Goal: Task Accomplishment & Management: Complete application form

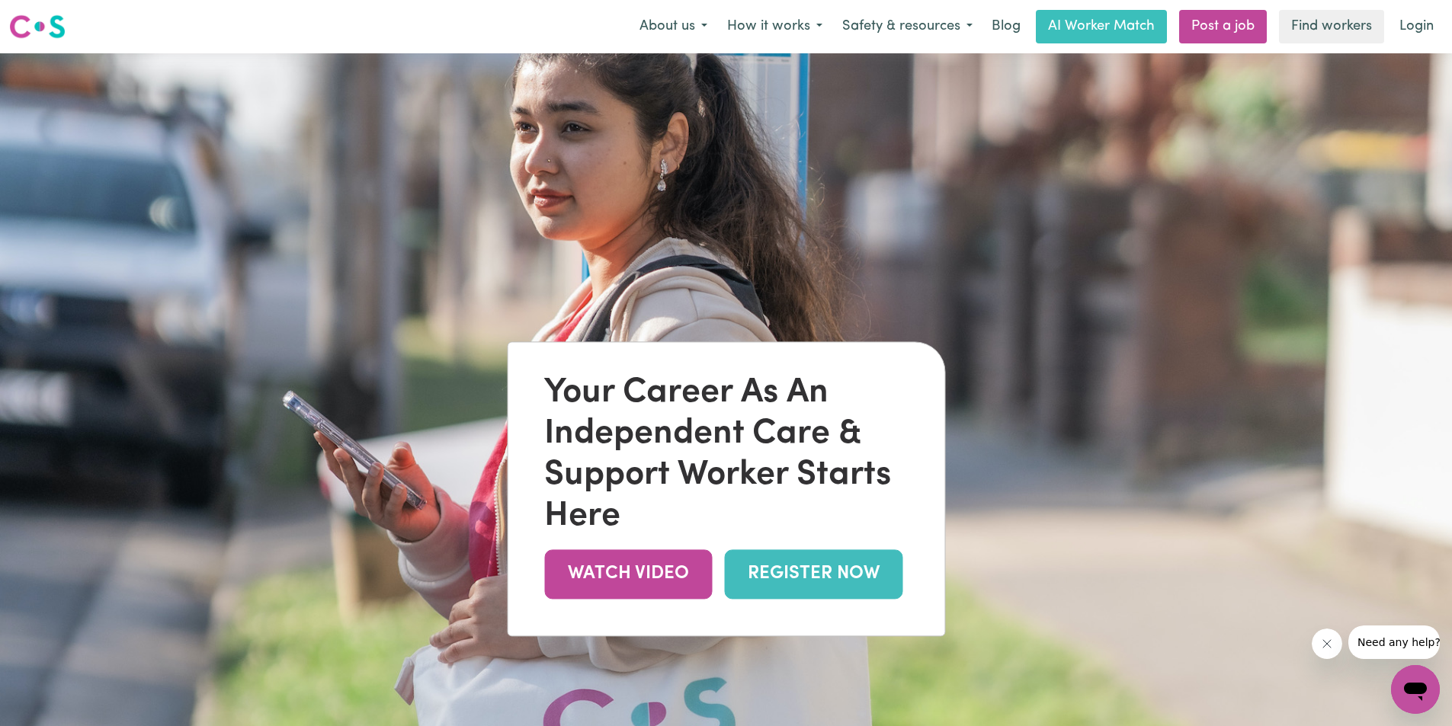
click at [797, 582] on link "REGISTER NOW" at bounding box center [813, 575] width 178 height 50
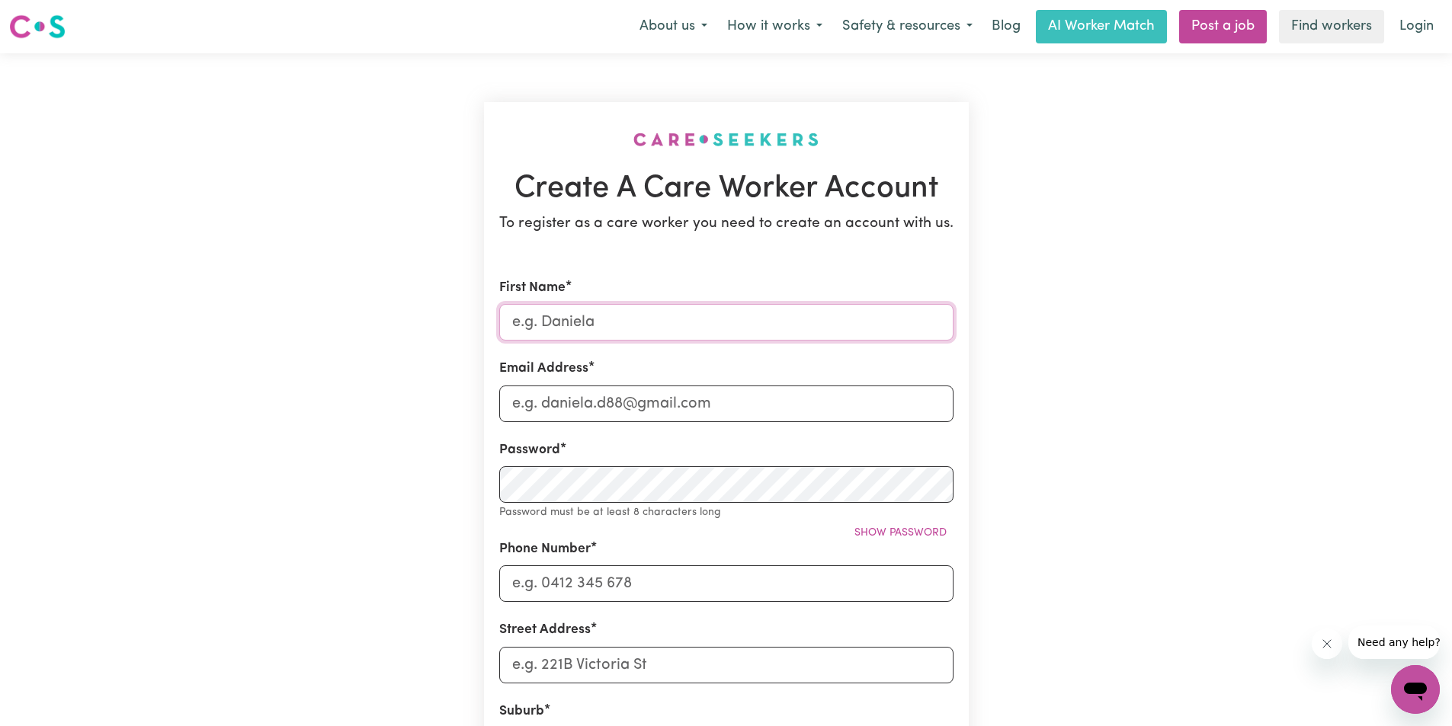
click at [726, 322] on input "First Name" at bounding box center [726, 322] width 454 height 37
type input "[PERSON_NAME]"
type input "[EMAIL_ADDRESS][DOMAIN_NAME]"
click at [627, 508] on small "Password must be at least 8 characters long" at bounding box center [610, 512] width 222 height 11
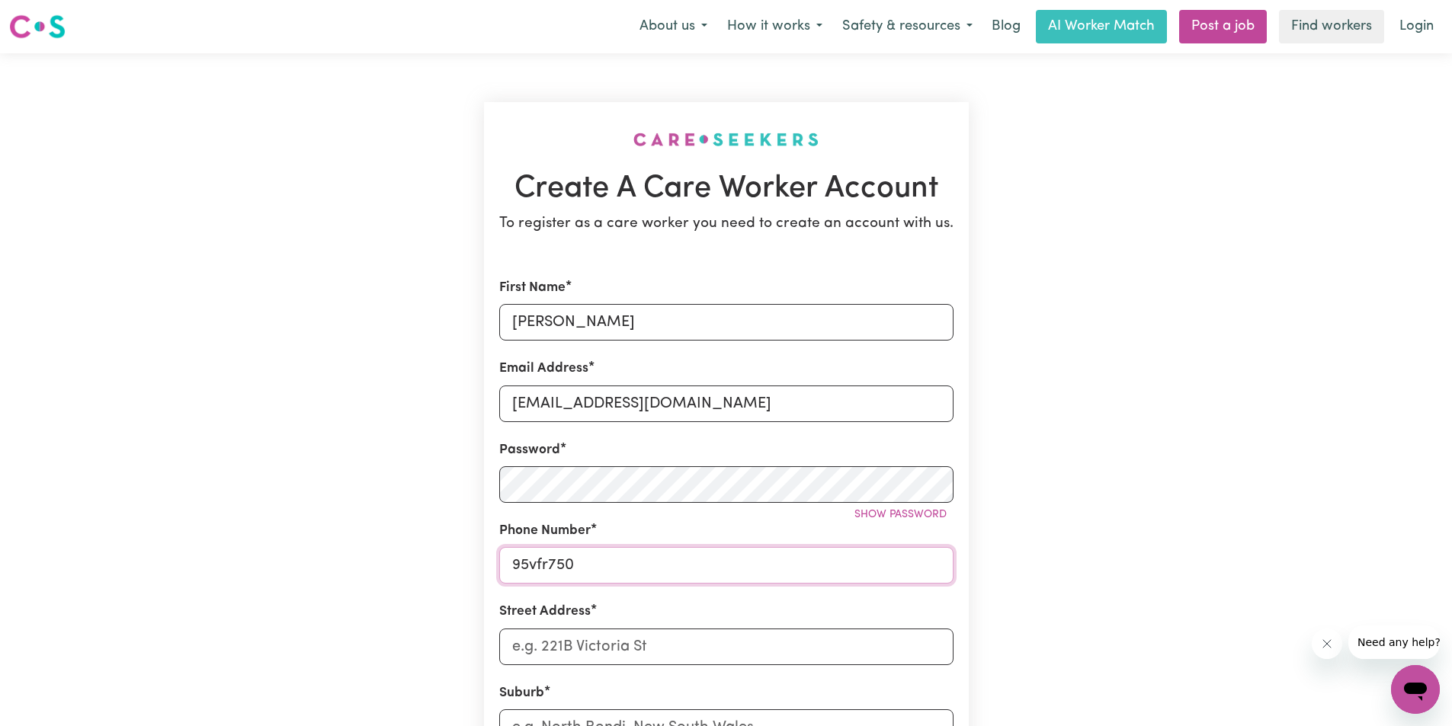
drag, startPoint x: 617, startPoint y: 564, endPoint x: 102, endPoint y: 590, distance: 515.2
click at [150, 574] on main "Create A Care Worker Account To register as a care worker you need to create an…" at bounding box center [726, 600] width 1452 height 1095
type input "0409306941"
click at [891, 515] on span "Show password" at bounding box center [901, 514] width 92 height 11
click at [891, 515] on span "Hide password" at bounding box center [904, 514] width 85 height 11
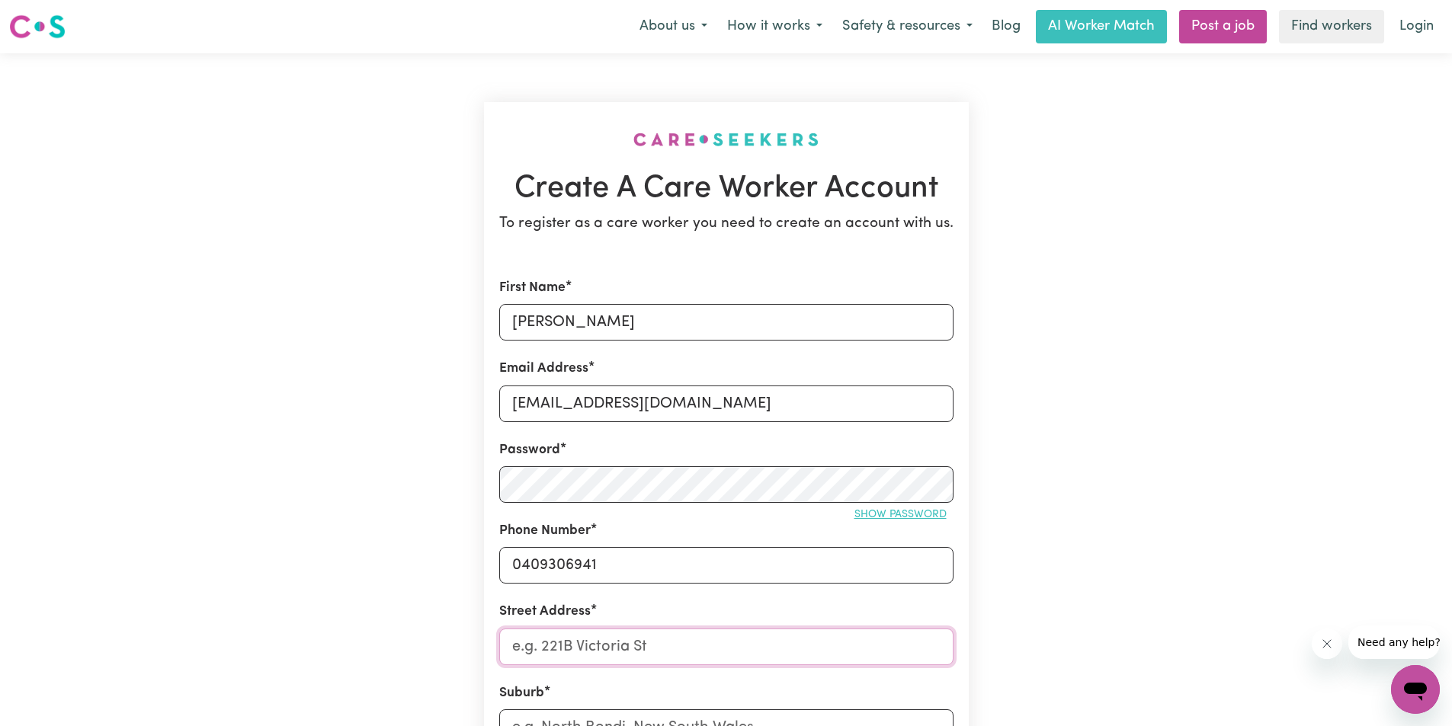
click at [707, 648] on input "Street Address" at bounding box center [726, 647] width 454 height 37
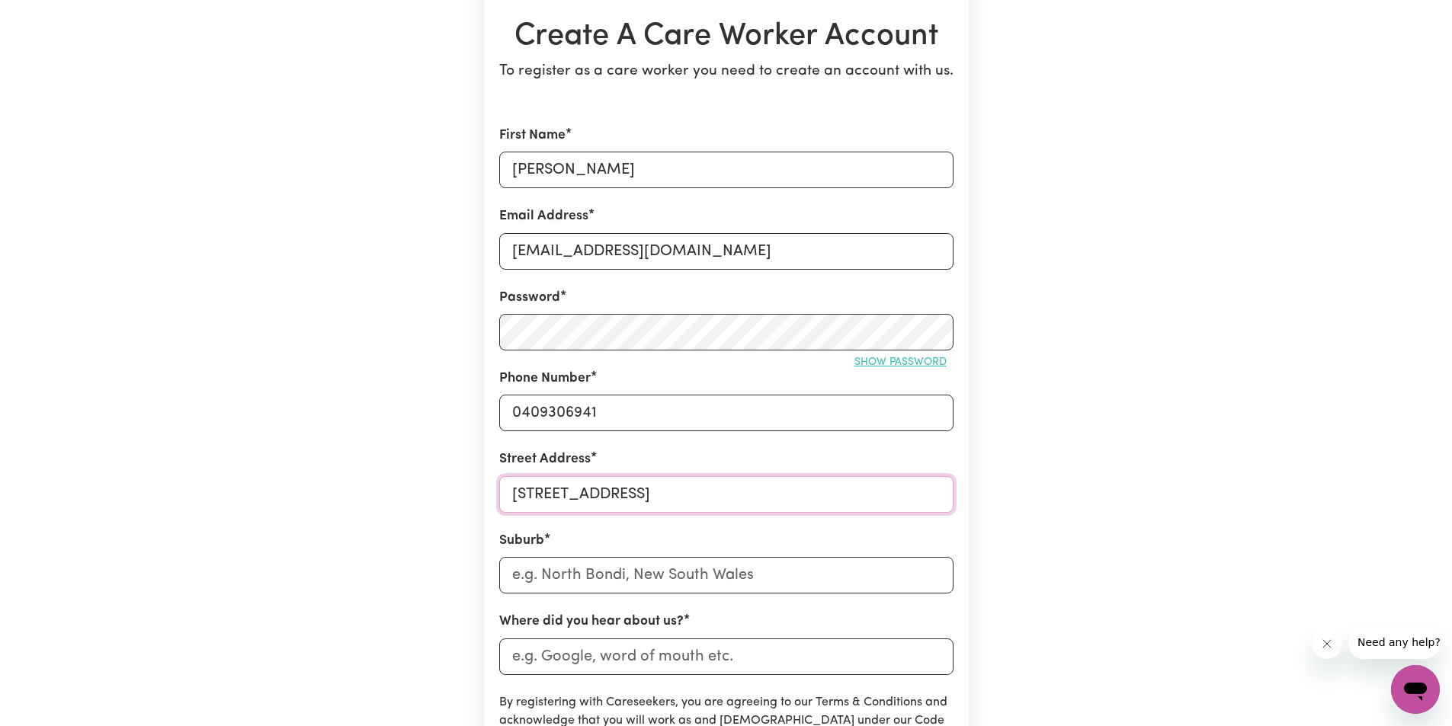
type input "[STREET_ADDRESS]"
click at [684, 584] on input "text" at bounding box center [726, 575] width 454 height 37
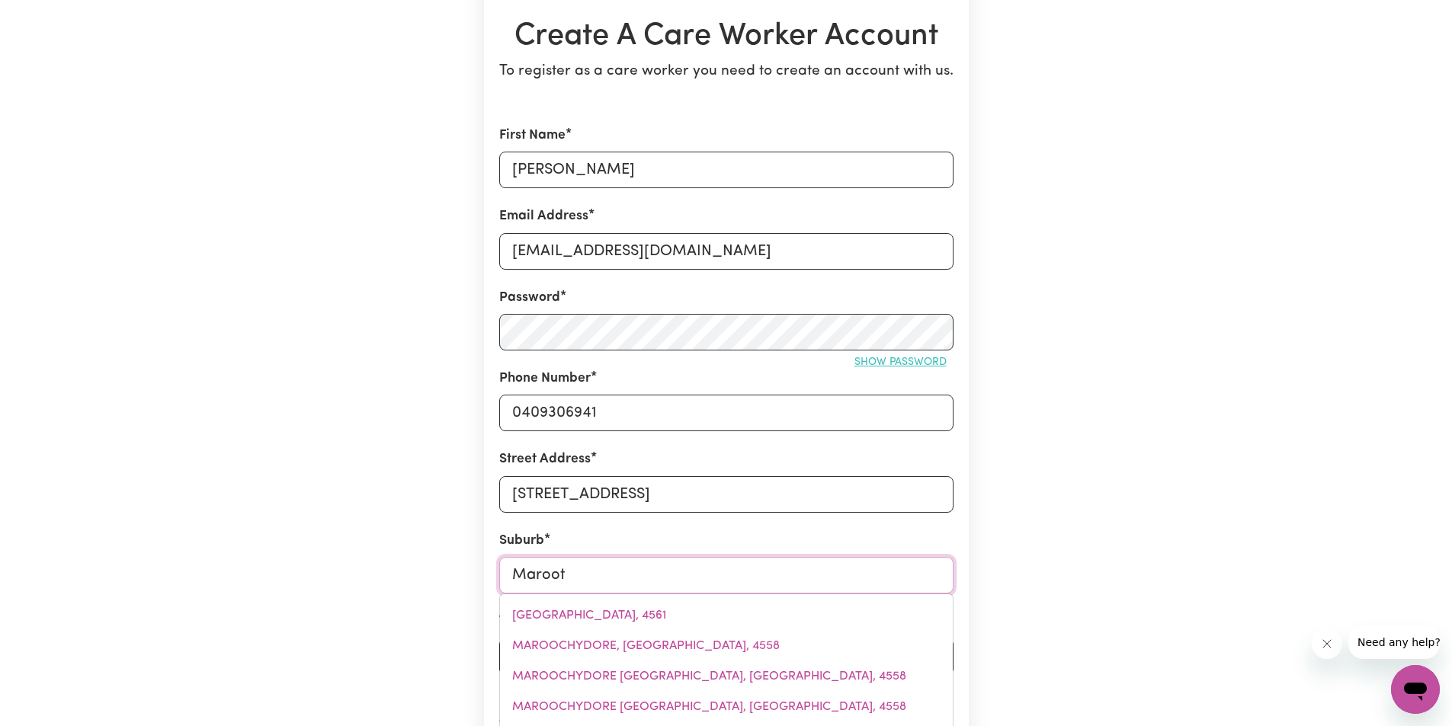
type input "Maroota"
type input "Maroota, [GEOGRAPHIC_DATA], 2756"
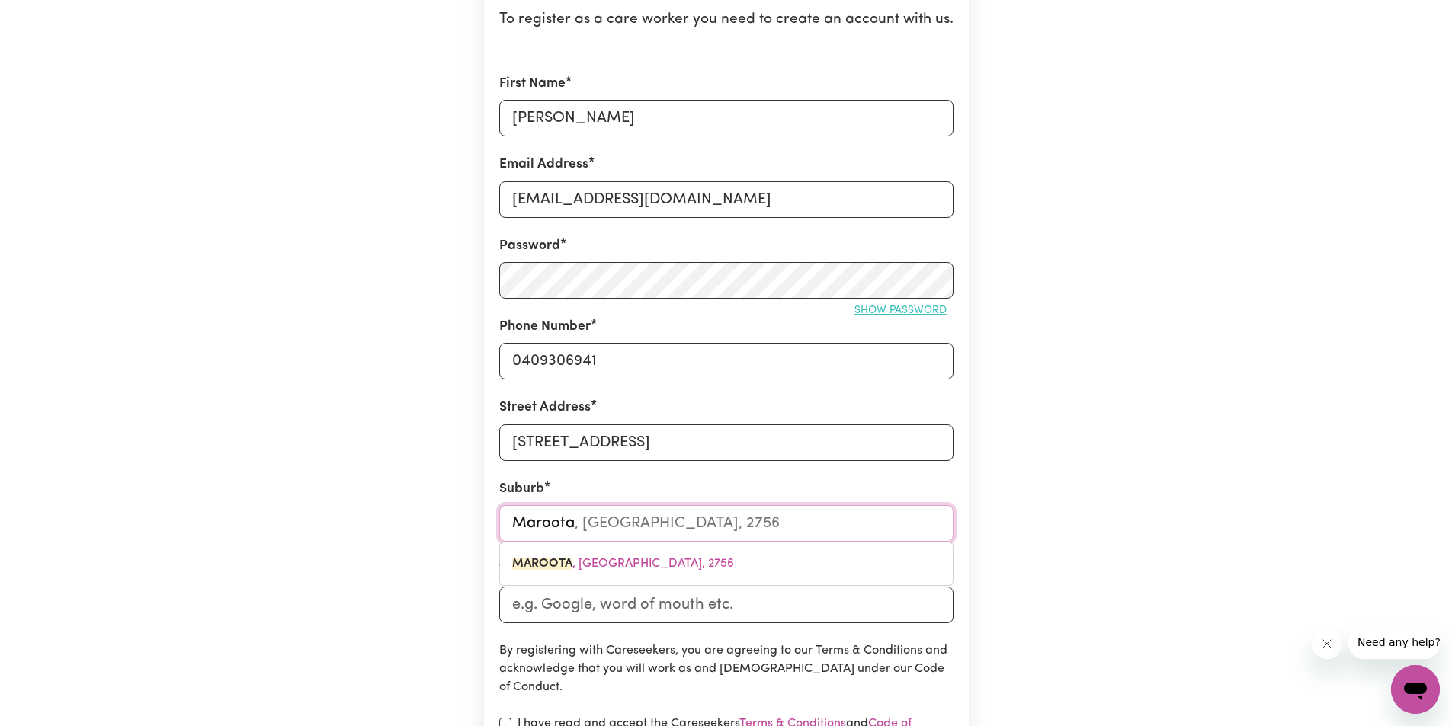
scroll to position [305, 0]
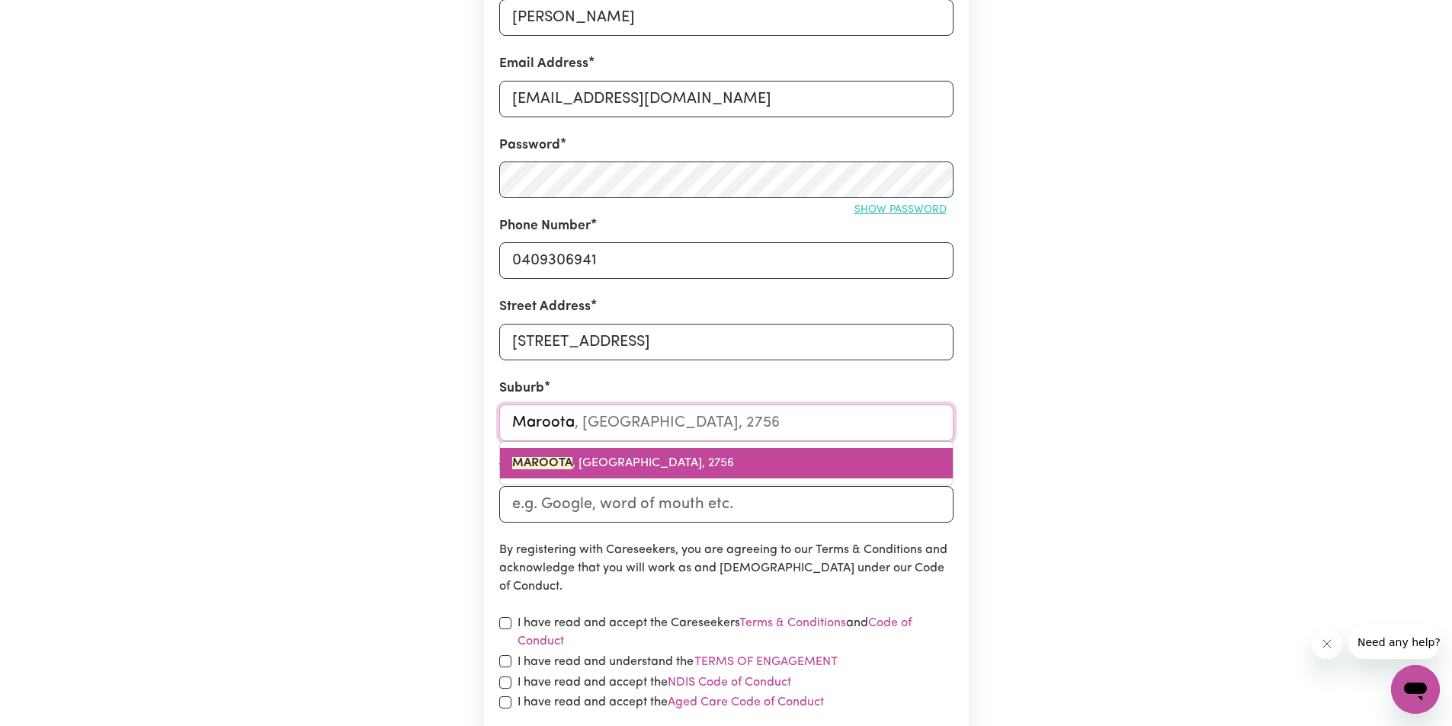
click at [630, 457] on span "[GEOGRAPHIC_DATA] , [GEOGRAPHIC_DATA], 2756" at bounding box center [623, 463] width 222 height 12
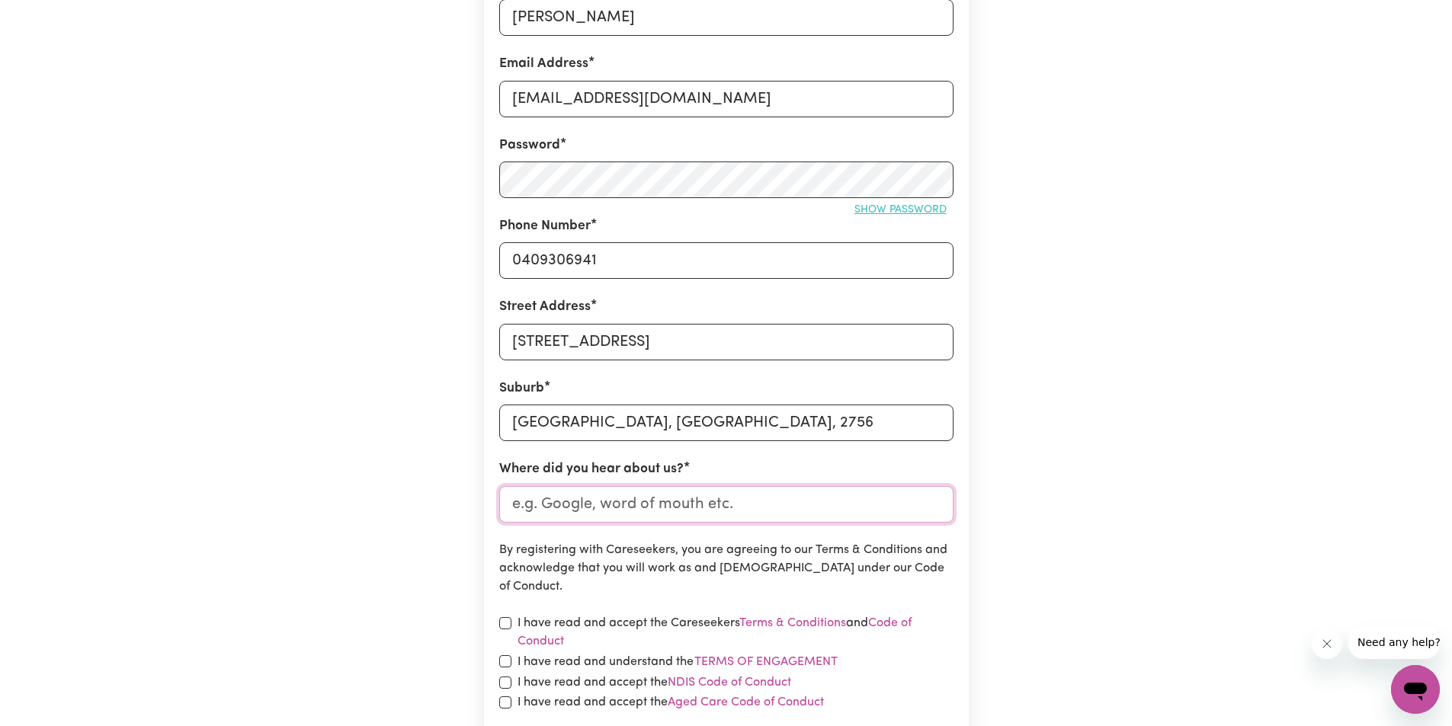
click at [740, 499] on input "Where did you hear about us?" at bounding box center [726, 504] width 454 height 37
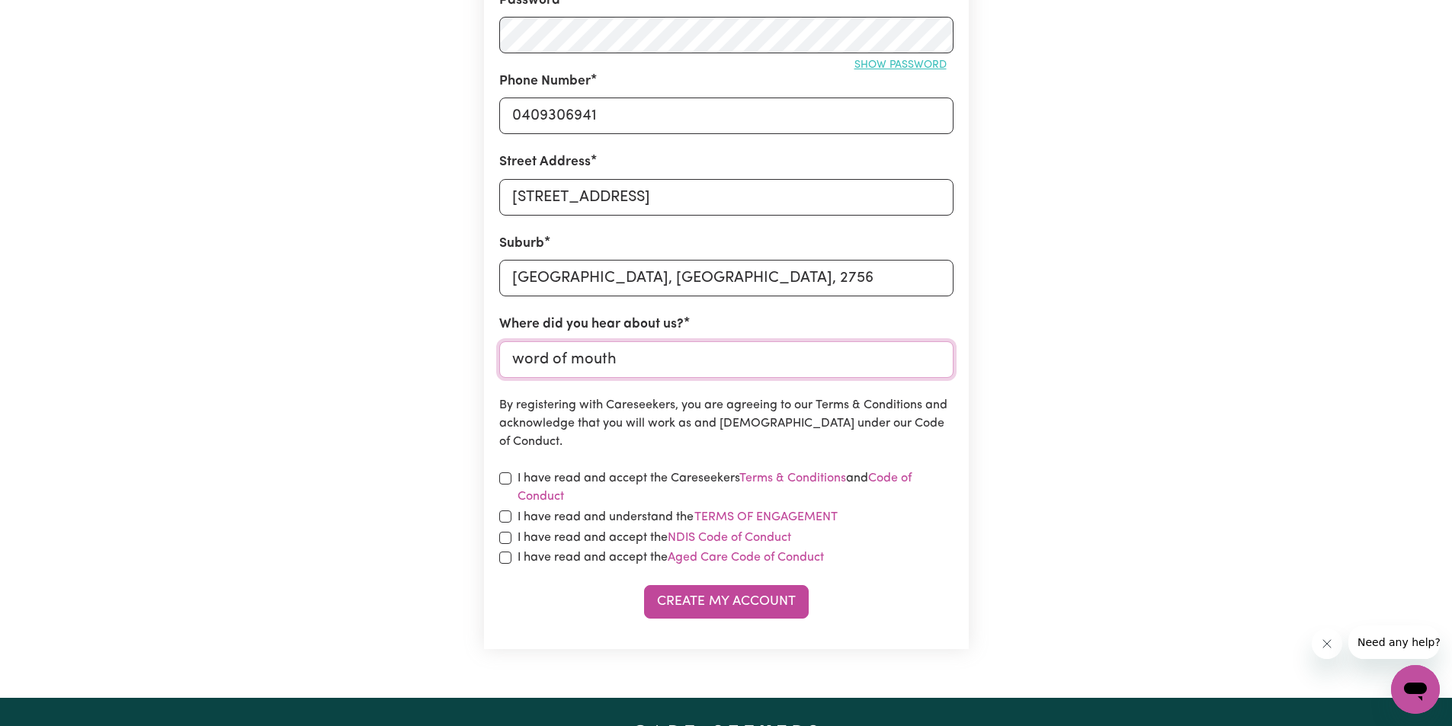
scroll to position [457, 0]
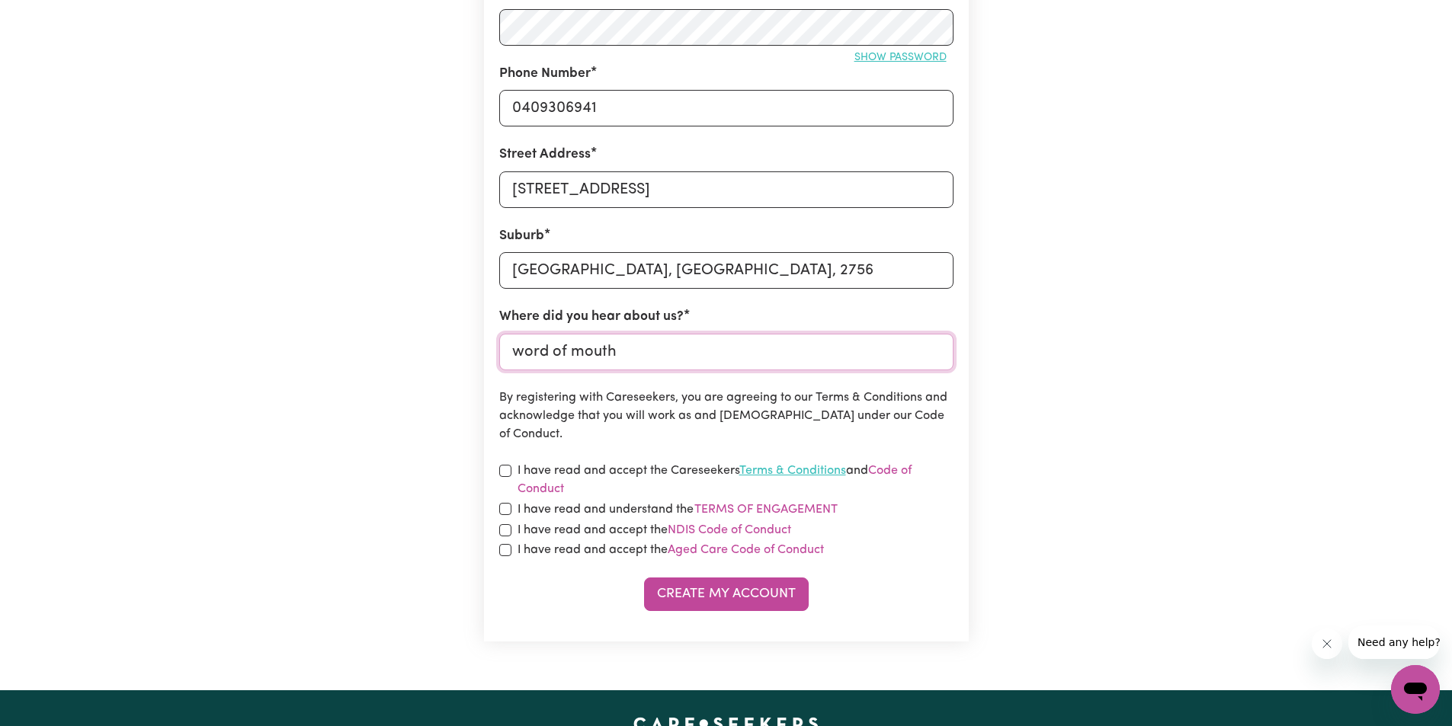
type input "word of mouth"
click at [812, 467] on link "Terms & Conditions" at bounding box center [792, 471] width 107 height 12
click at [505, 473] on input "checkbox" at bounding box center [505, 471] width 12 height 12
checkbox input "true"
click at [511, 495] on div "I have read and accept the Careseekers Terms & Conditions and Code of Conduct" at bounding box center [726, 480] width 454 height 37
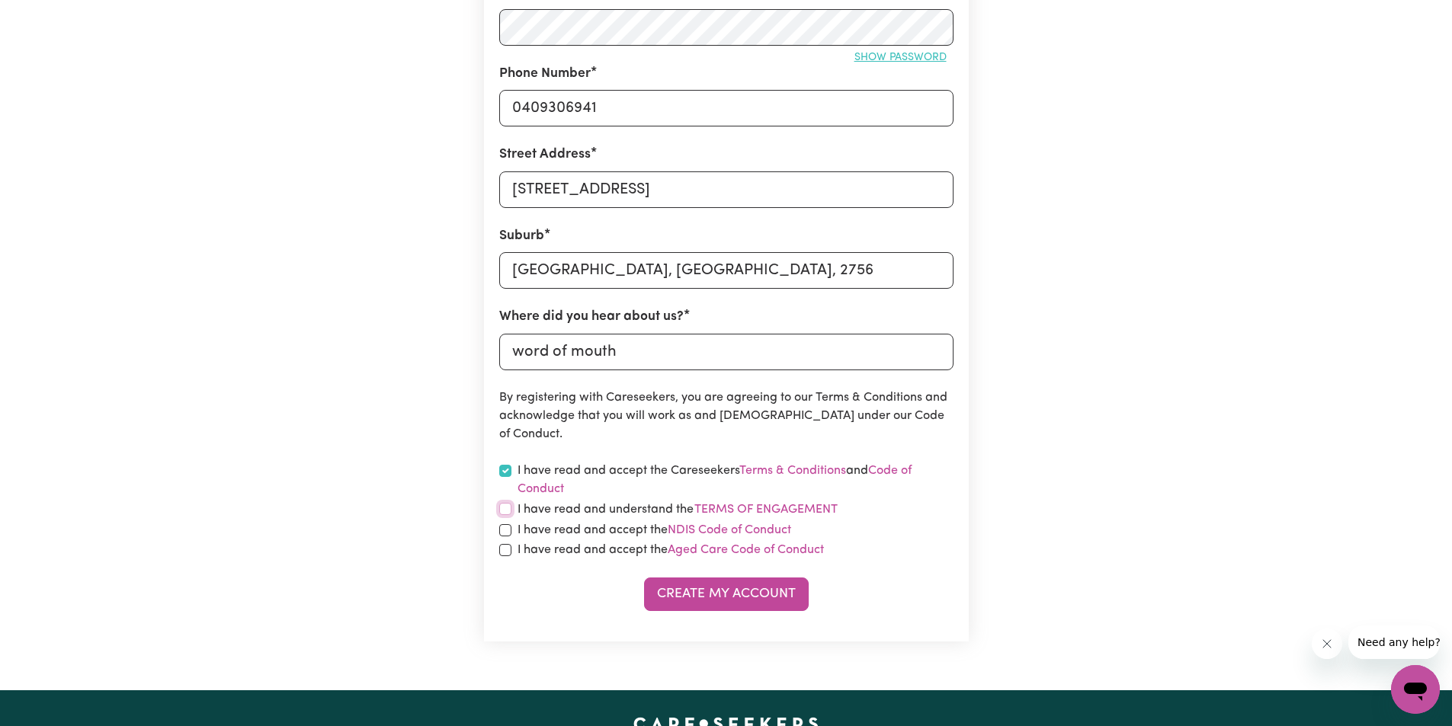
click at [502, 515] on input "checkbox" at bounding box center [505, 509] width 12 height 12
checkbox input "true"
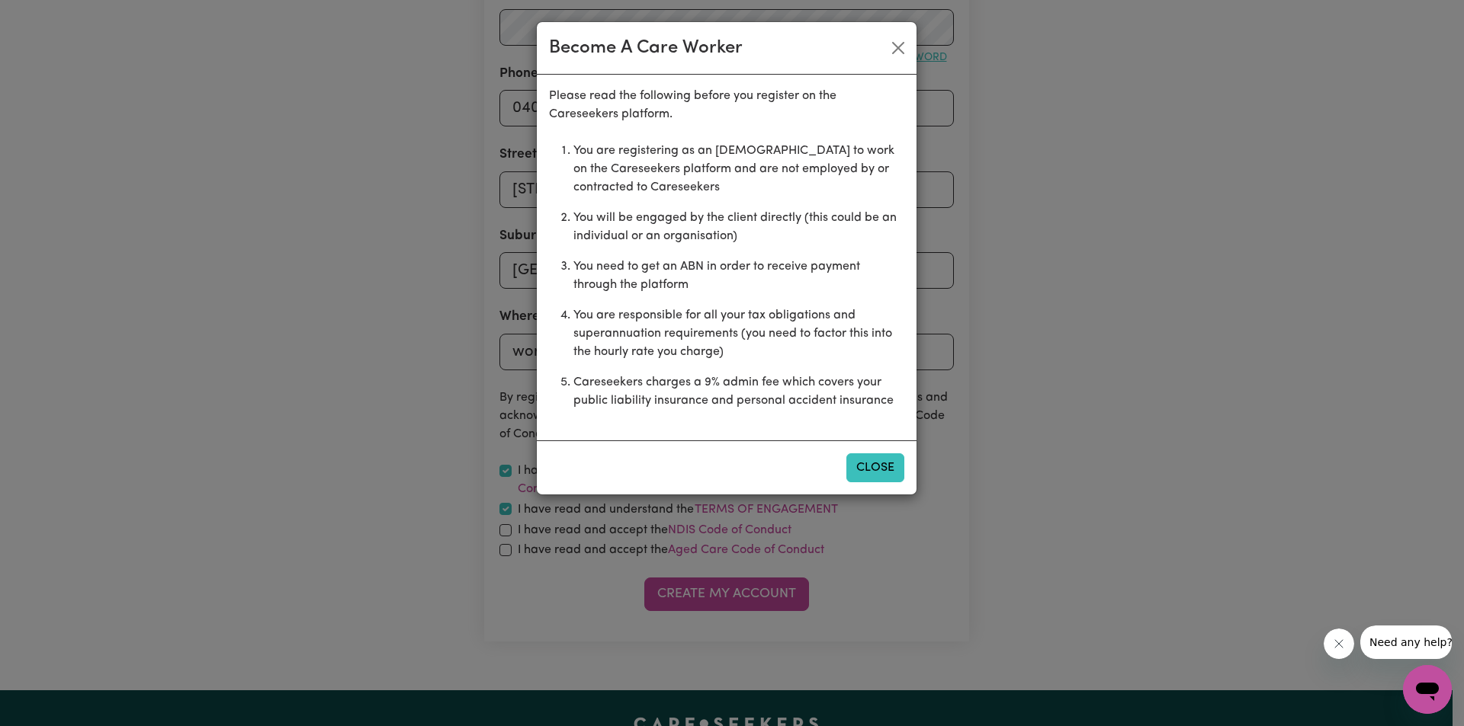
click at [883, 463] on button "Close" at bounding box center [875, 468] width 58 height 29
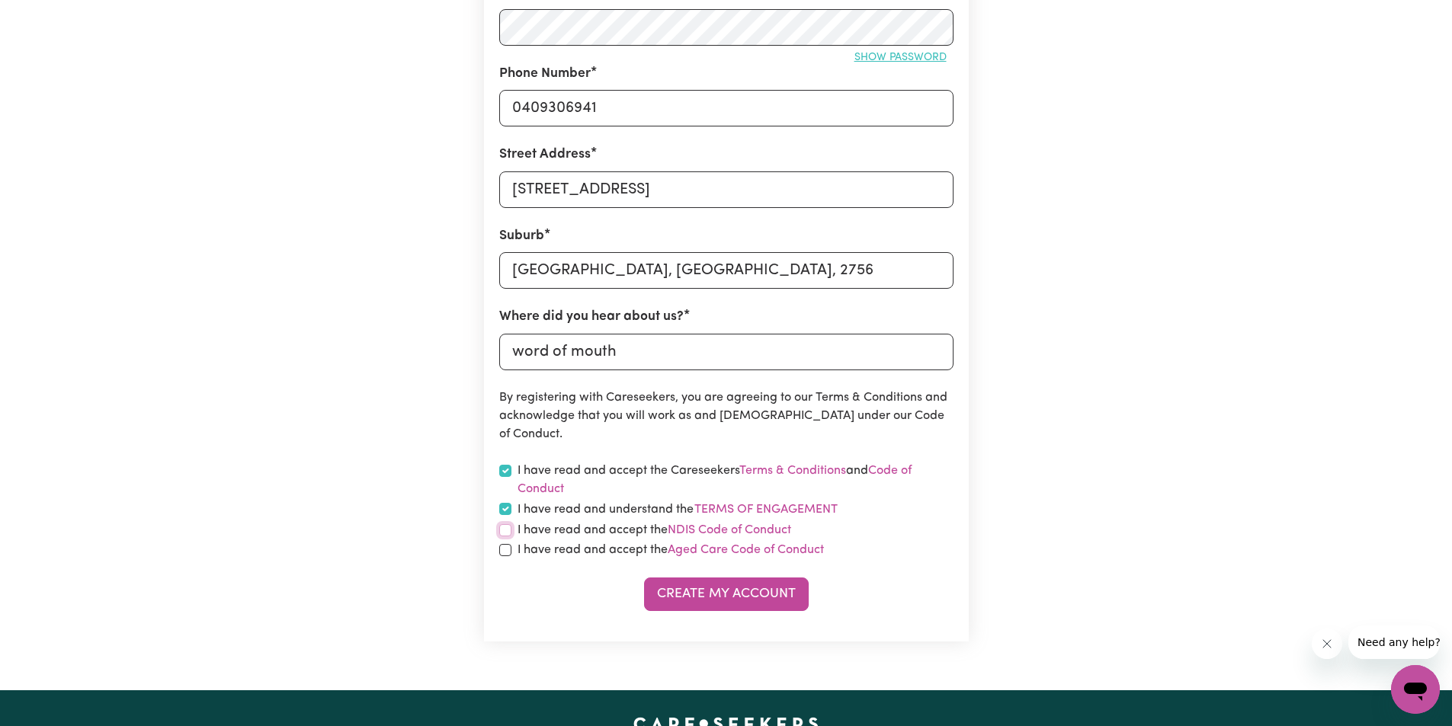
click at [509, 528] on input "checkbox" at bounding box center [505, 530] width 12 height 12
checkbox input "true"
click at [502, 550] on input "checkbox" at bounding box center [505, 550] width 12 height 12
checkbox input "true"
click at [769, 597] on button "Create My Account" at bounding box center [726, 595] width 165 height 34
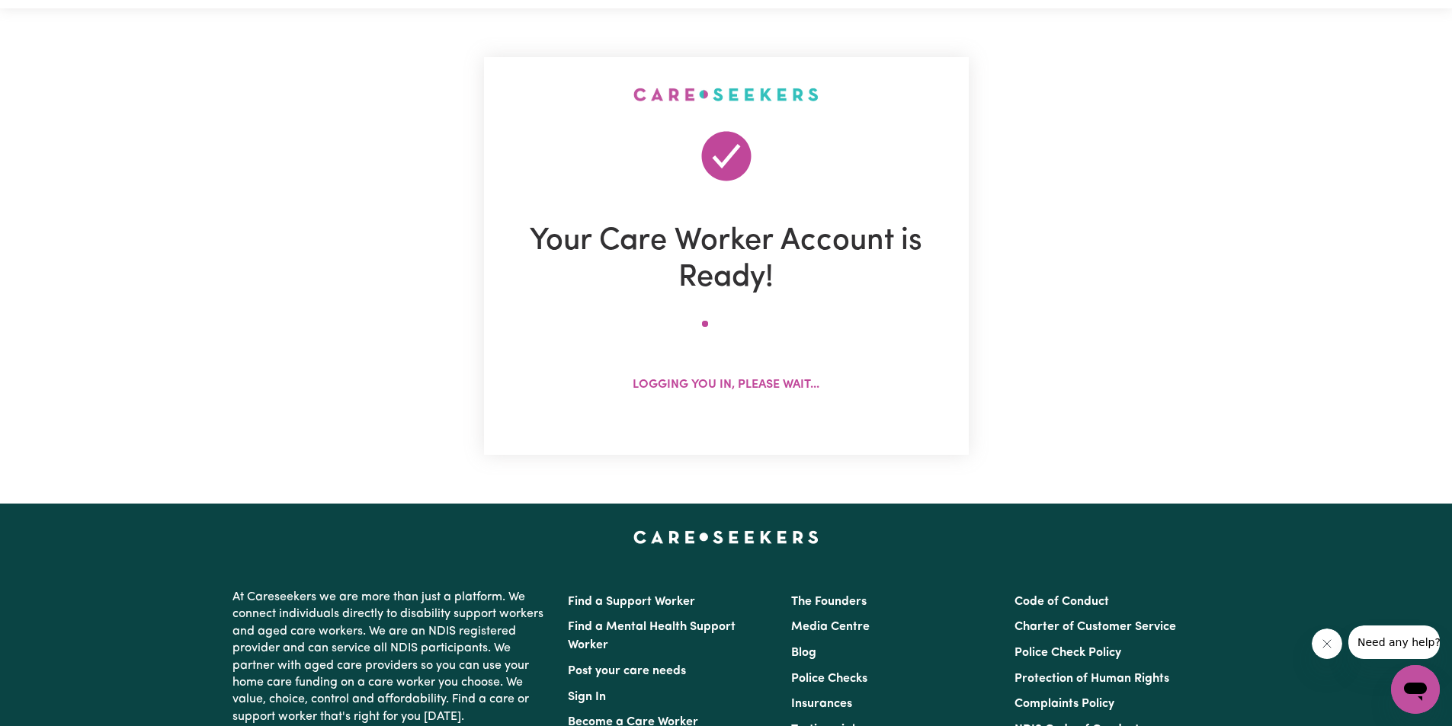
scroll to position [0, 0]
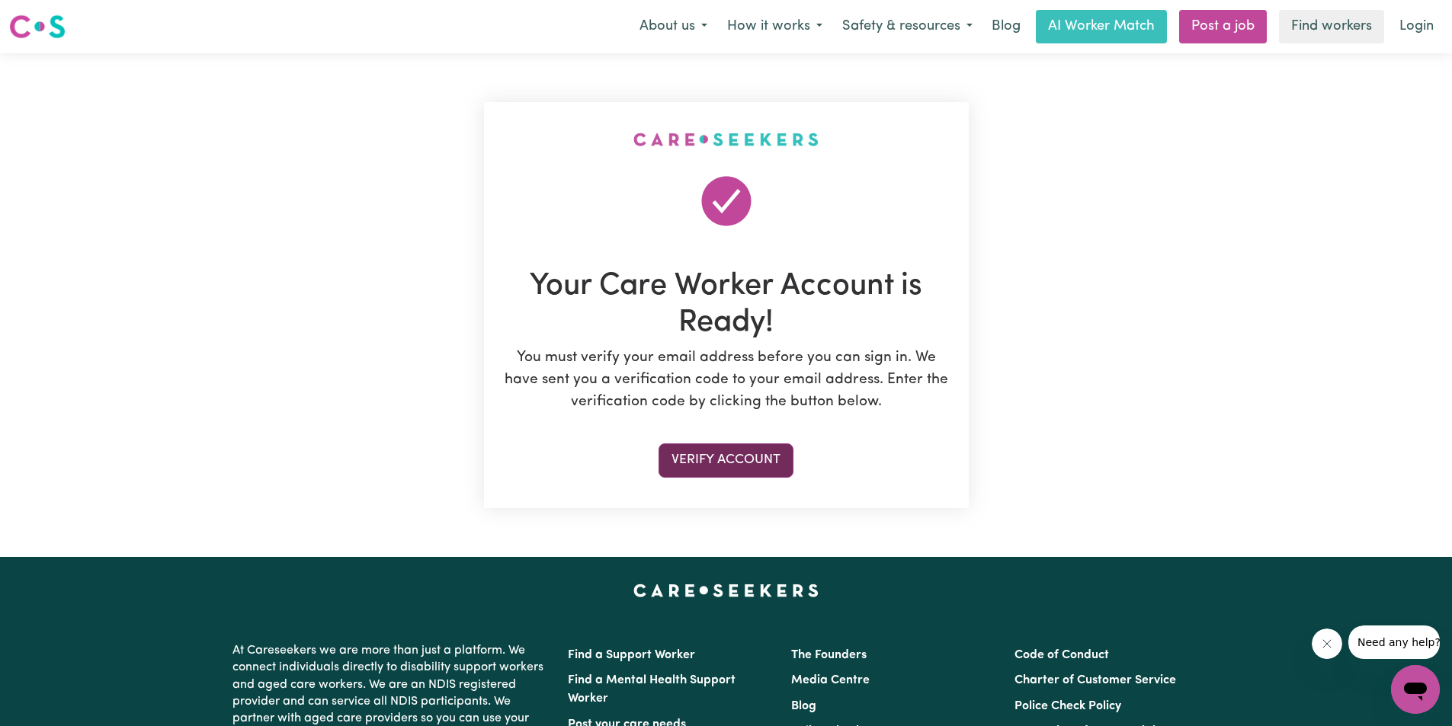
click at [713, 457] on button "Verify Account" at bounding box center [726, 461] width 135 height 34
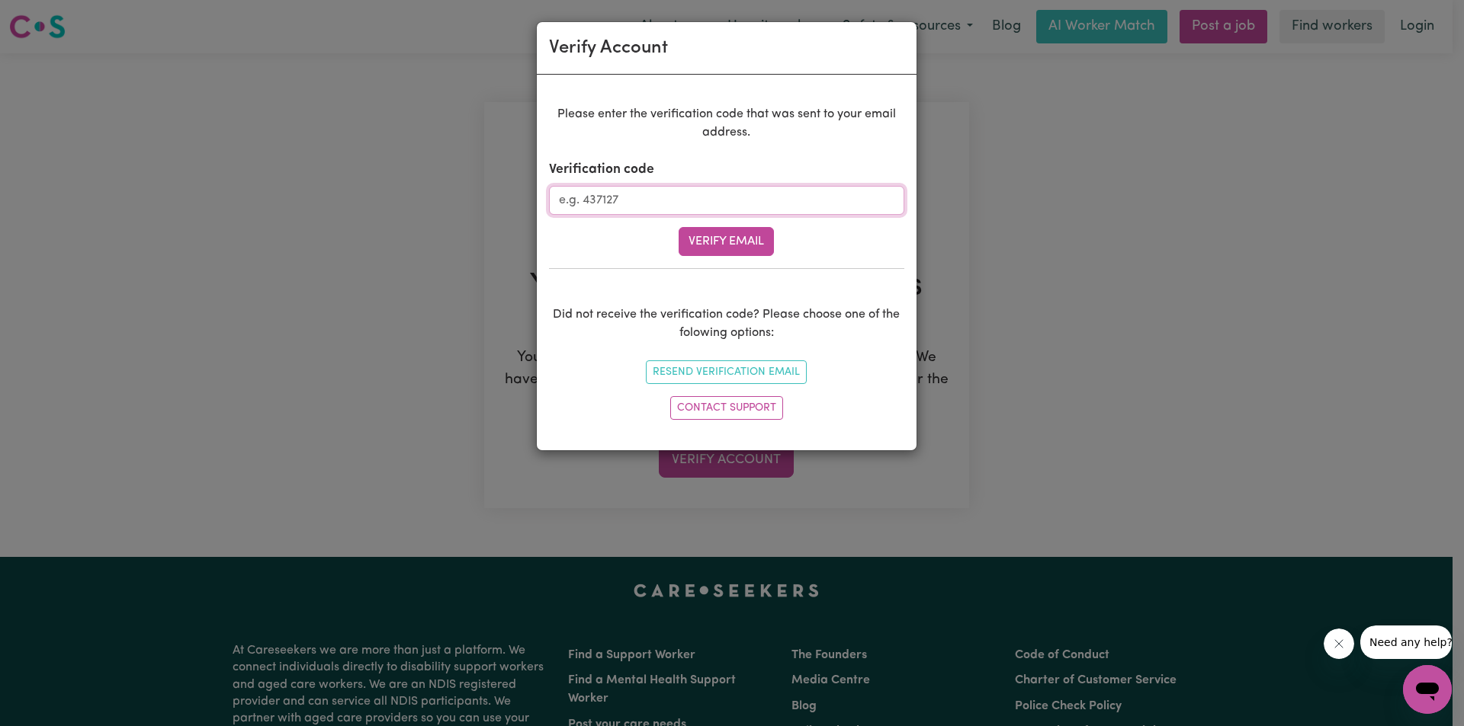
click at [720, 196] on input "Verification code" at bounding box center [726, 200] width 355 height 29
type input "202246"
click at [727, 241] on button "Verify Email" at bounding box center [725, 241] width 95 height 29
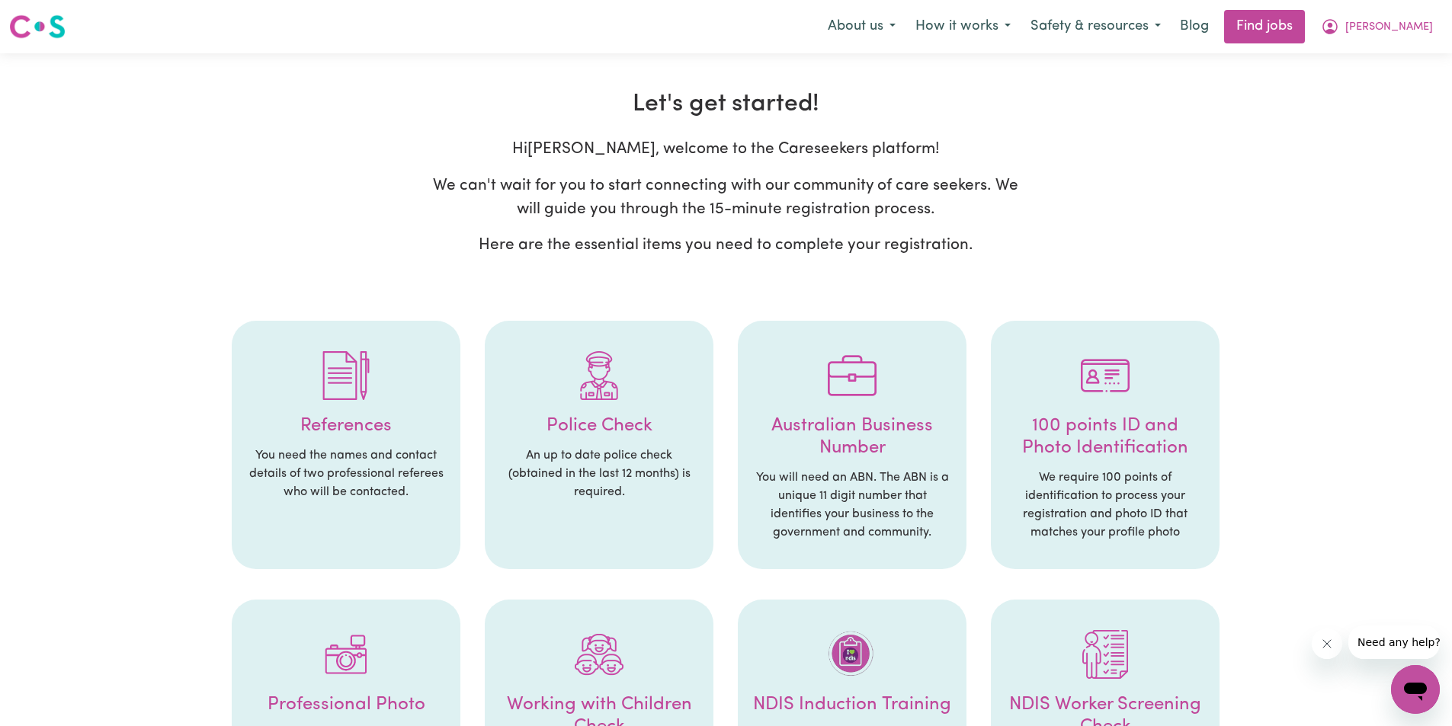
click at [592, 492] on p "An up to date police check (obtained in the last 12 months) is required." at bounding box center [599, 474] width 198 height 55
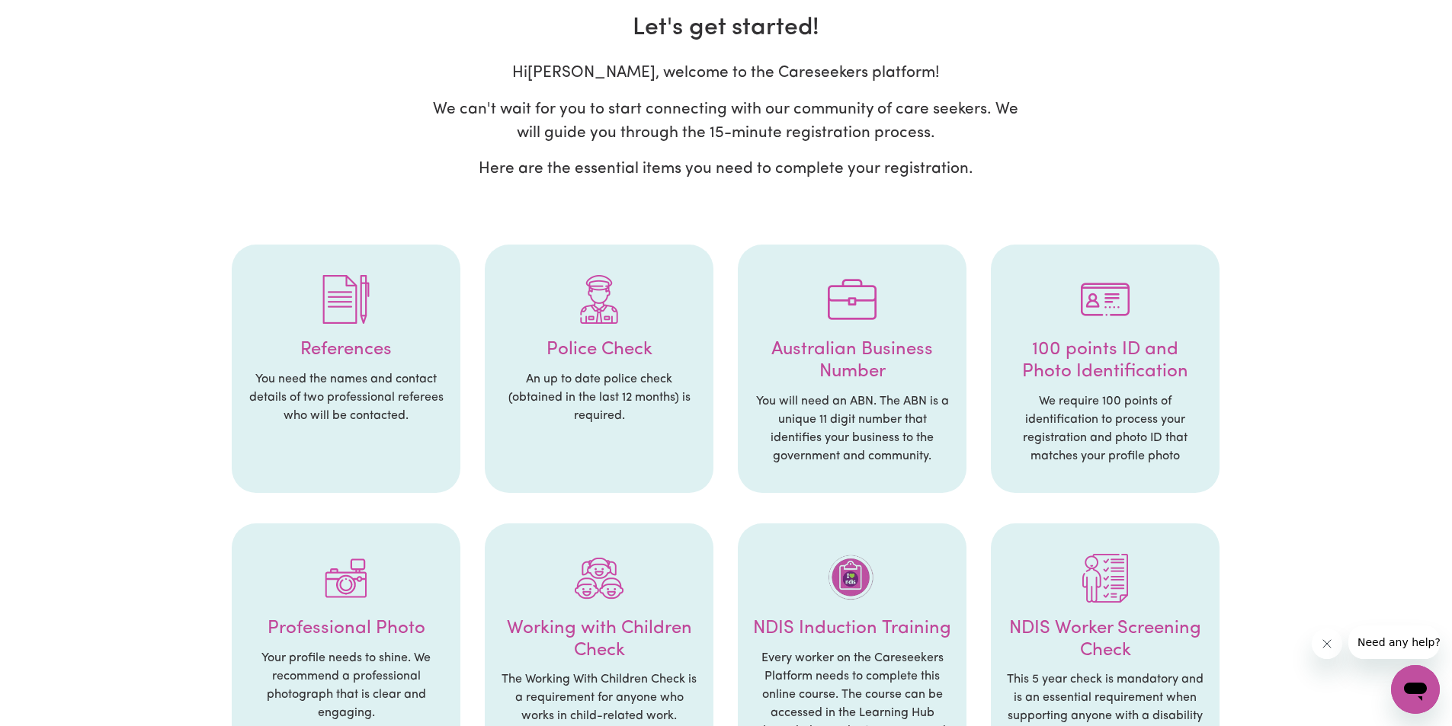
scroll to position [152, 0]
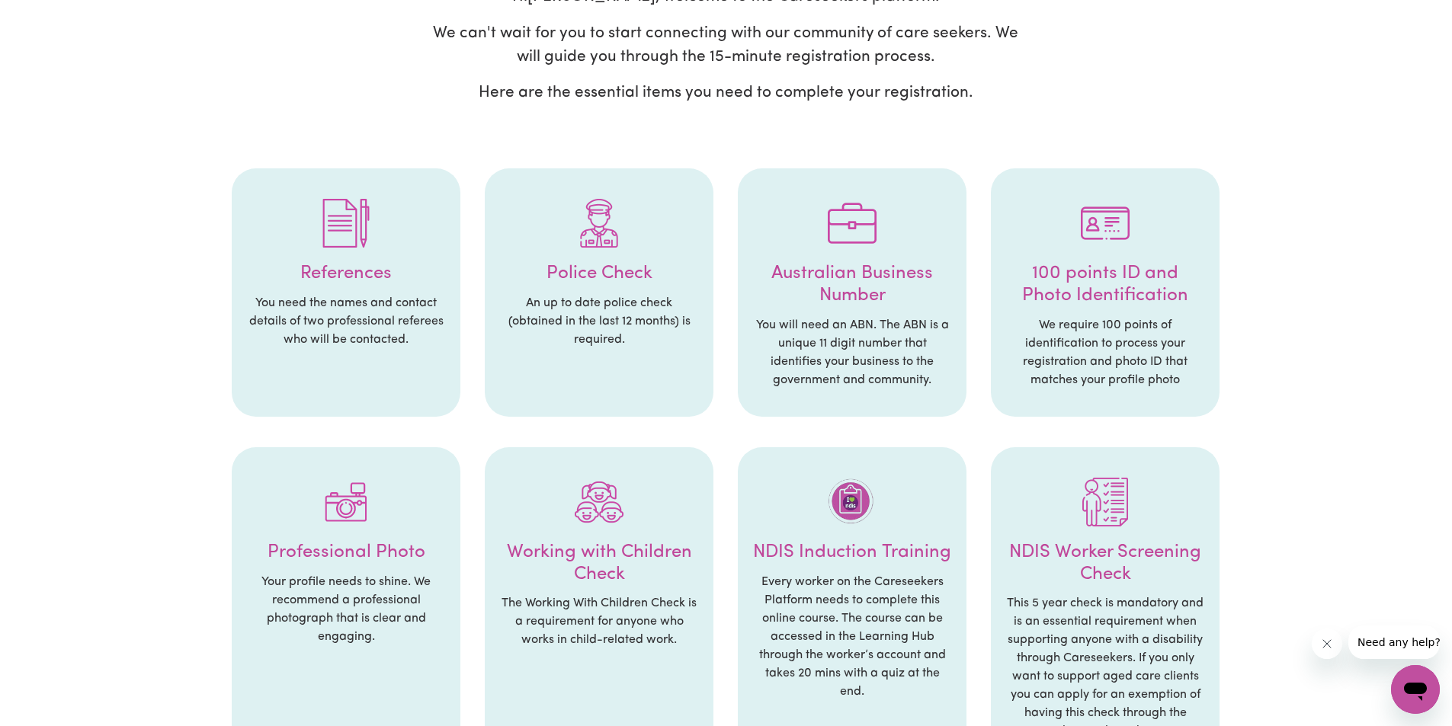
click at [874, 290] on h4 "Australian Business Number" at bounding box center [852, 285] width 198 height 44
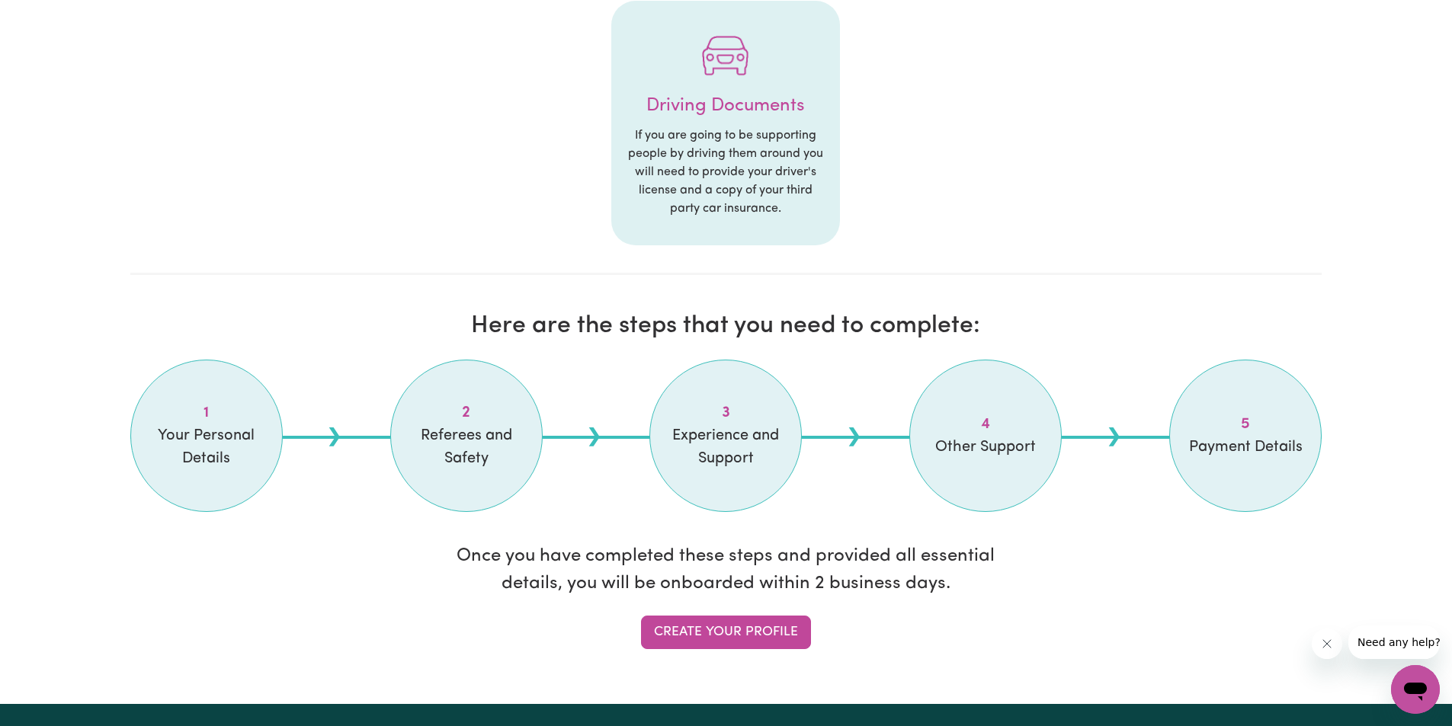
scroll to position [991, 0]
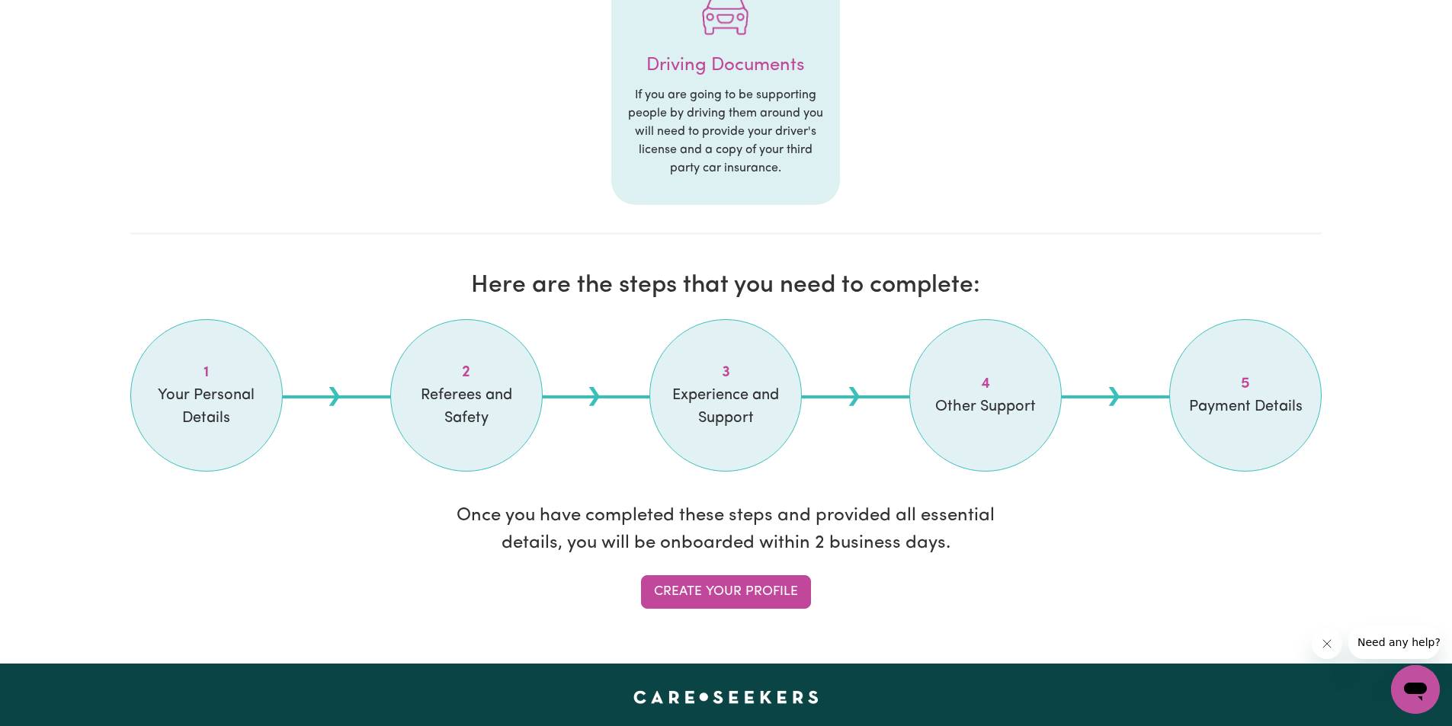
click at [219, 402] on span "Your Personal Details" at bounding box center [206, 407] width 114 height 46
click at [205, 369] on span "1" at bounding box center [206, 372] width 114 height 23
click at [790, 587] on link "Create your profile" at bounding box center [726, 593] width 170 height 34
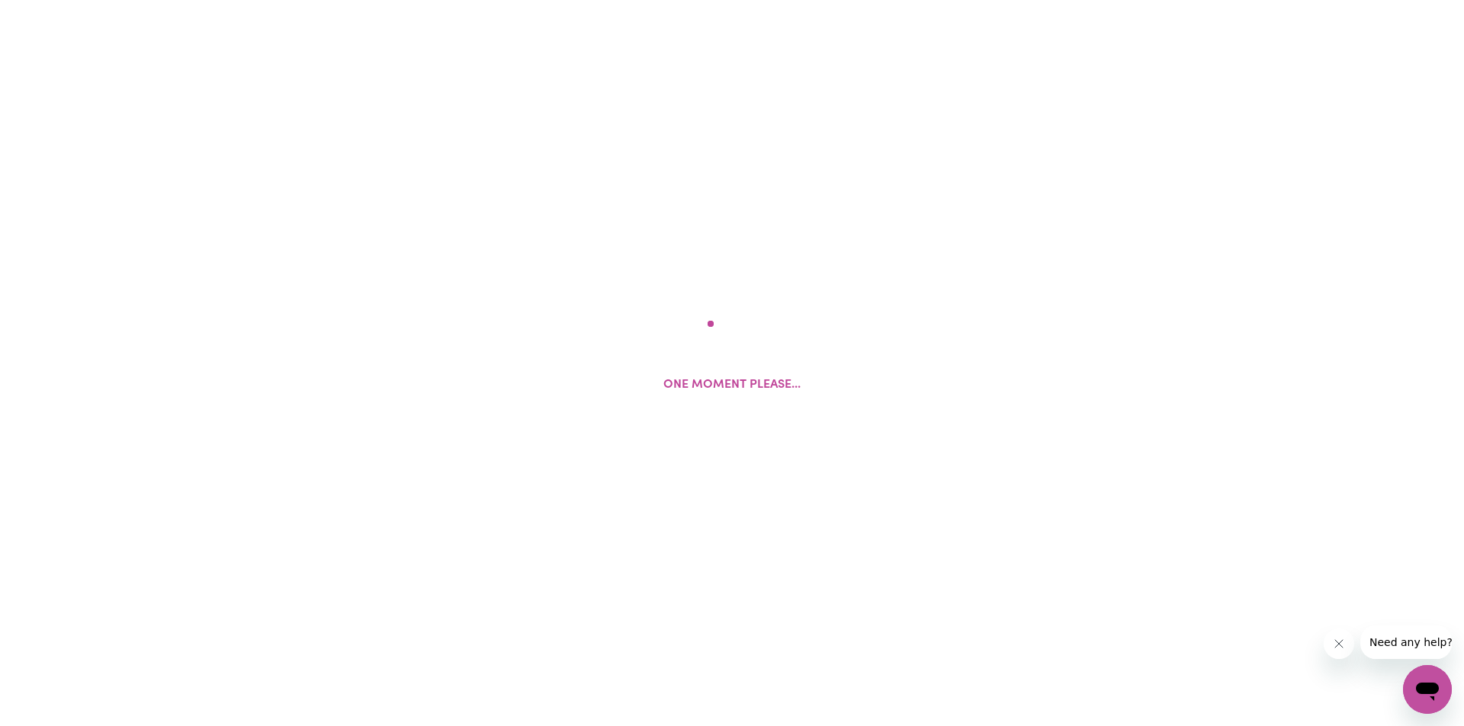
select select "Studying a healthcare related degree or qualification"
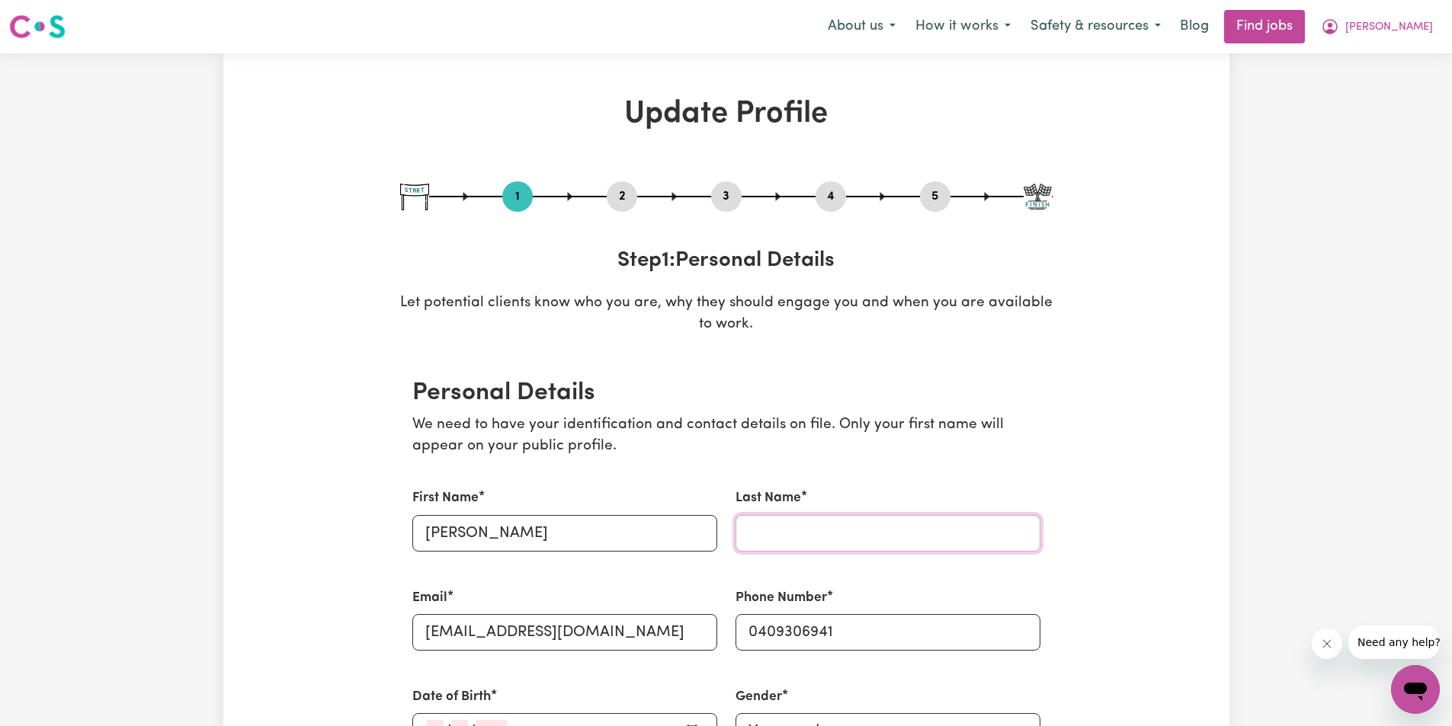
click at [851, 531] on input "Last Name" at bounding box center [888, 533] width 305 height 37
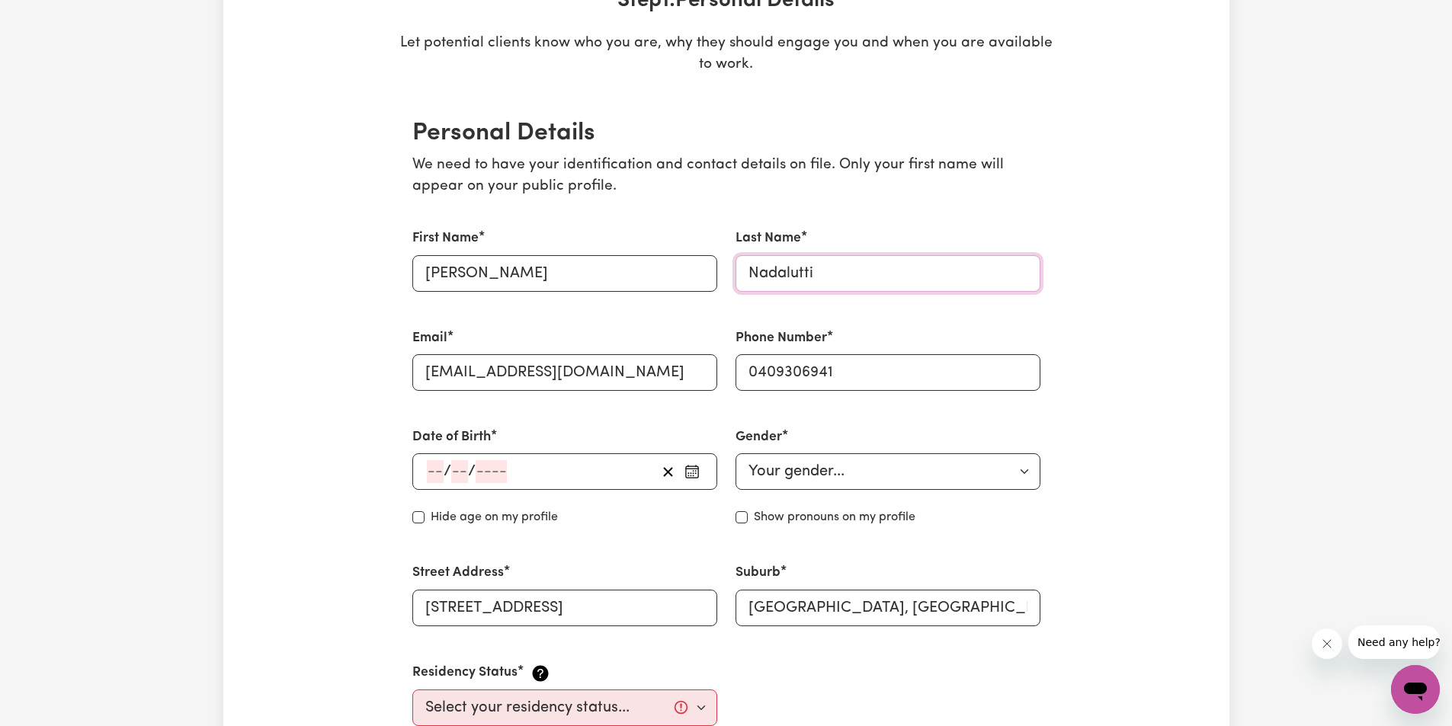
scroll to position [305, 0]
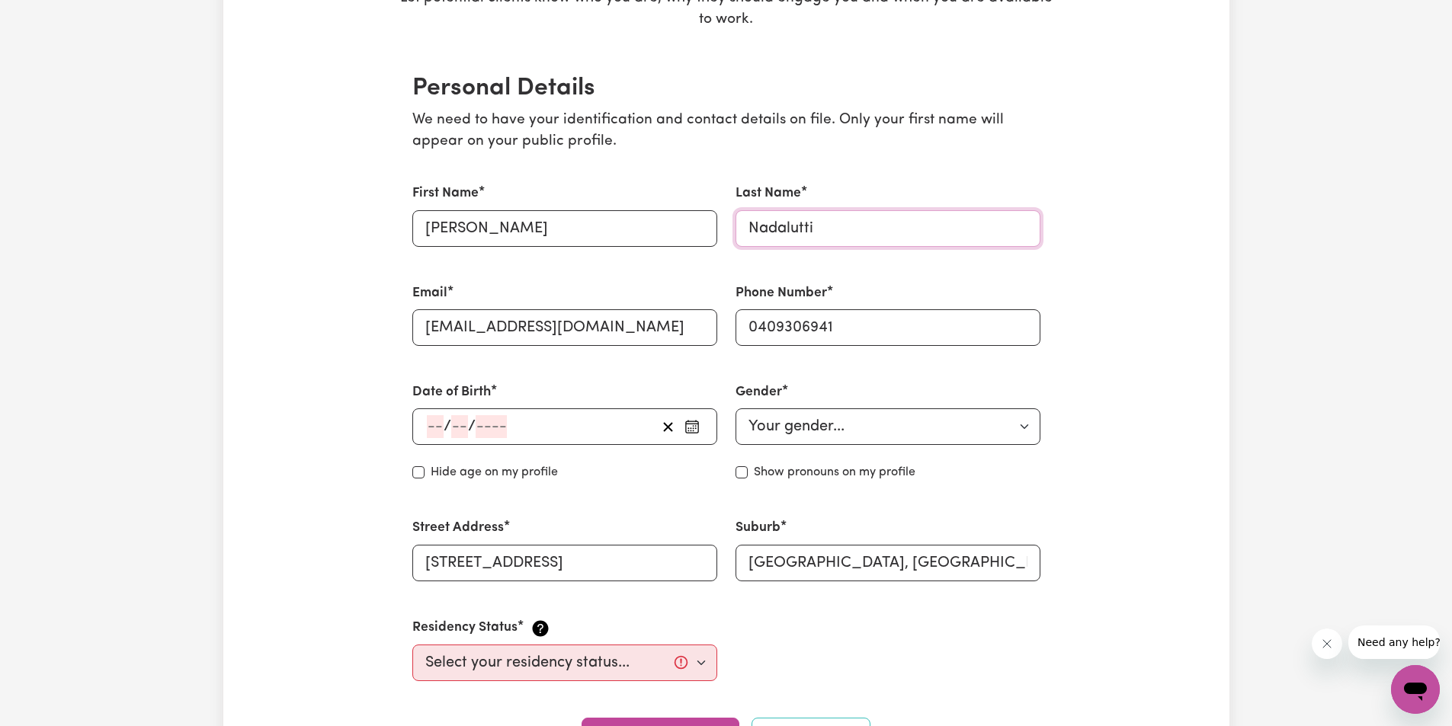
type input "Nadalutti"
click at [422, 476] on input "Hide age" at bounding box center [418, 473] width 12 height 12
checkbox input "true"
click at [427, 427] on input "number" at bounding box center [435, 426] width 17 height 23
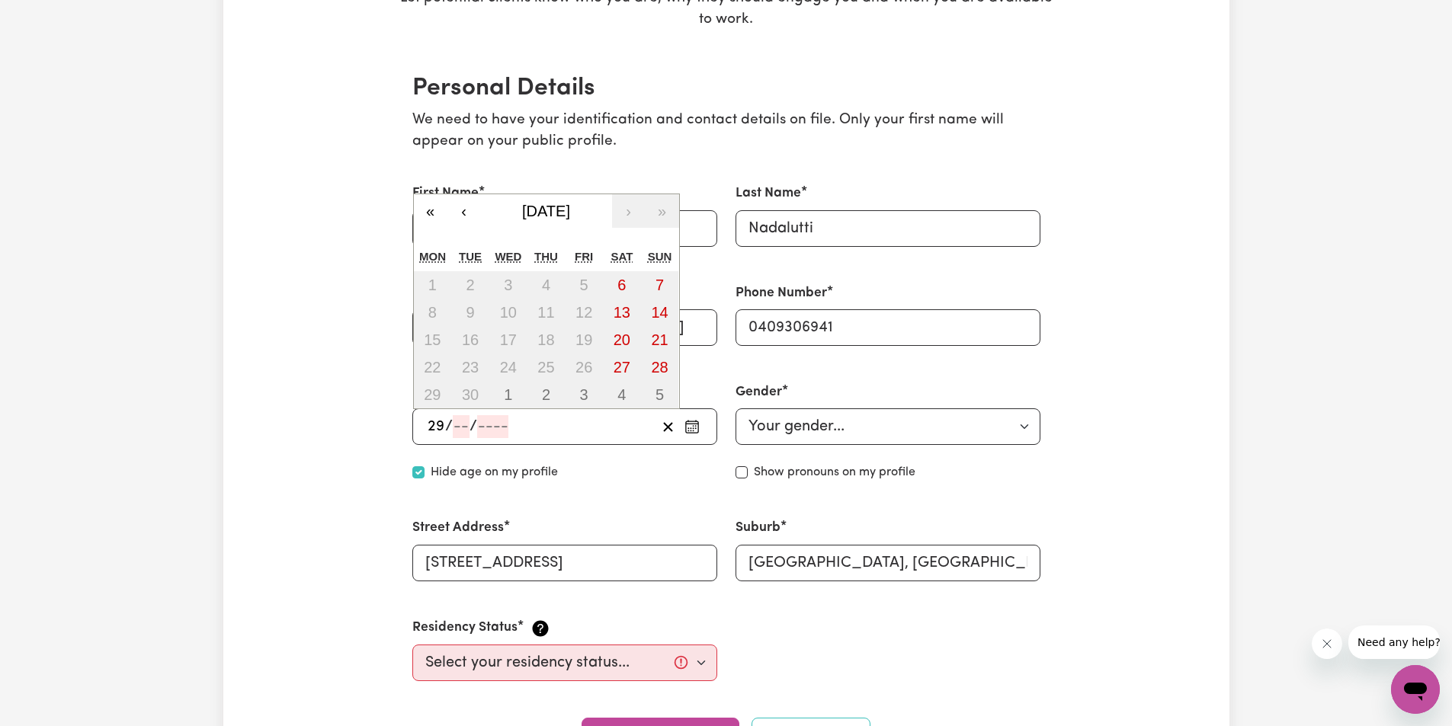
type input "29"
type input "11"
type input "197"
type input "[DATE]"
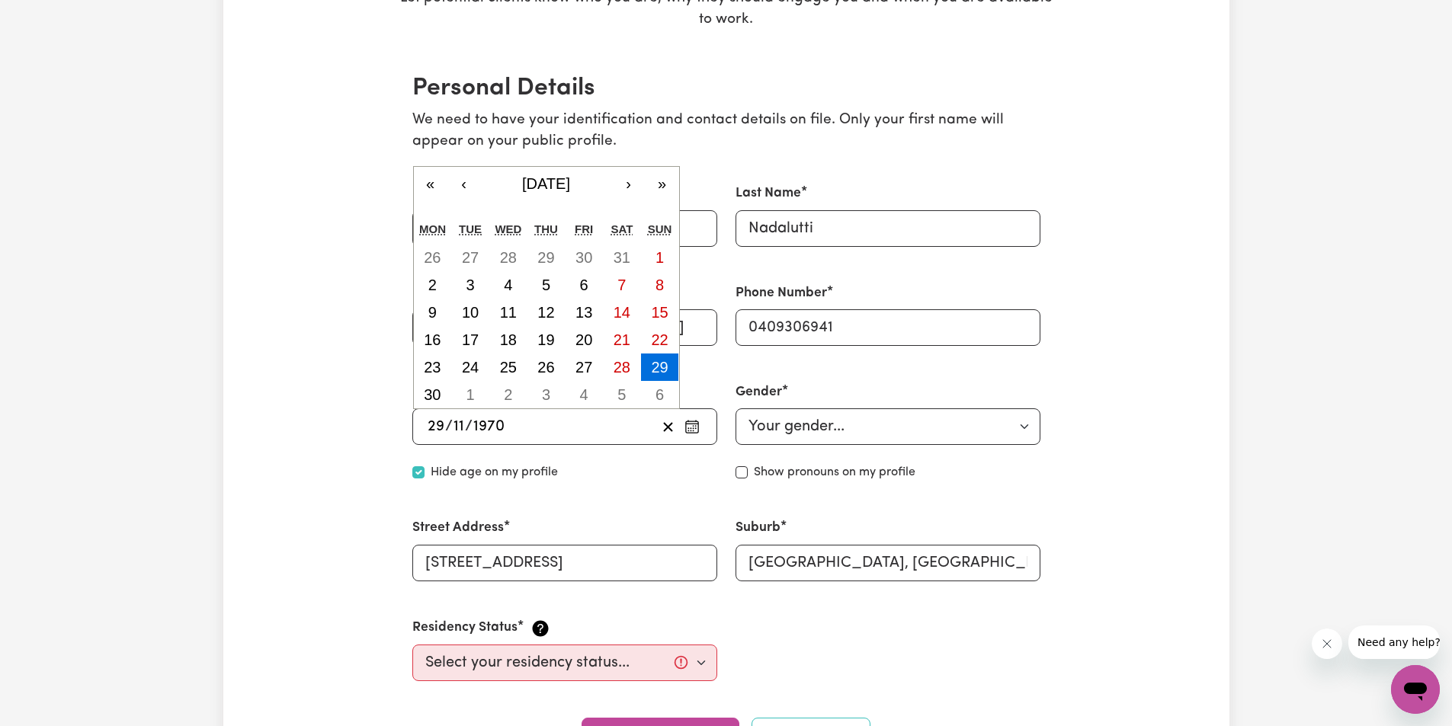
type input "1970"
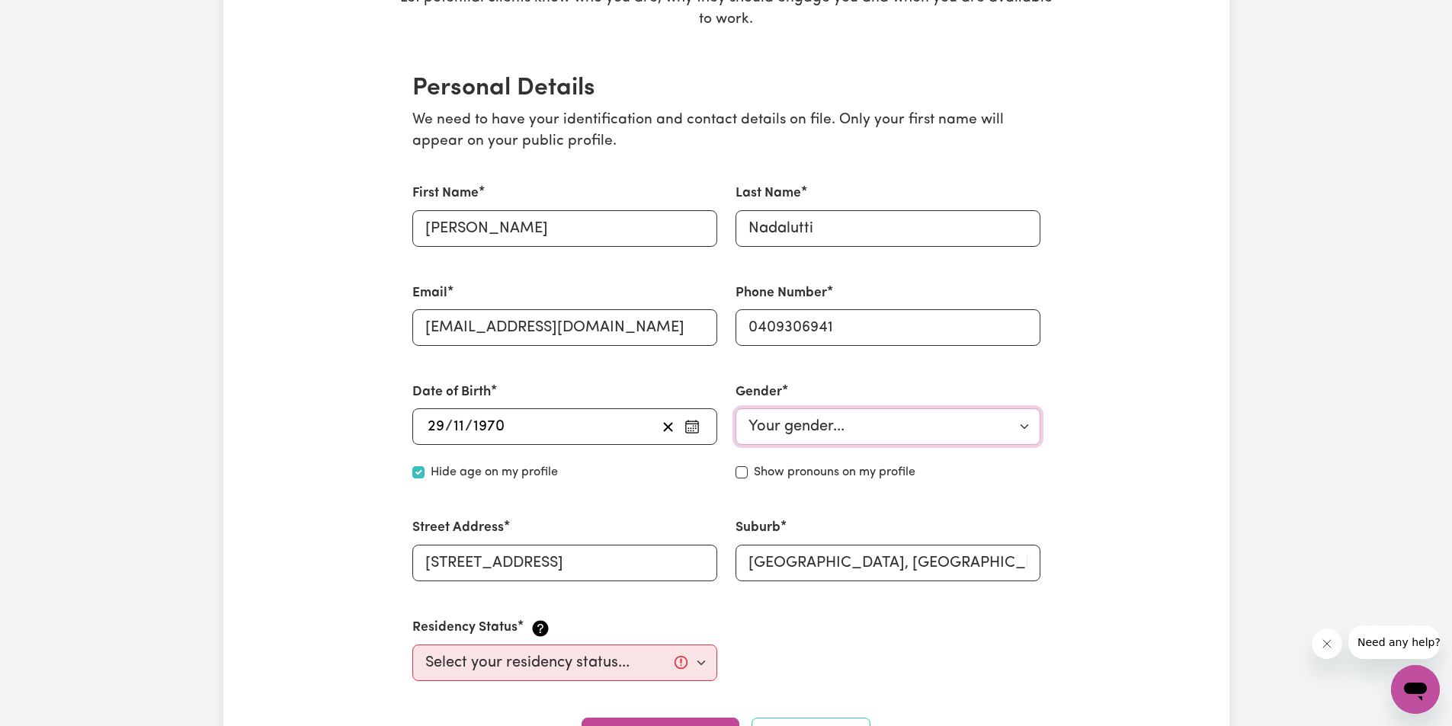
click at [855, 419] on select "Your gender... [DEMOGRAPHIC_DATA] [DEMOGRAPHIC_DATA] [DEMOGRAPHIC_DATA] Other P…" at bounding box center [888, 427] width 305 height 37
select select "[DEMOGRAPHIC_DATA]"
click at [736, 409] on select "Your gender... [DEMOGRAPHIC_DATA] [DEMOGRAPHIC_DATA] [DEMOGRAPHIC_DATA] Other P…" at bounding box center [888, 427] width 305 height 37
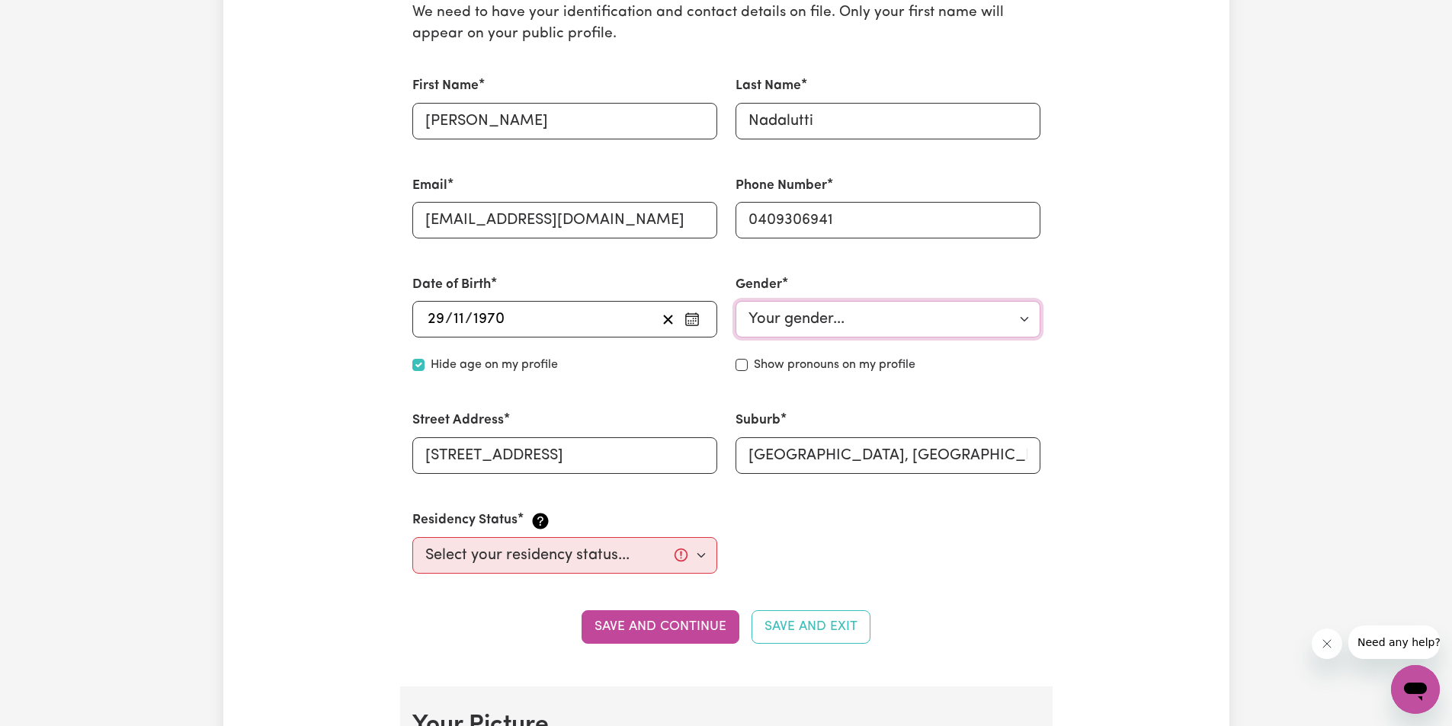
scroll to position [457, 0]
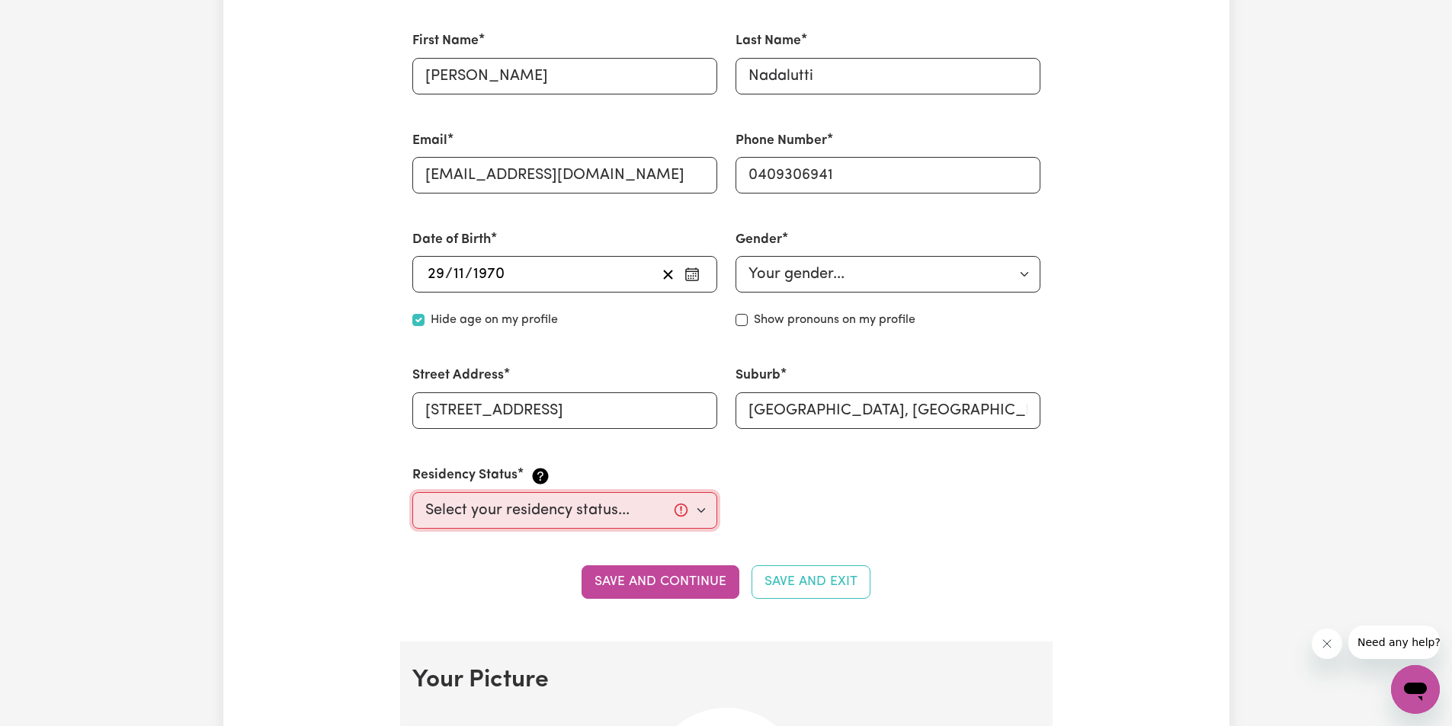
click at [699, 509] on select "Select your residency status... [DEMOGRAPHIC_DATA] citizen Australian PR [DEMOG…" at bounding box center [564, 510] width 305 height 37
select select "[DEMOGRAPHIC_DATA] Citizen"
click at [412, 492] on select "Select your residency status... [DEMOGRAPHIC_DATA] citizen Australian PR [DEMOG…" at bounding box center [564, 510] width 305 height 37
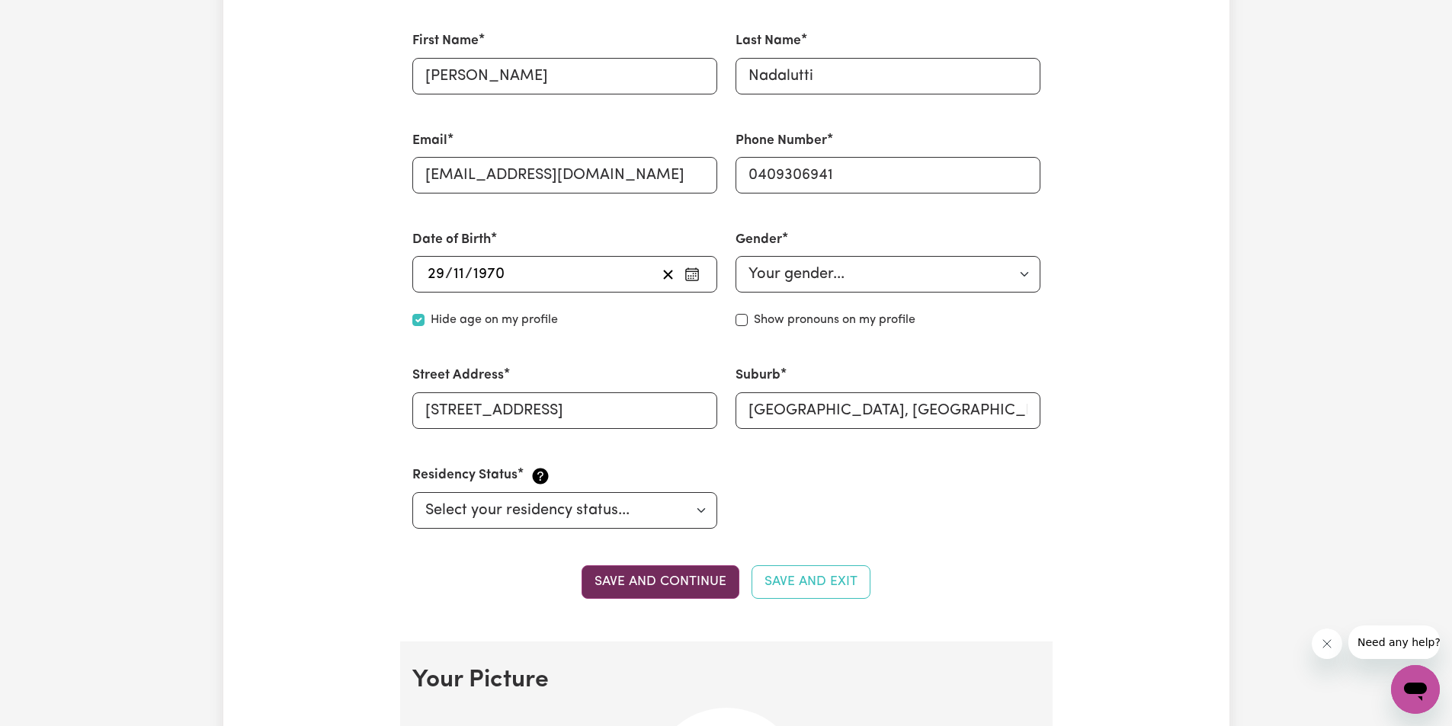
click at [717, 577] on button "Save and continue" at bounding box center [661, 583] width 158 height 34
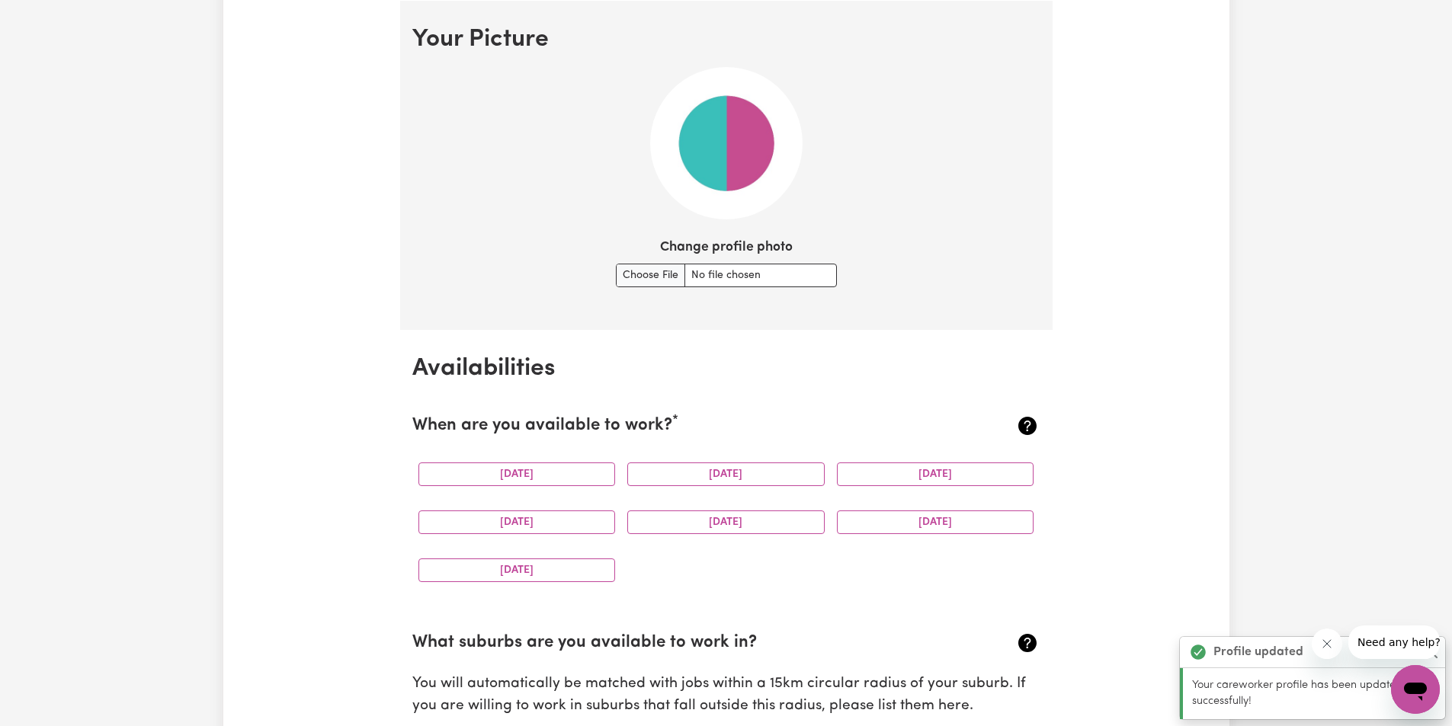
scroll to position [1099, 0]
click at [560, 476] on button "[DATE]" at bounding box center [516, 474] width 197 height 24
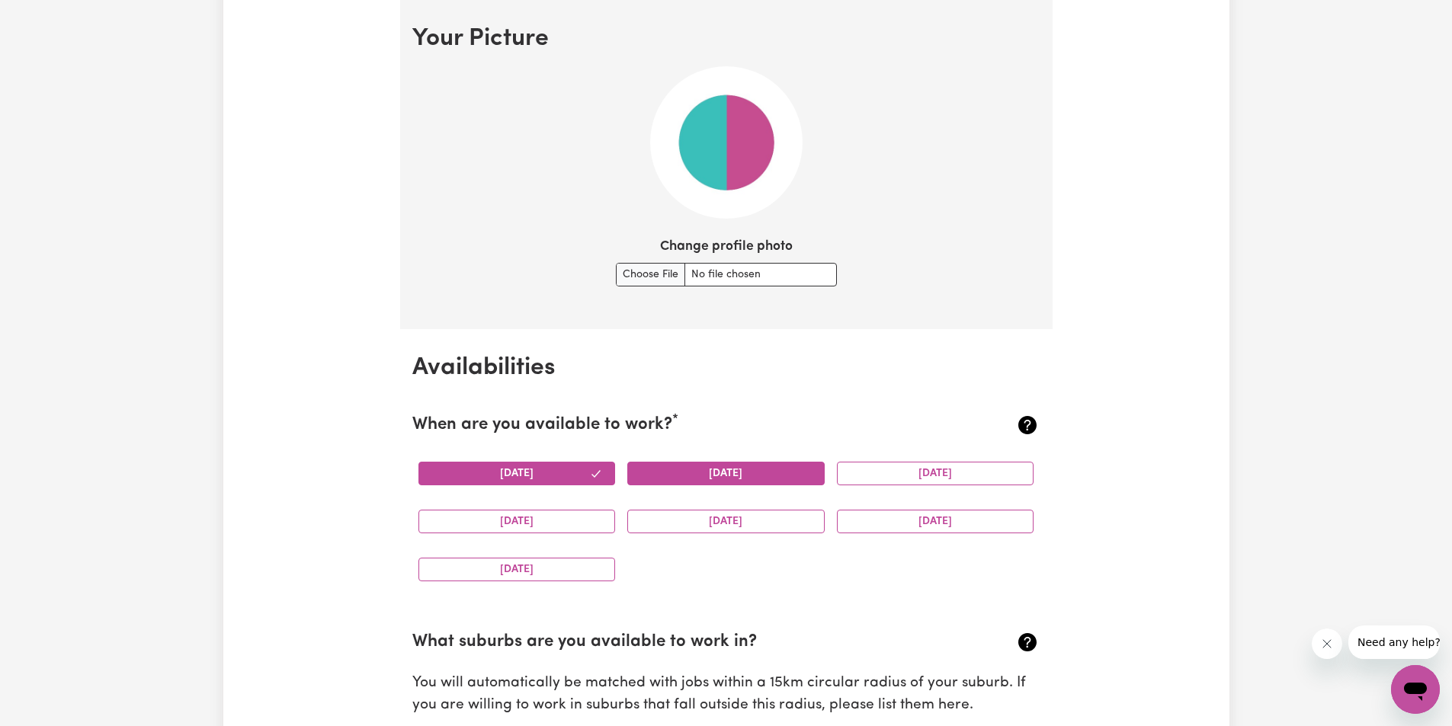
drag, startPoint x: 735, startPoint y: 468, endPoint x: 748, endPoint y: 468, distance: 13.0
click at [736, 468] on button "[DATE]" at bounding box center [725, 474] width 197 height 24
click at [919, 466] on button "[DATE]" at bounding box center [935, 474] width 197 height 24
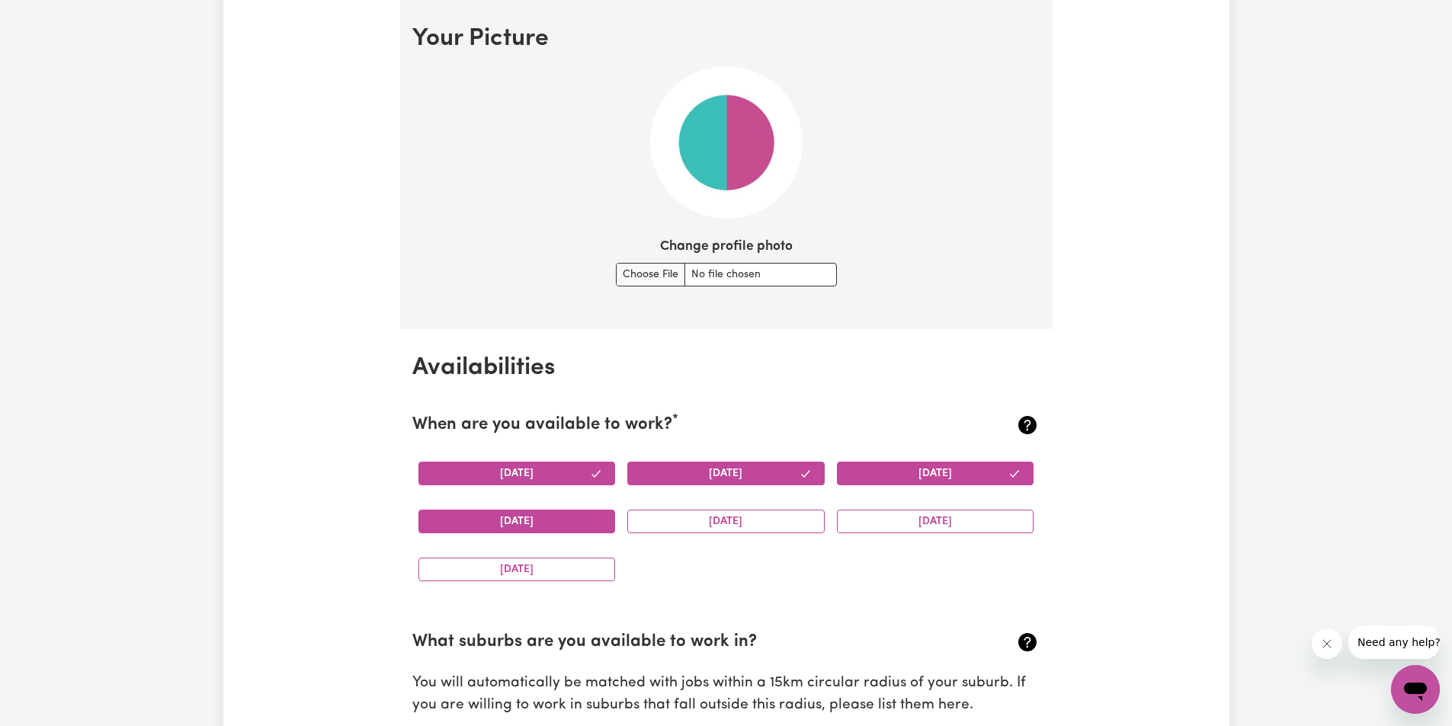
click at [566, 521] on button "[DATE]" at bounding box center [516, 522] width 197 height 24
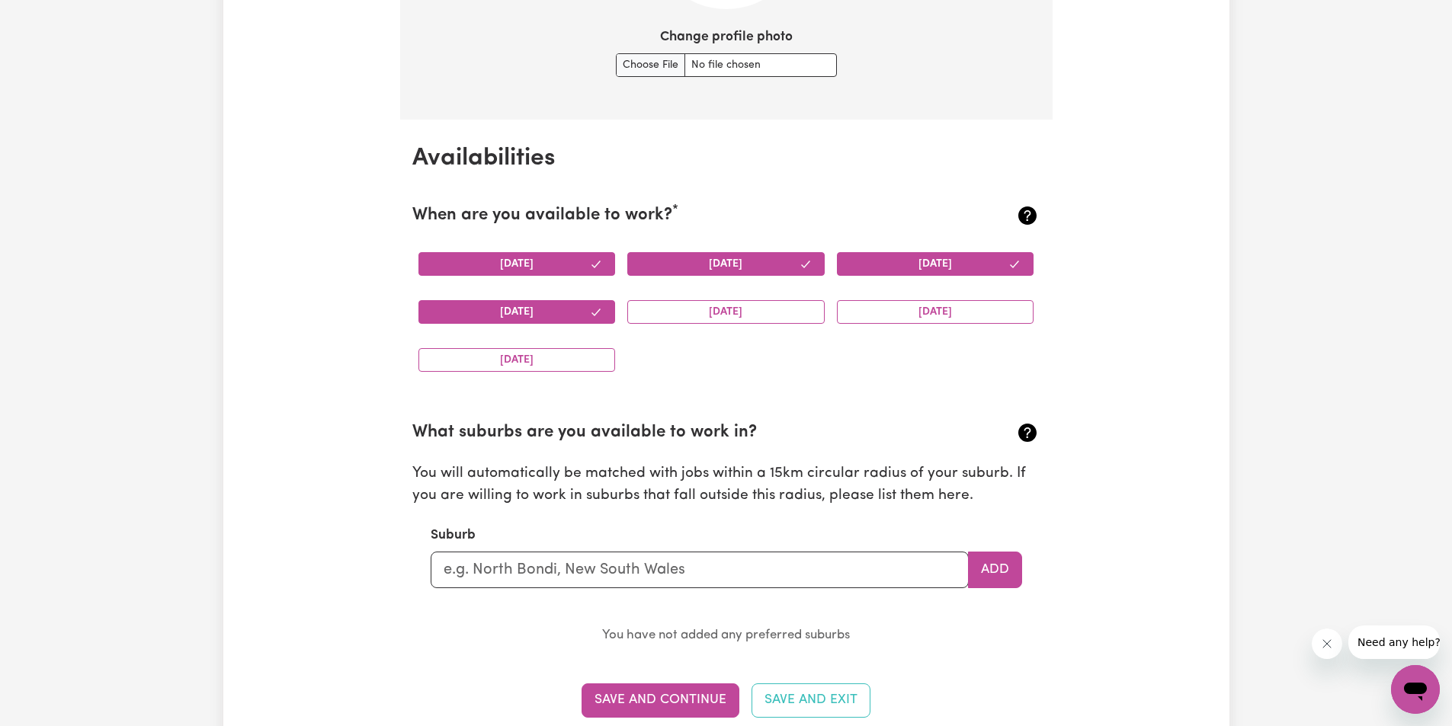
scroll to position [1328, 0]
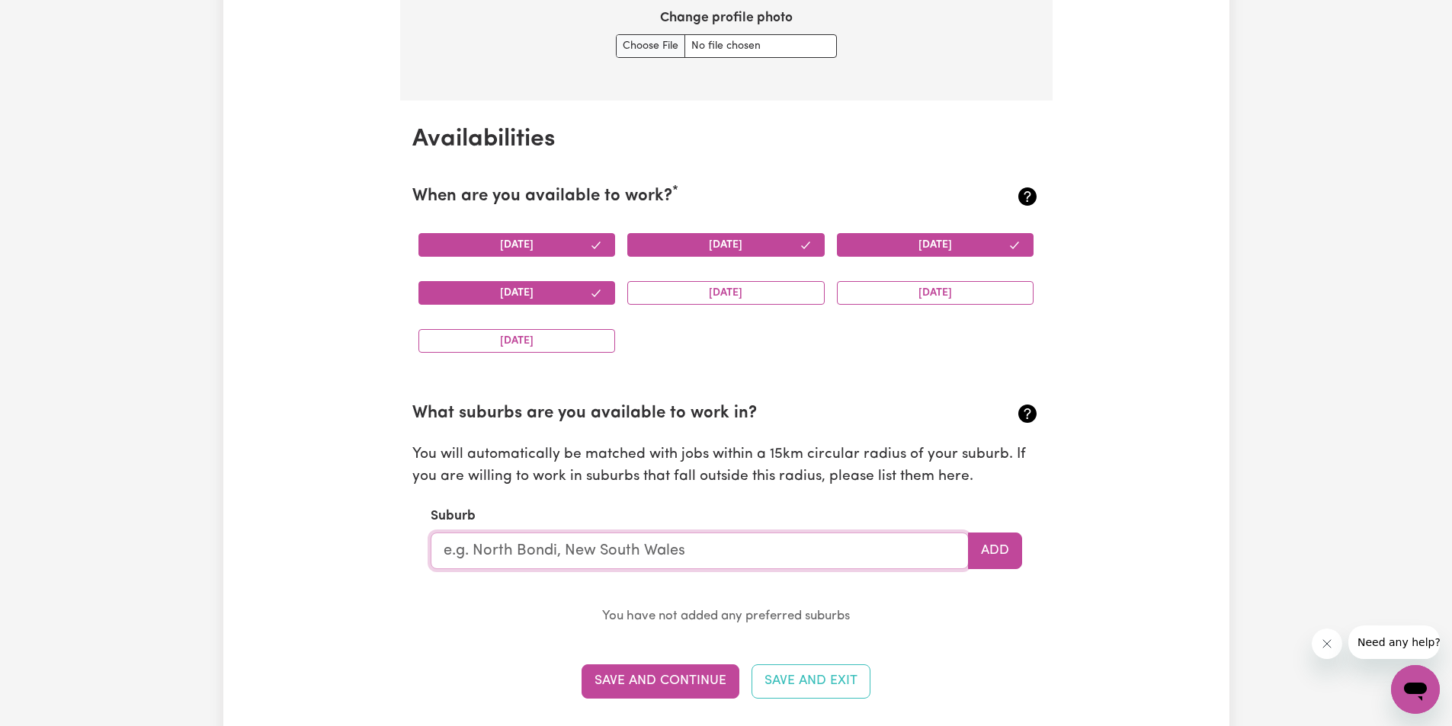
click at [633, 544] on input "text" at bounding box center [700, 551] width 538 height 37
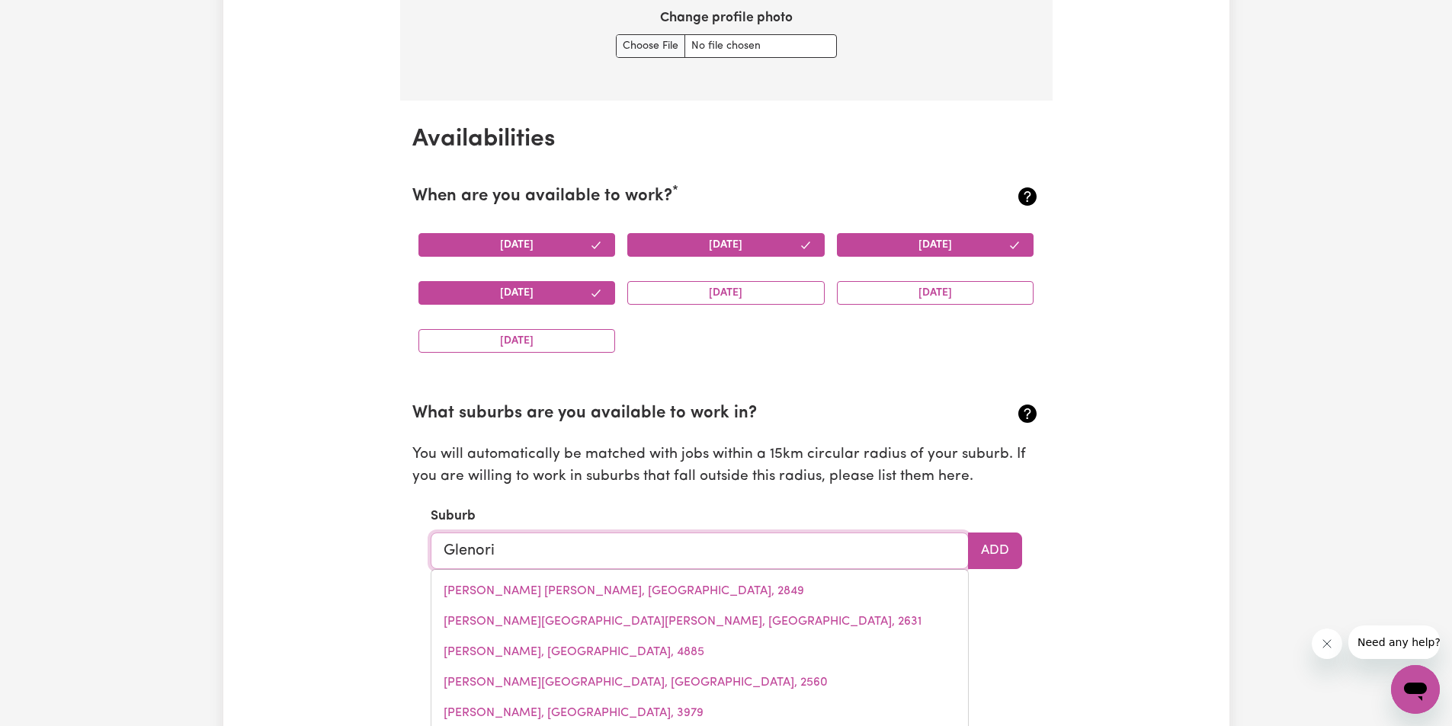
type input "Glenorie"
type input "Glenorie, [GEOGRAPHIC_DATA], 2157"
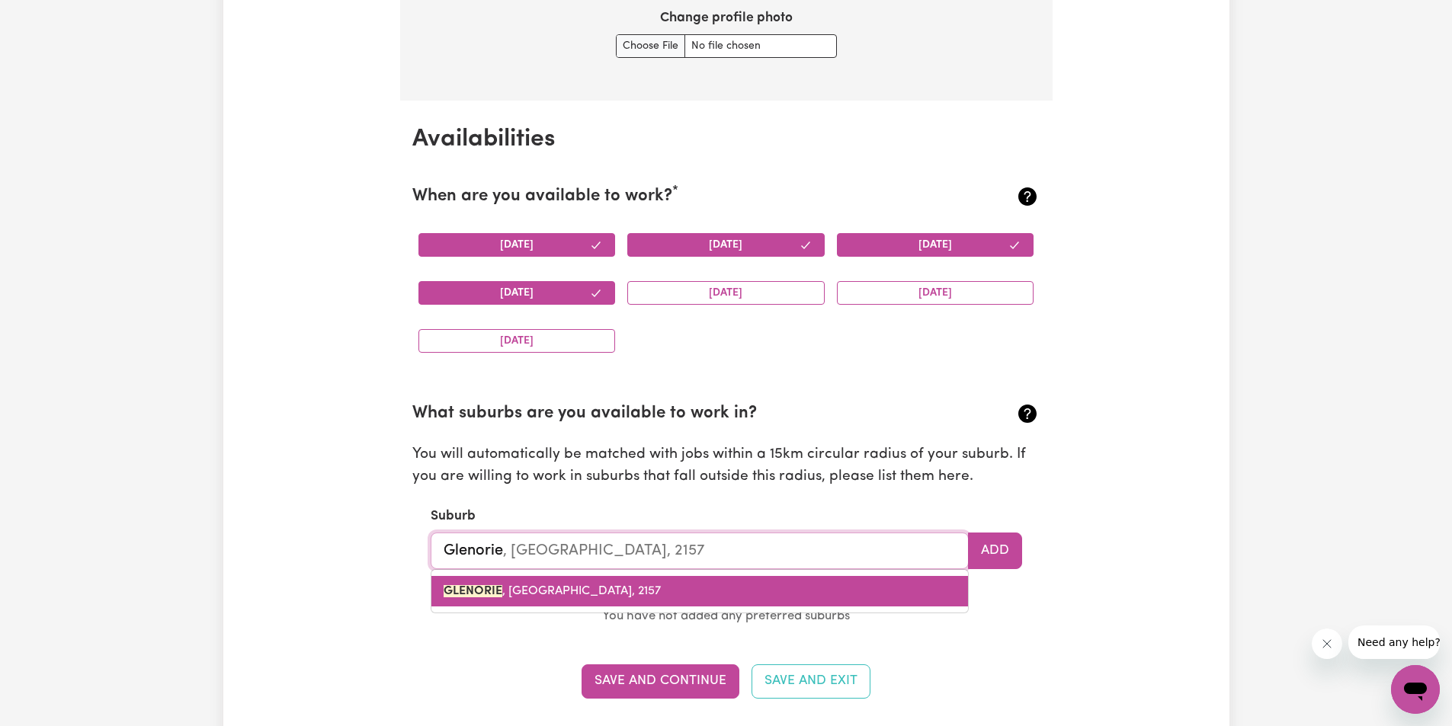
click at [561, 597] on span "GLENORIE , [GEOGRAPHIC_DATA], 2157" at bounding box center [552, 591] width 217 height 12
type input "GLENORIE, [GEOGRAPHIC_DATA], 2157"
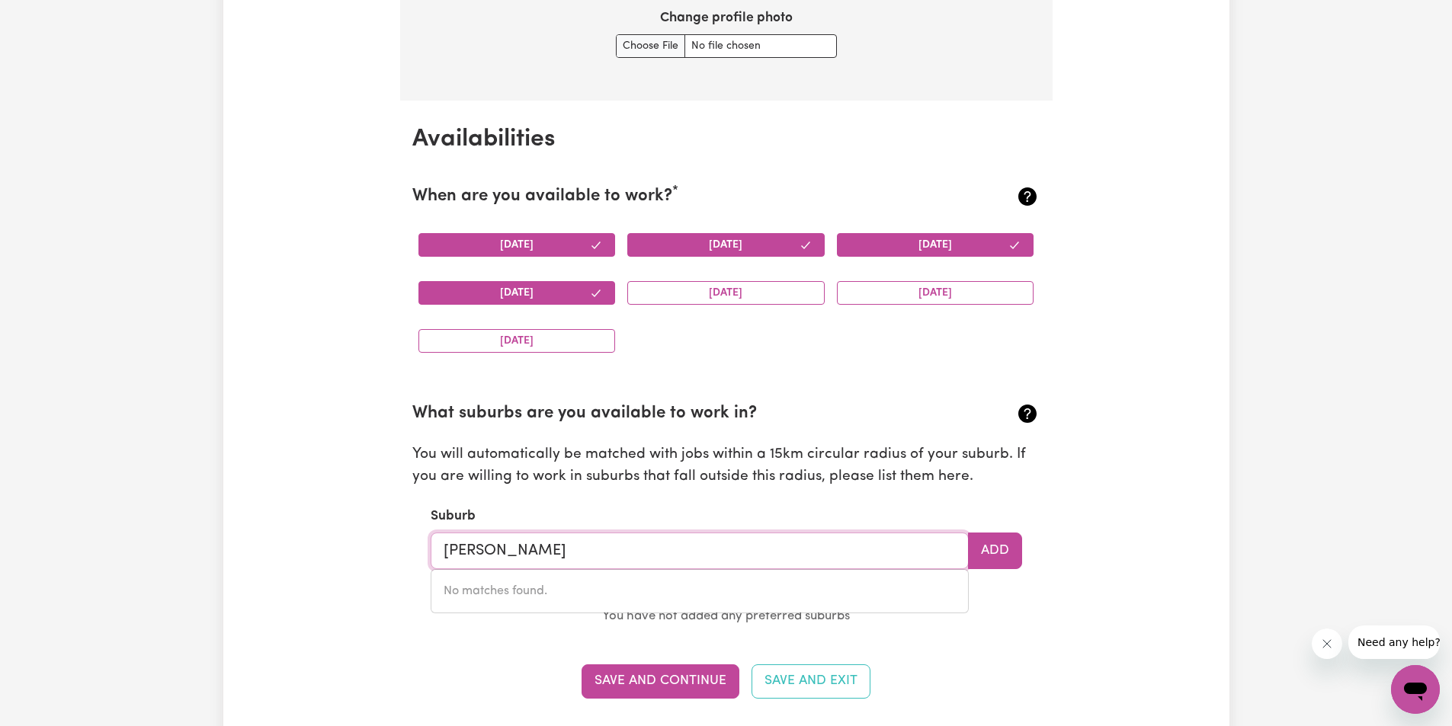
type input "Gleno"
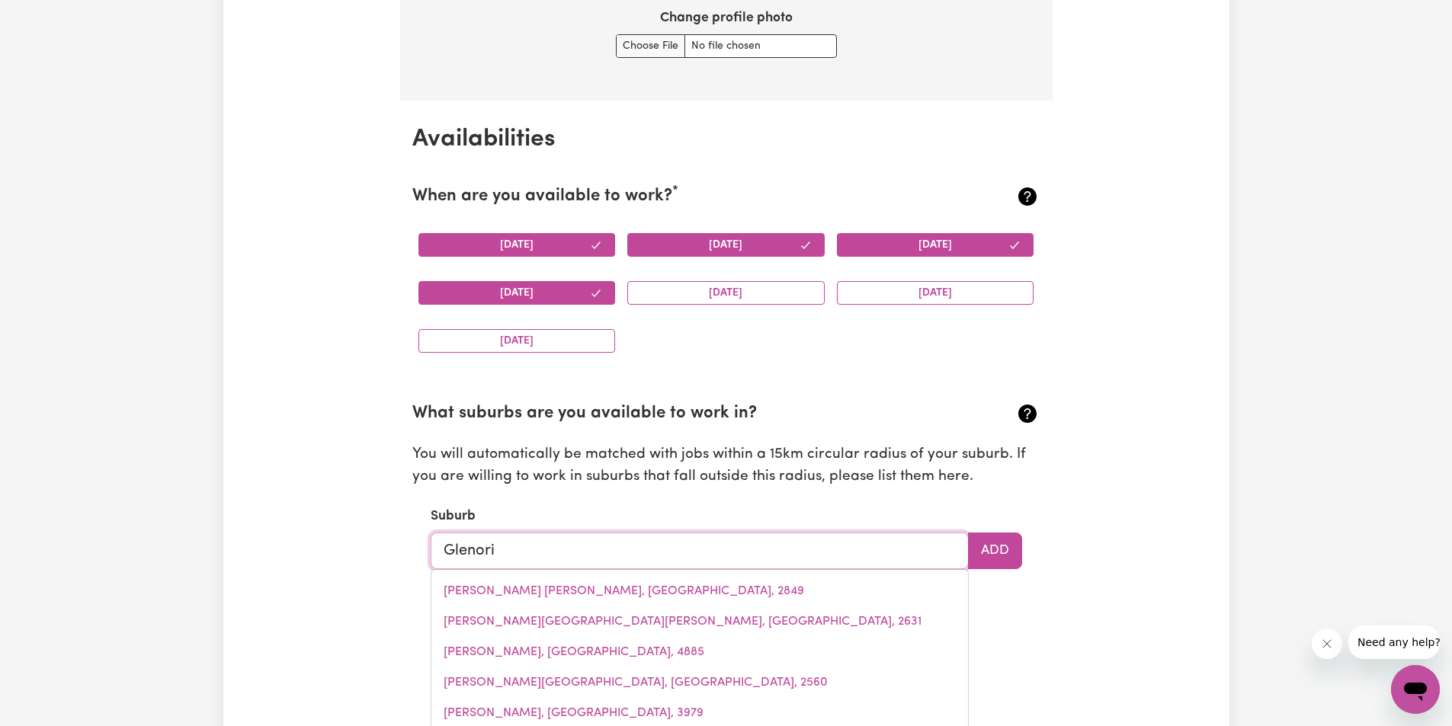
type input "Glenorie"
type input "Glenorie, [GEOGRAPHIC_DATA], 2157"
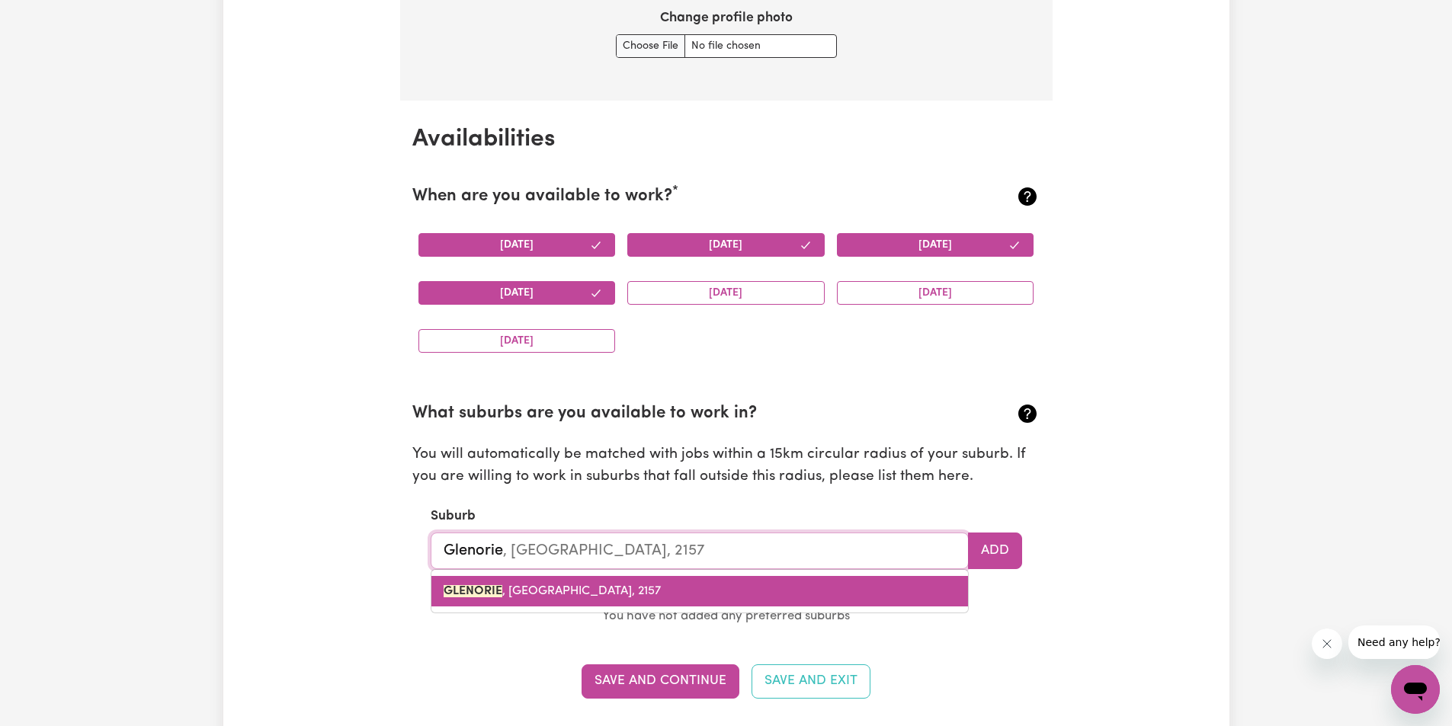
click at [449, 585] on mark "GLENORIE" at bounding box center [473, 591] width 59 height 12
type input "GLENORIE, [GEOGRAPHIC_DATA], 2157"
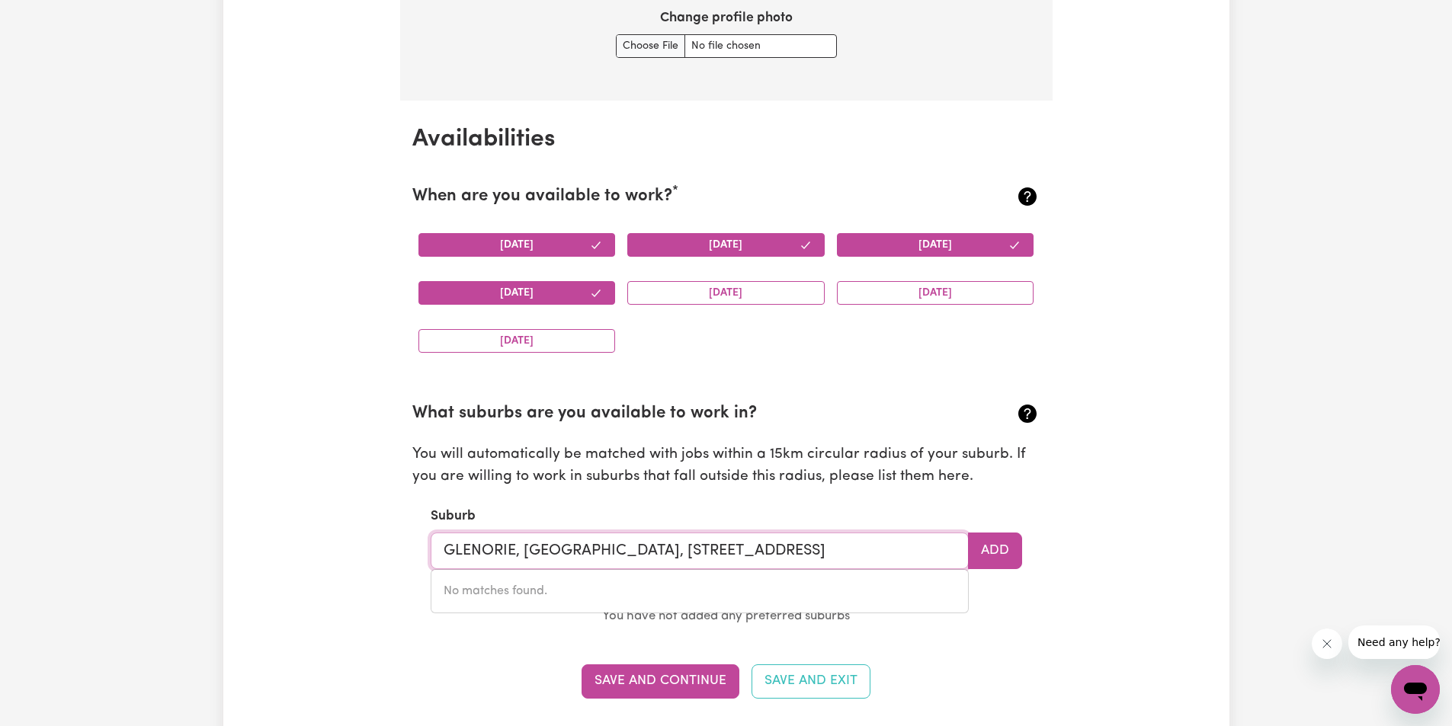
drag, startPoint x: 678, startPoint y: 549, endPoint x: 227, endPoint y: 550, distance: 450.5
drag, startPoint x: 722, startPoint y: 555, endPoint x: 0, endPoint y: 476, distance: 726.1
type input "glenorie"
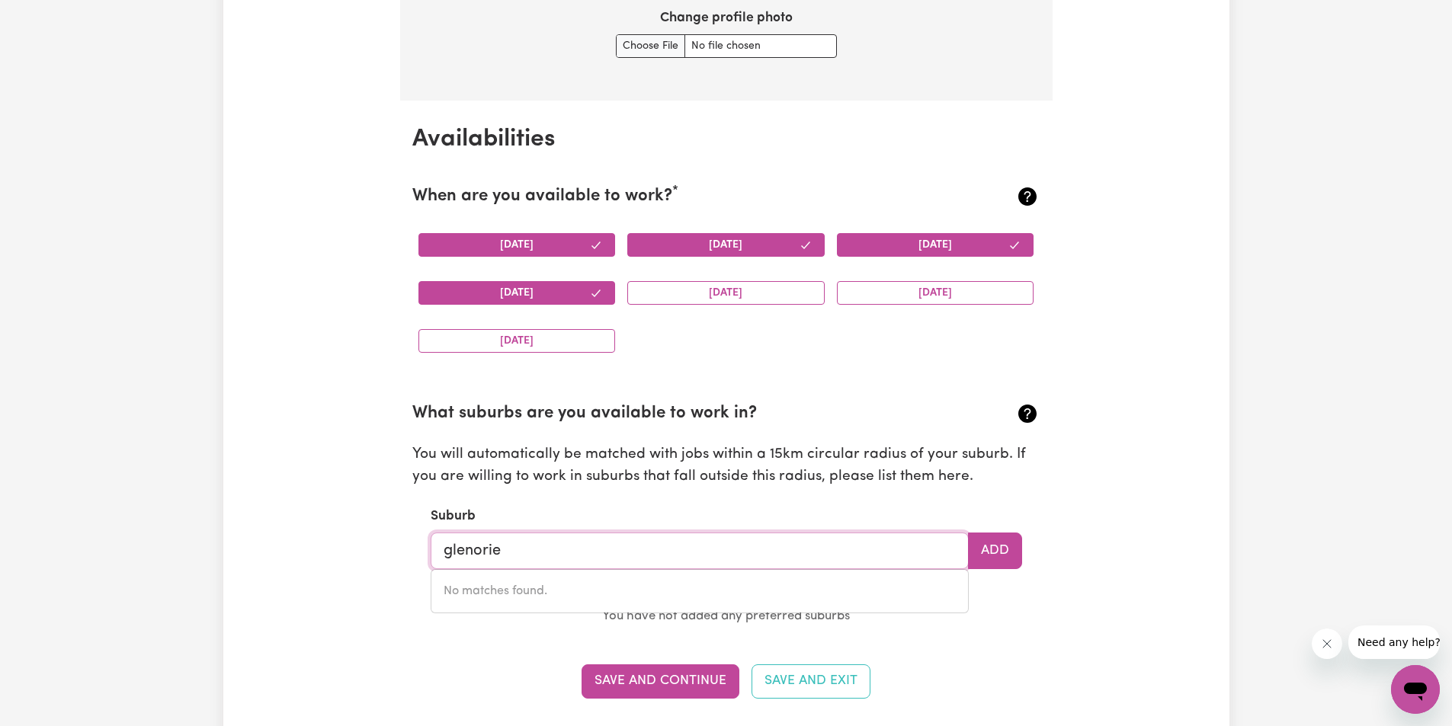
type input "glenorie, [GEOGRAPHIC_DATA], 2157"
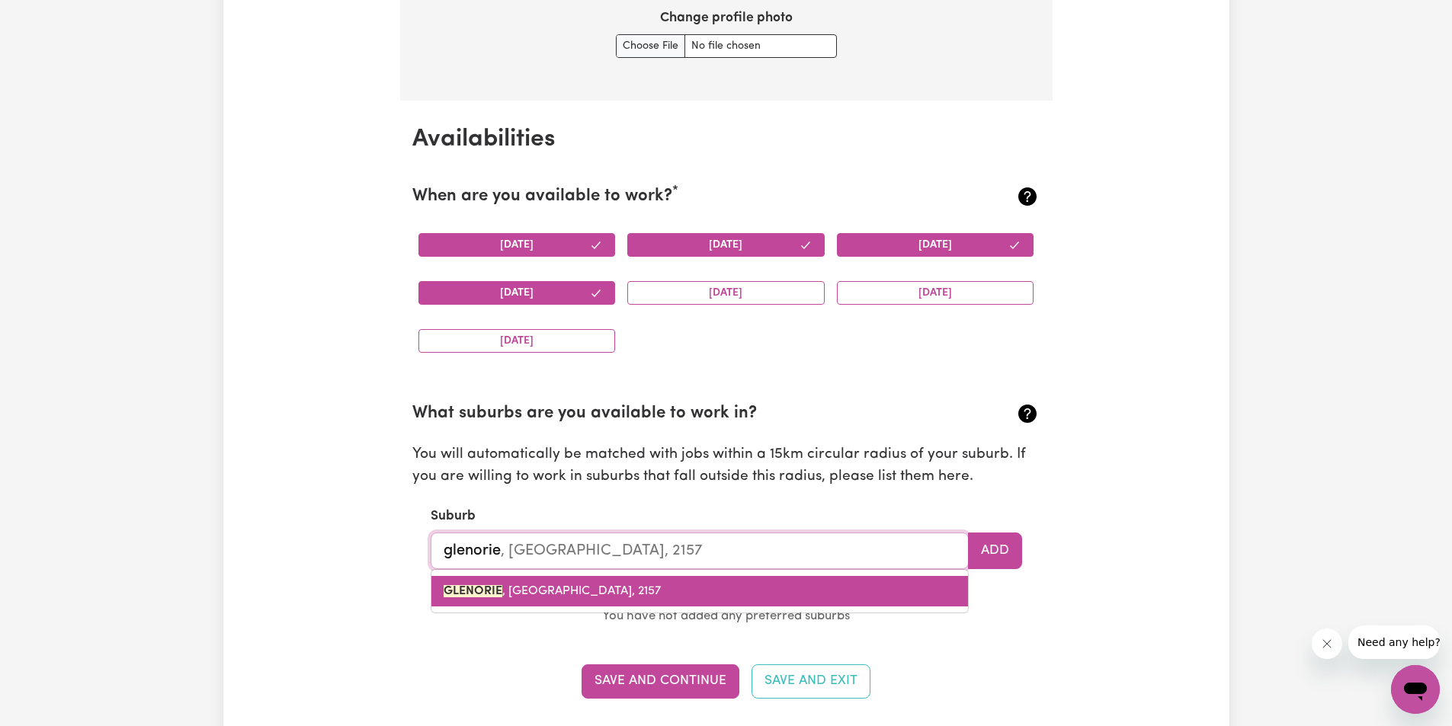
click at [580, 582] on link "GLENORIE , [GEOGRAPHIC_DATA], 2157" at bounding box center [699, 591] width 537 height 30
type input "GLENORIE, [GEOGRAPHIC_DATA], 2157"
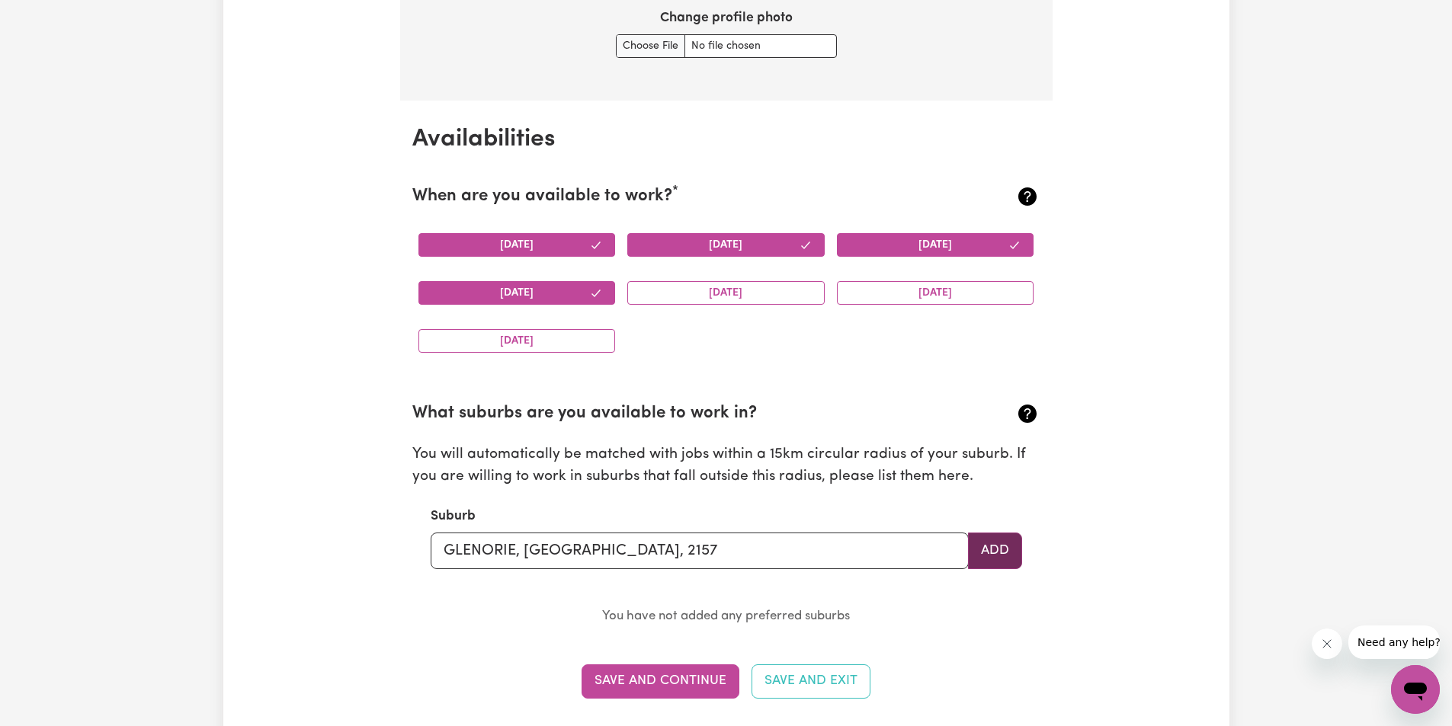
click at [999, 550] on button "Add" at bounding box center [995, 551] width 54 height 37
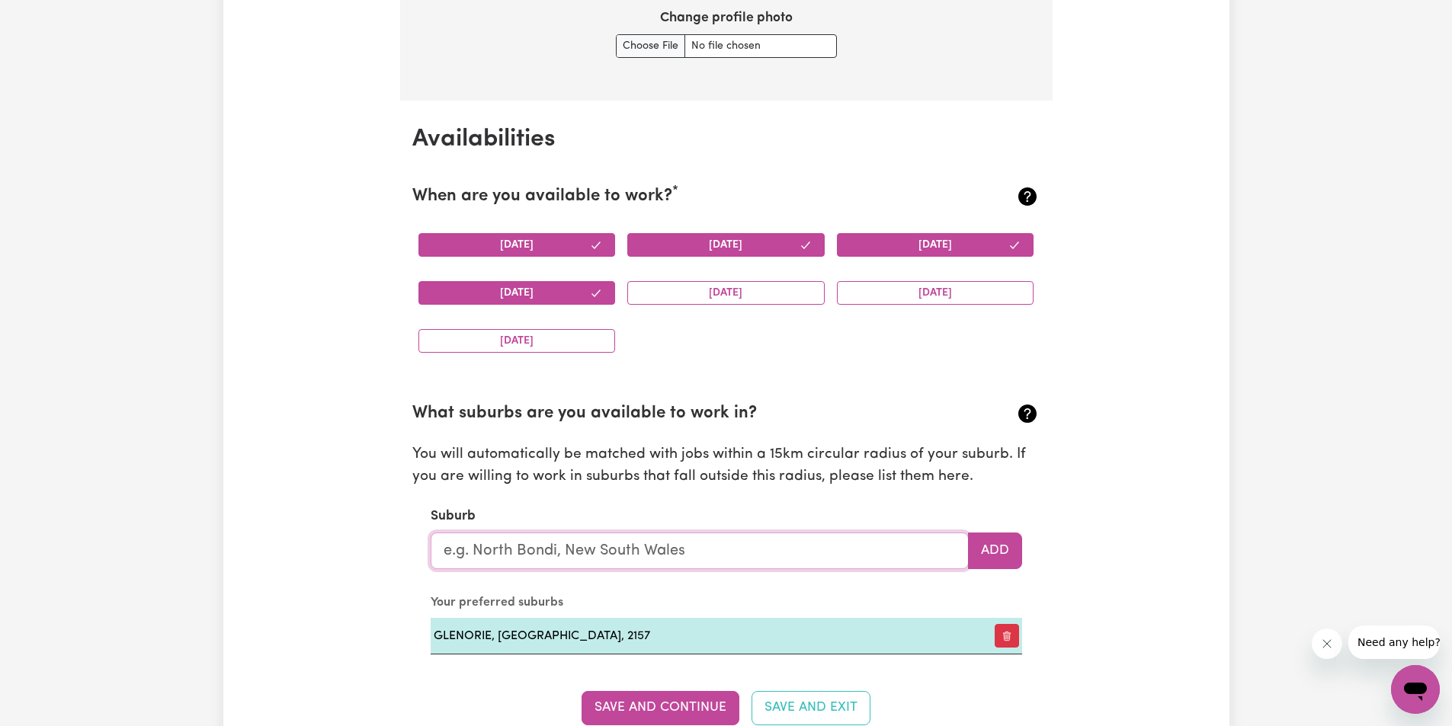
click at [492, 549] on input "text" at bounding box center [700, 551] width 538 height 37
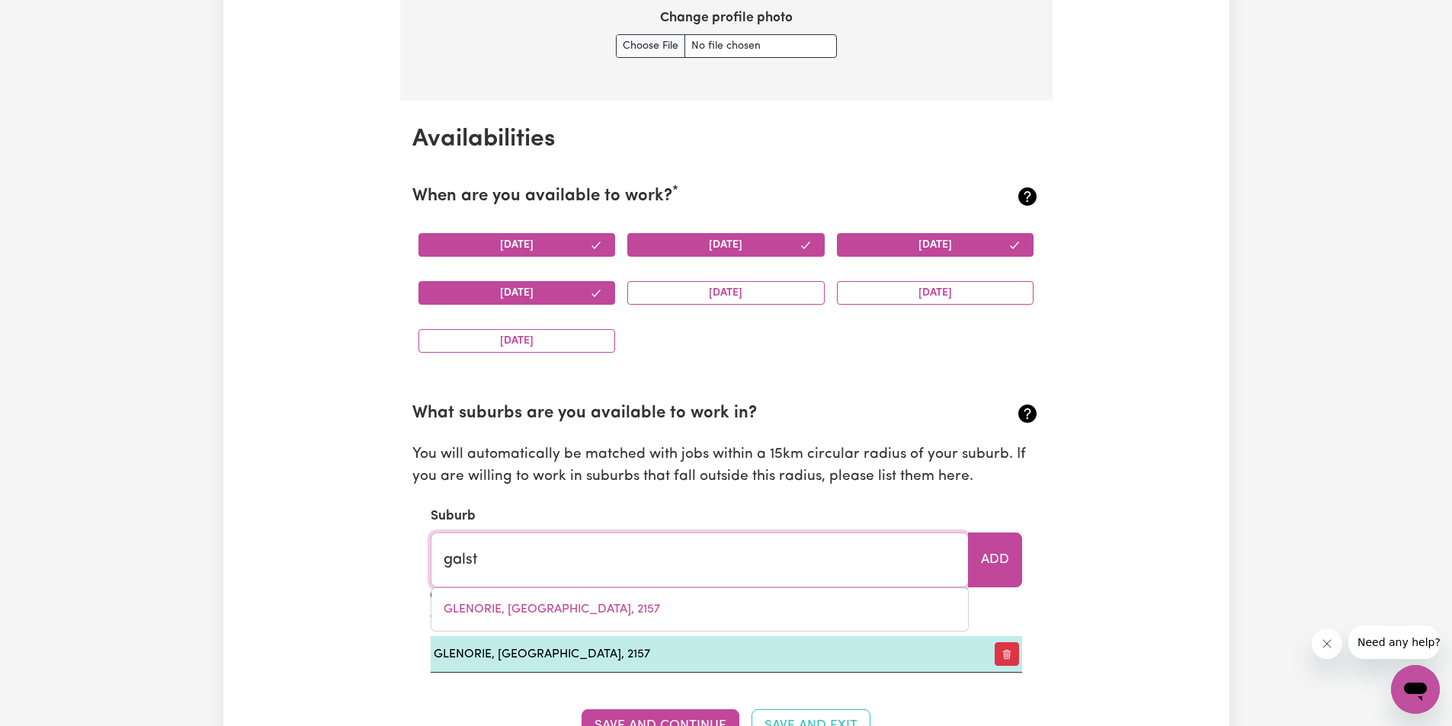
type input "galsto"
type input "galstoN, [GEOGRAPHIC_DATA], 2159"
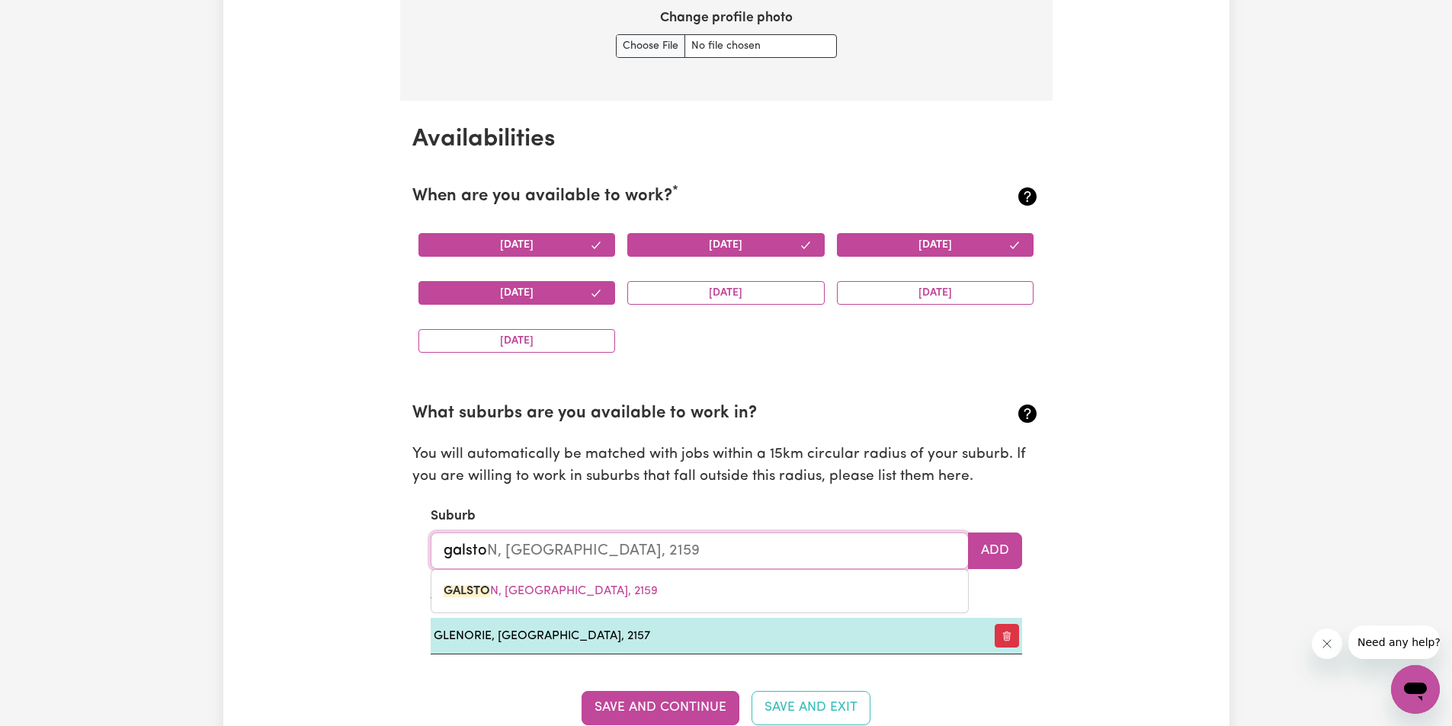
type input "galston"
type input "[GEOGRAPHIC_DATA], [GEOGRAPHIC_DATA], 2159"
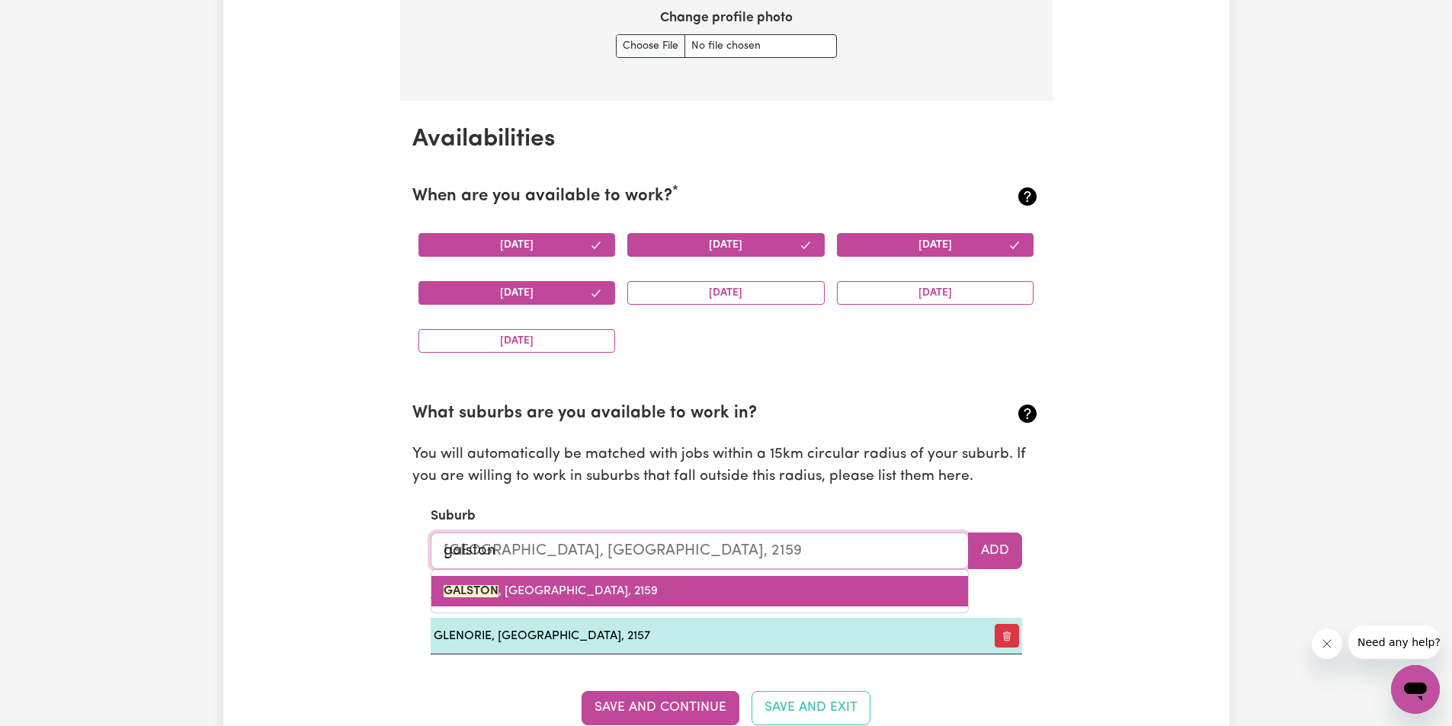
click at [489, 585] on mark "GALSTON" at bounding box center [471, 591] width 55 height 12
type input "[GEOGRAPHIC_DATA], [GEOGRAPHIC_DATA], 2159"
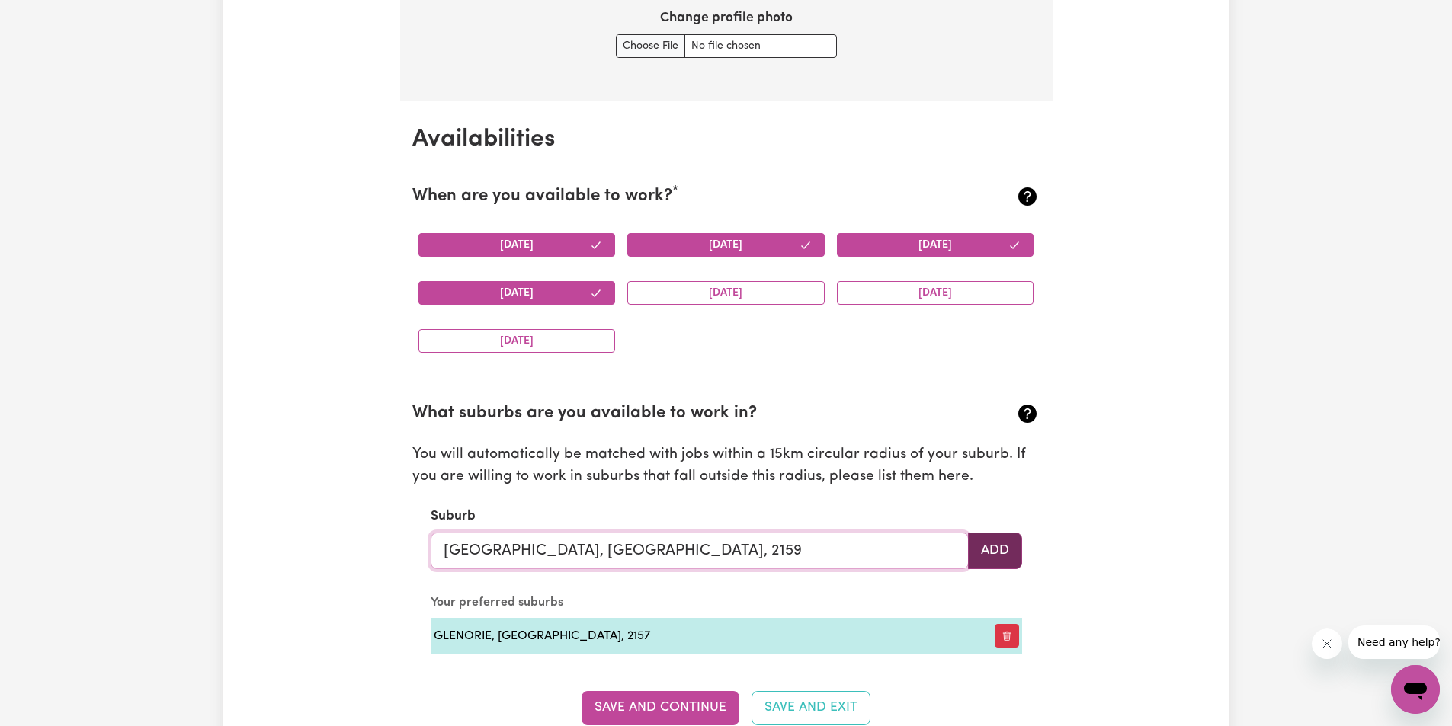
type input "[GEOGRAPHIC_DATA], [GEOGRAPHIC_DATA], 2159"
drag, startPoint x: 1005, startPoint y: 554, endPoint x: 923, endPoint y: 550, distance: 82.5
click at [1005, 554] on button "Add" at bounding box center [995, 551] width 54 height 37
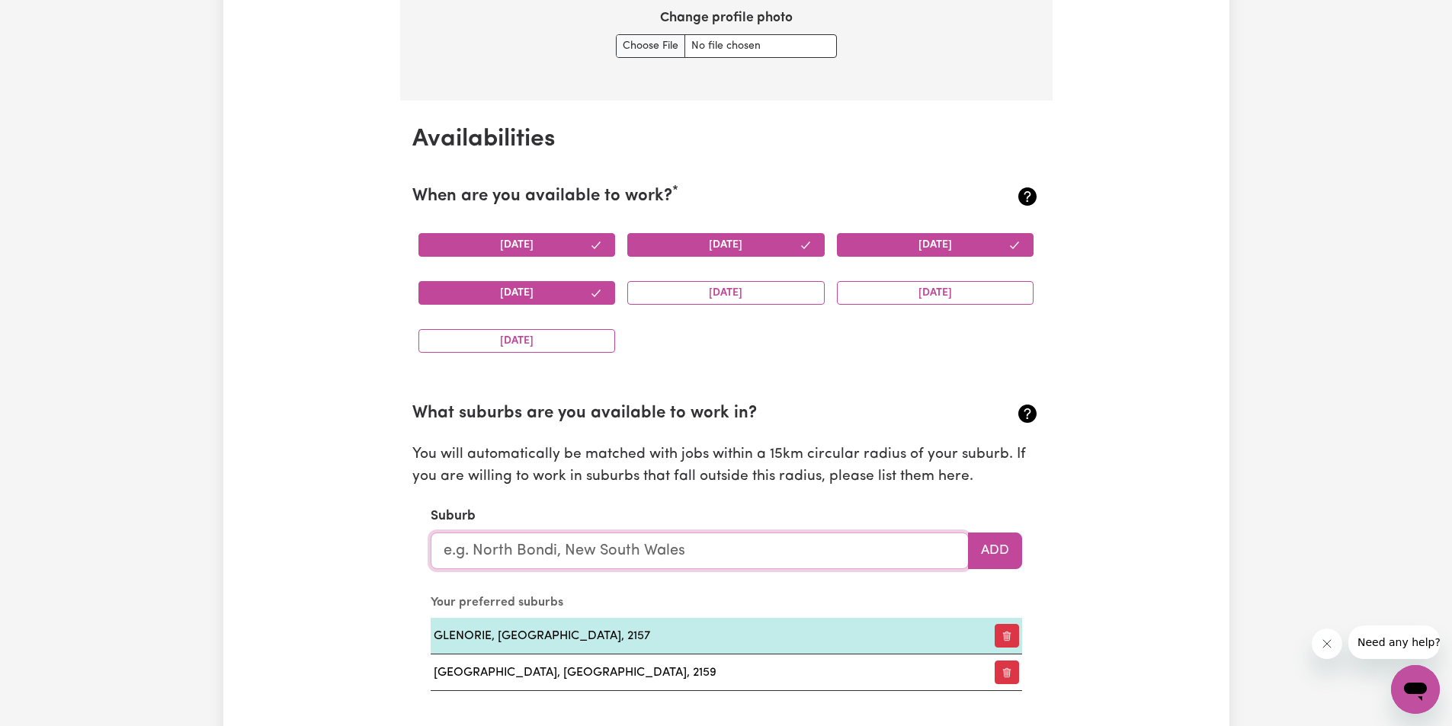
click at [603, 549] on input "text" at bounding box center [700, 551] width 538 height 37
type input "arcadia"
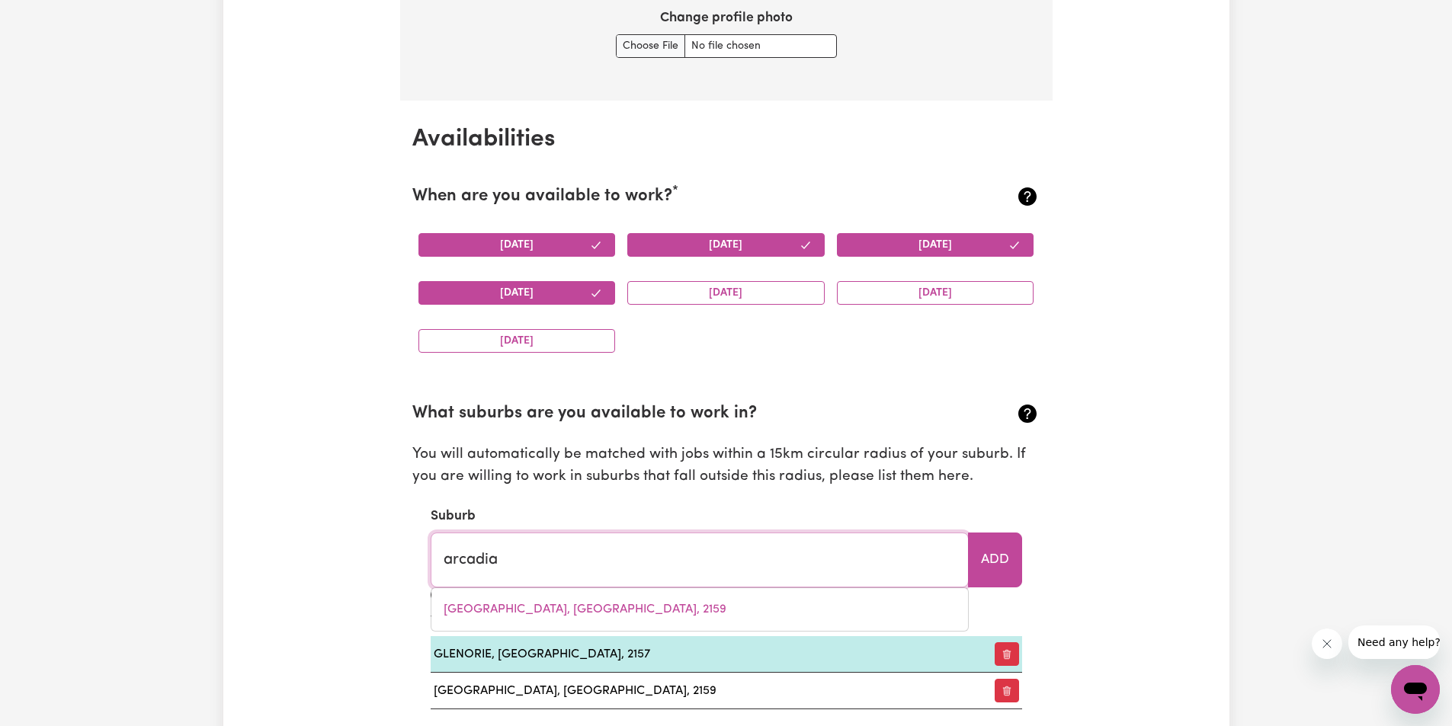
type input "[GEOGRAPHIC_DATA], [GEOGRAPHIC_DATA], 2159"
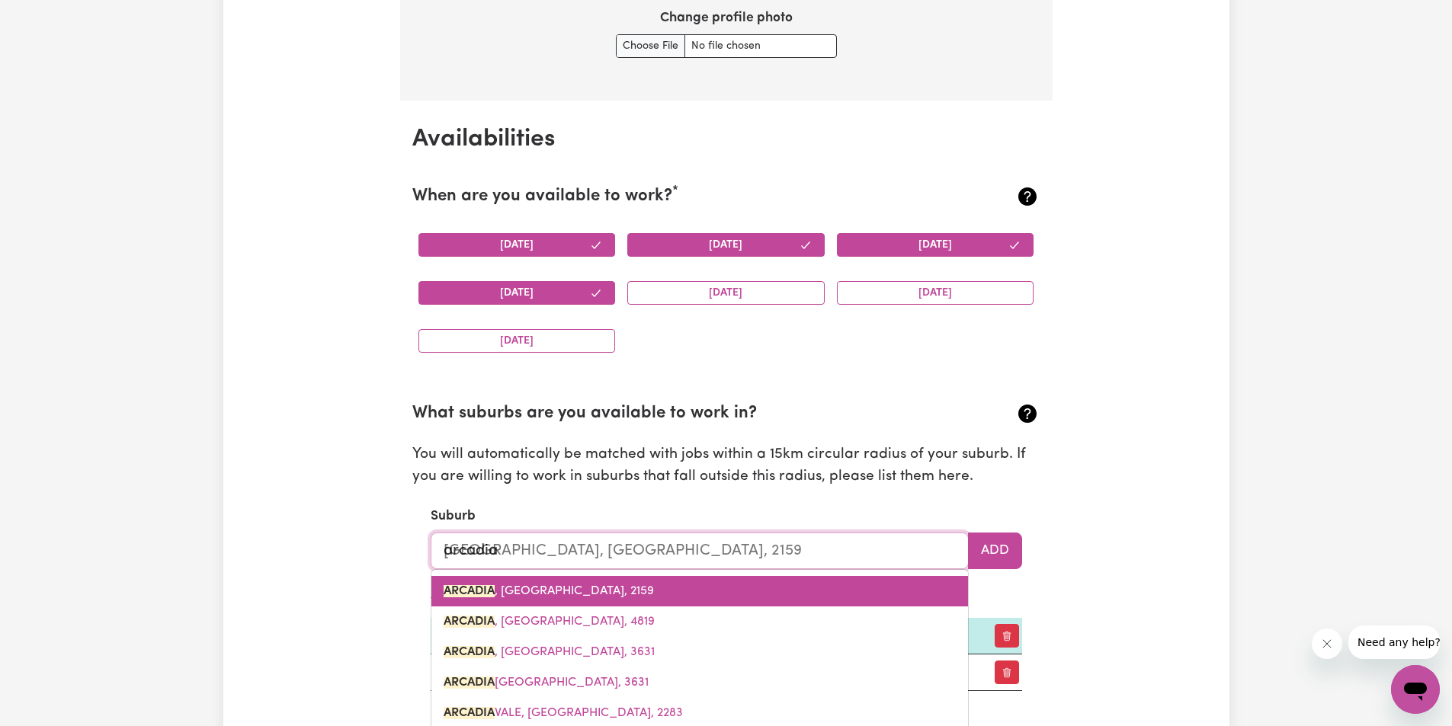
click at [560, 588] on span "[GEOGRAPHIC_DATA] , [GEOGRAPHIC_DATA], 2159" at bounding box center [549, 591] width 210 height 12
type input "[GEOGRAPHIC_DATA], [GEOGRAPHIC_DATA], 2159"
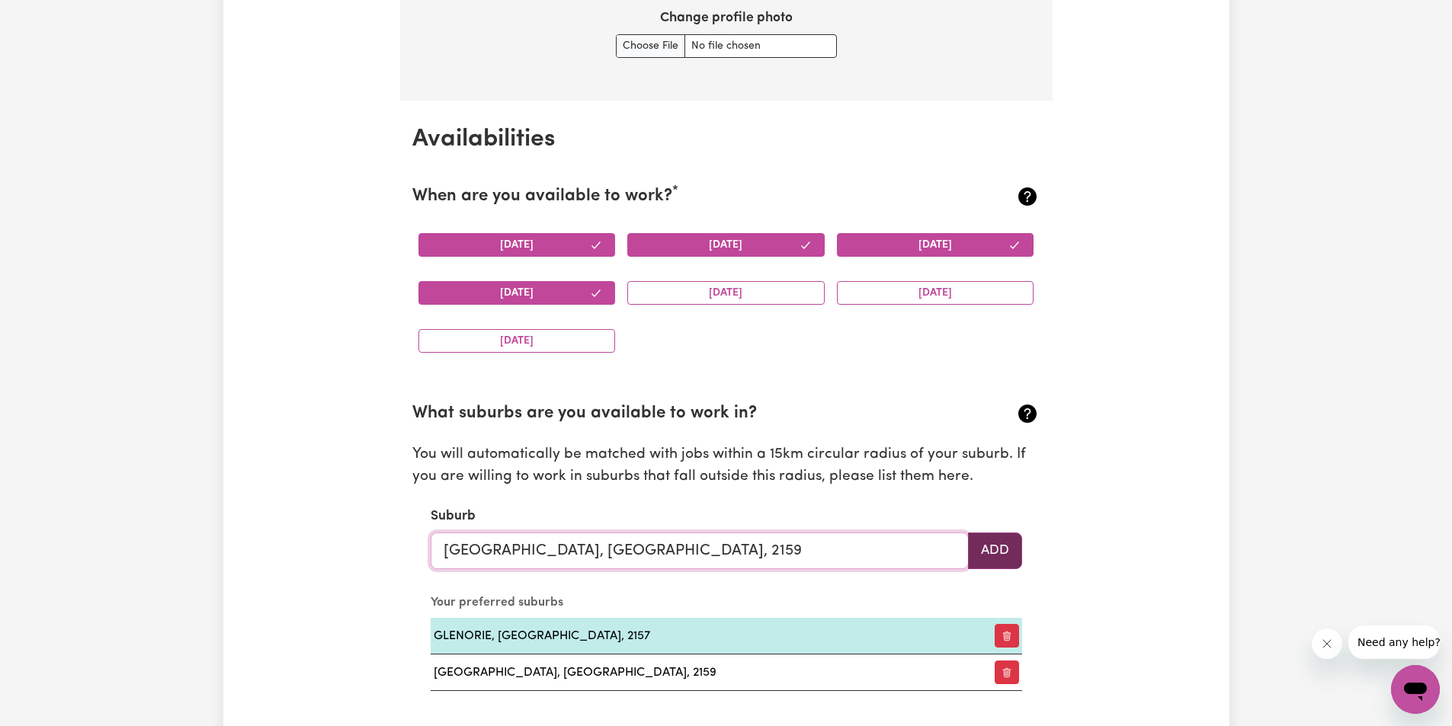
type input "[GEOGRAPHIC_DATA], [GEOGRAPHIC_DATA], 2159"
click at [1010, 558] on button "Add" at bounding box center [995, 551] width 54 height 37
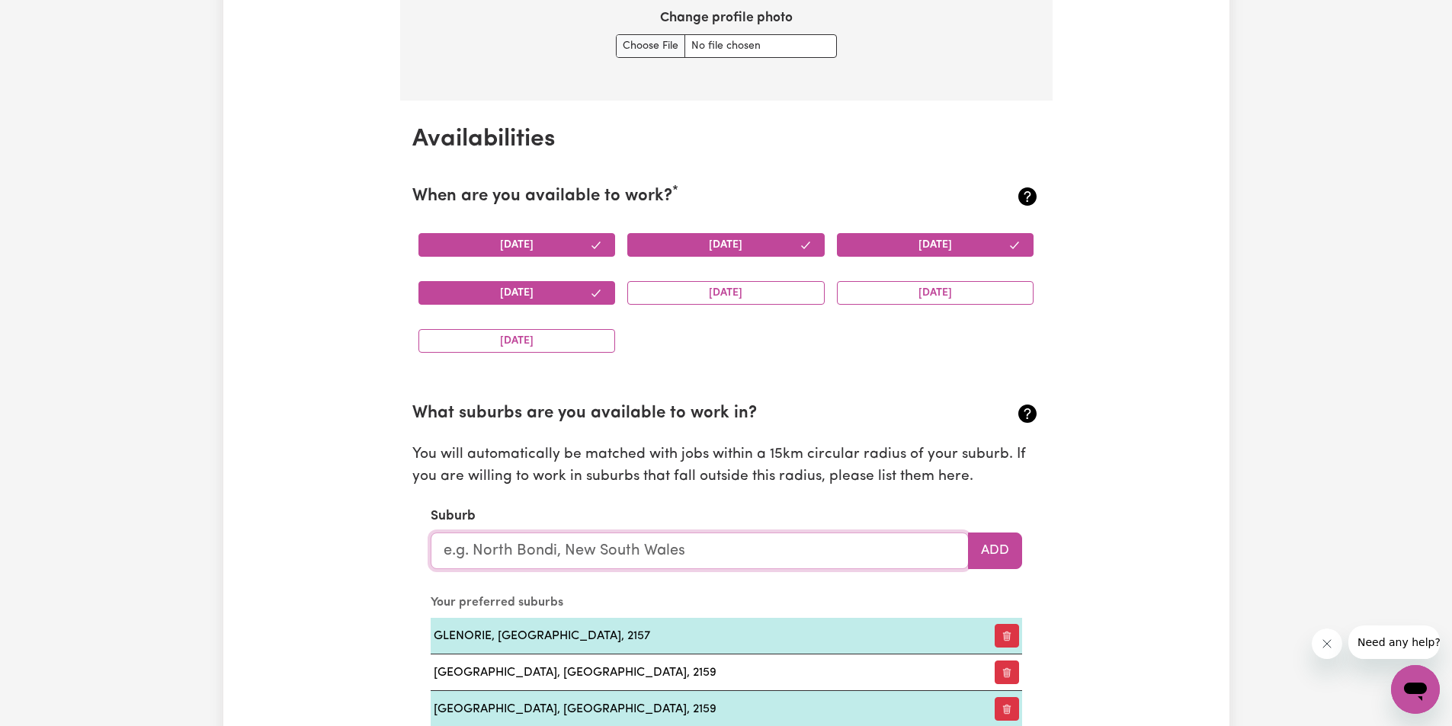
click at [480, 551] on input "text" at bounding box center [700, 551] width 538 height 37
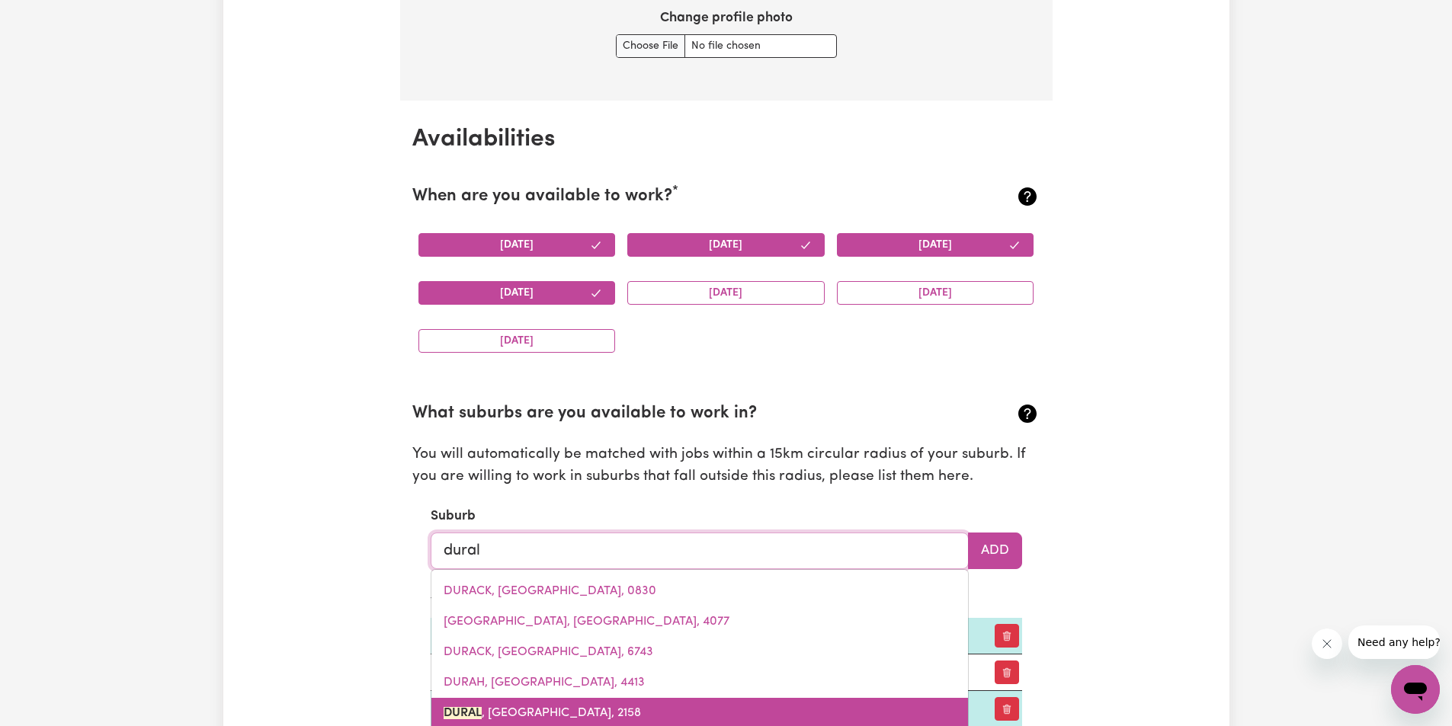
click at [510, 708] on span "DURAL , [GEOGRAPHIC_DATA], 2158" at bounding box center [542, 713] width 197 height 12
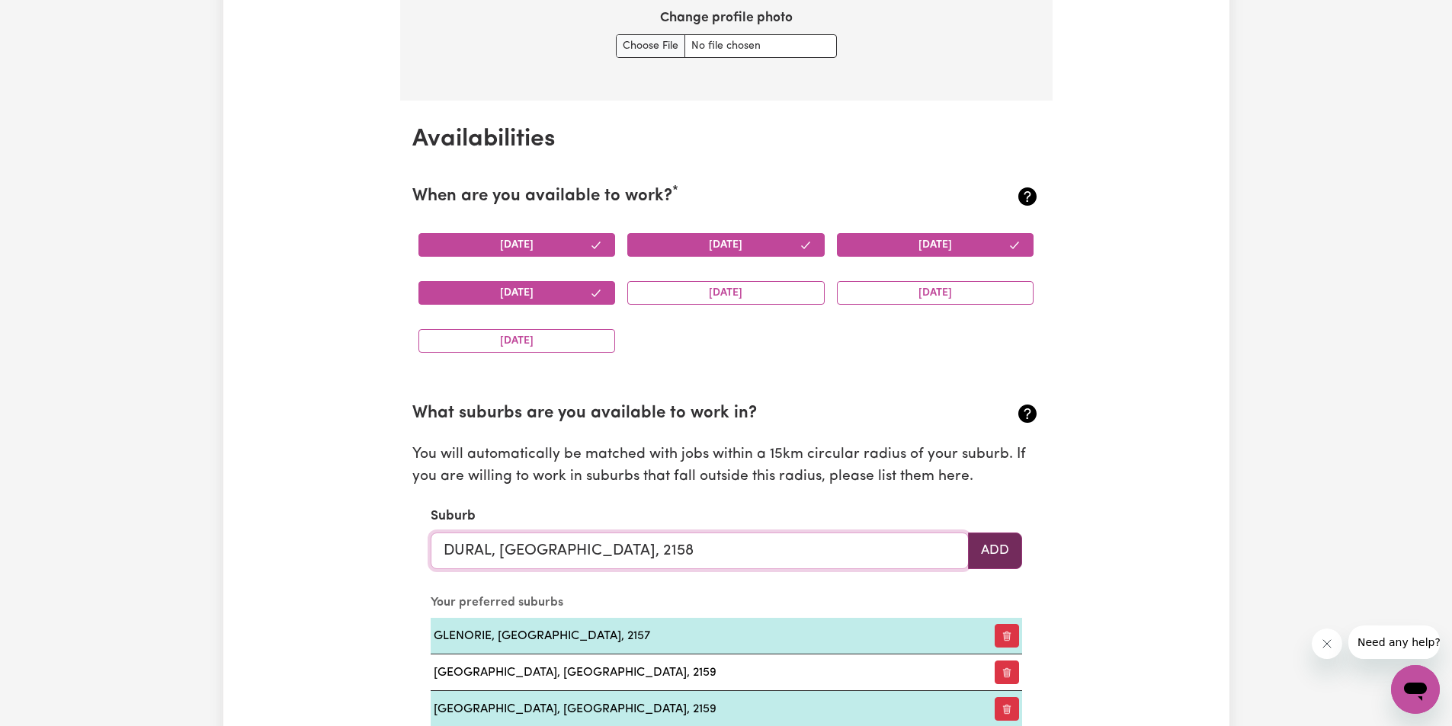
type input "DURAL, [GEOGRAPHIC_DATA], 2158"
click at [1014, 540] on button "Add" at bounding box center [995, 551] width 54 height 37
click at [453, 552] on input "text" at bounding box center [700, 551] width 538 height 37
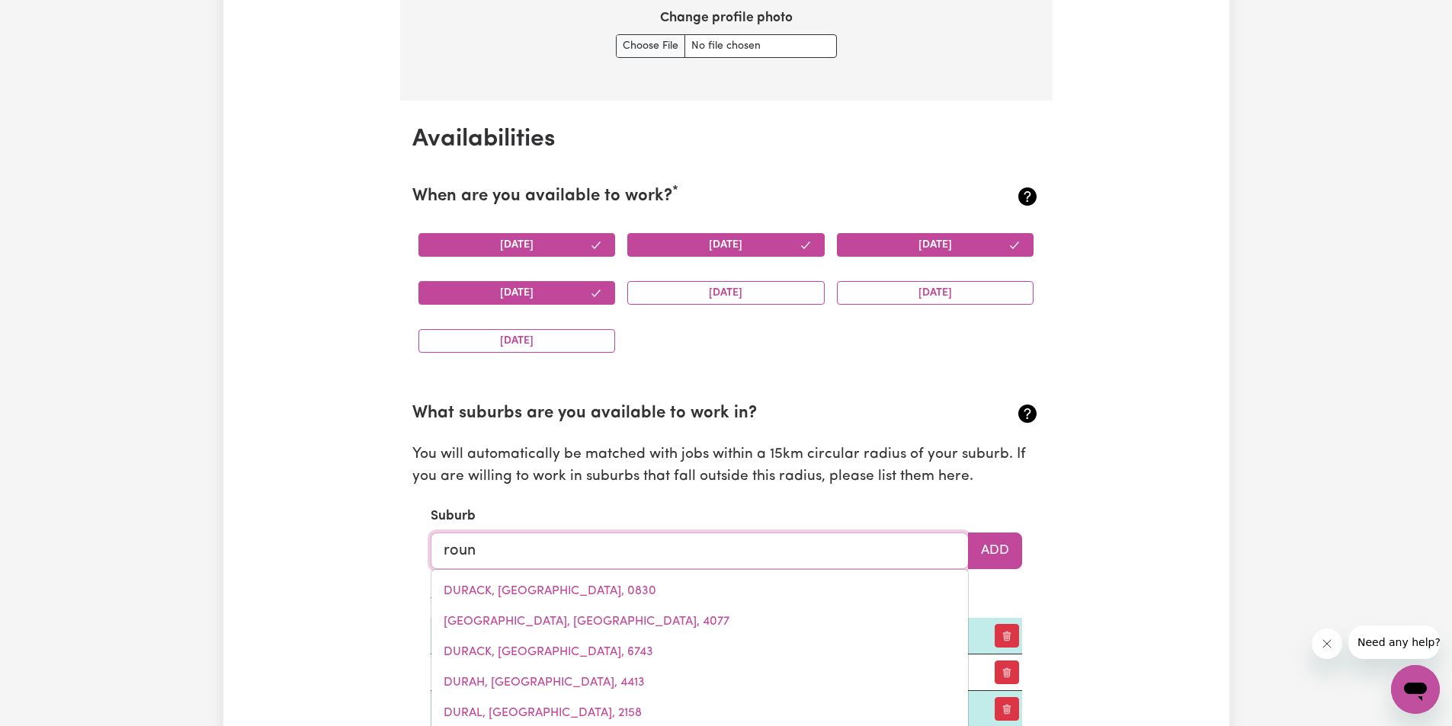
type input "round"
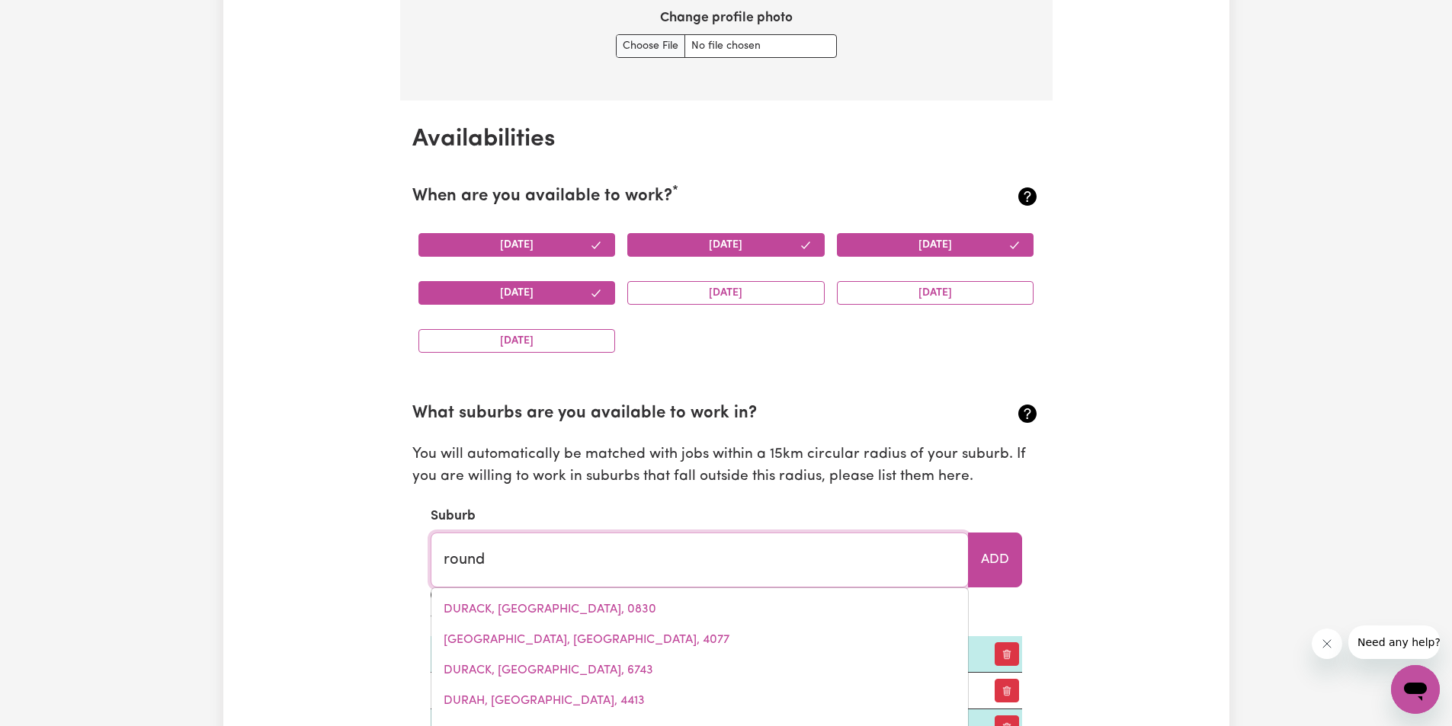
type input "[GEOGRAPHIC_DATA], [GEOGRAPHIC_DATA], 2158"
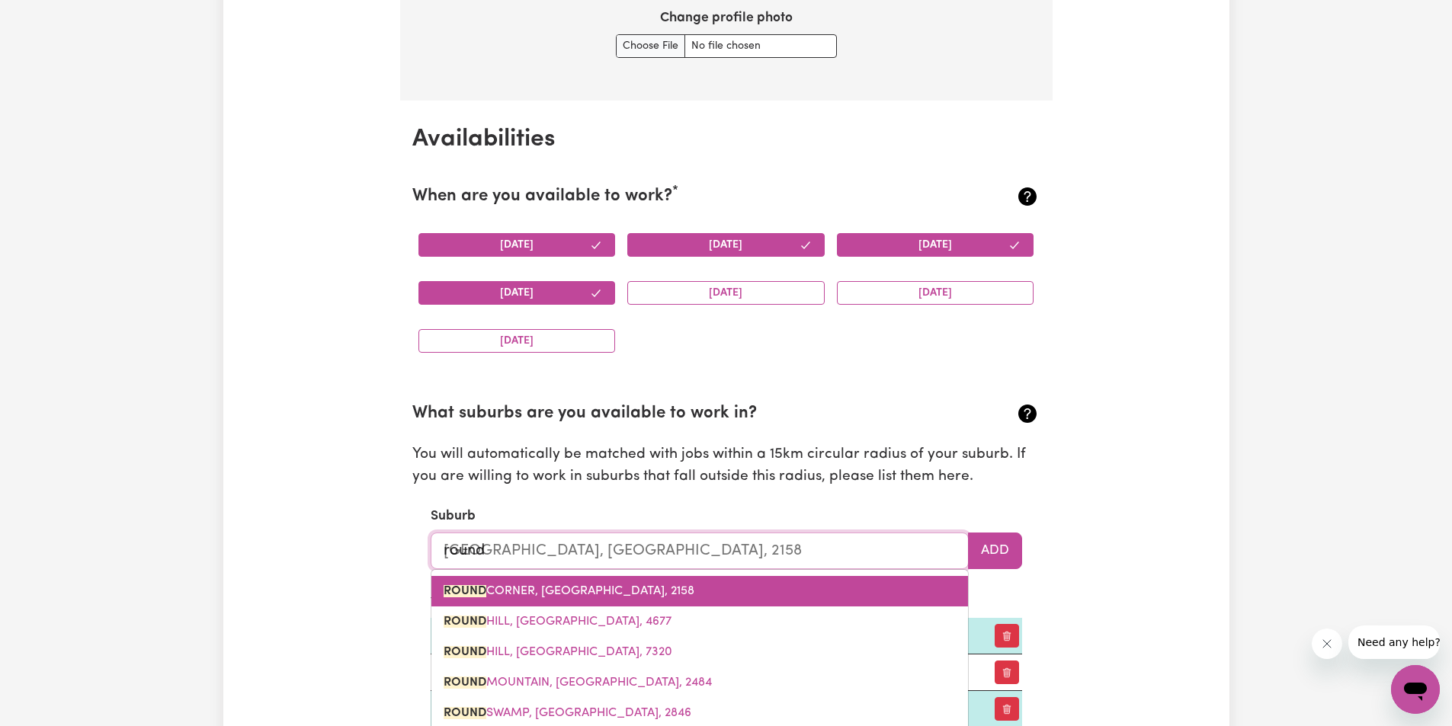
click at [572, 598] on span "[GEOGRAPHIC_DATA], [GEOGRAPHIC_DATA], 2158" at bounding box center [569, 591] width 251 height 12
type input "[GEOGRAPHIC_DATA], [GEOGRAPHIC_DATA], 2158"
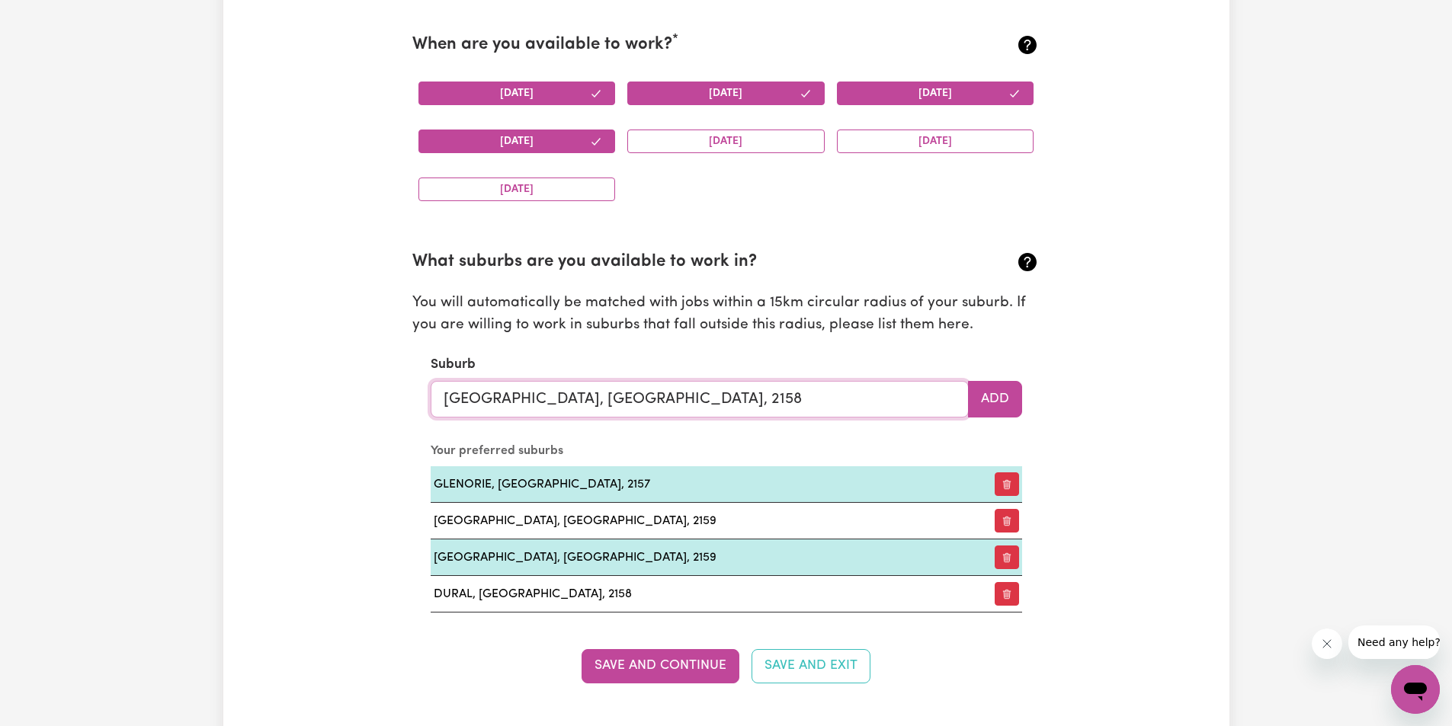
scroll to position [1480, 0]
type input "[GEOGRAPHIC_DATA], [GEOGRAPHIC_DATA], 2158"
click at [997, 398] on button "Add" at bounding box center [995, 398] width 54 height 37
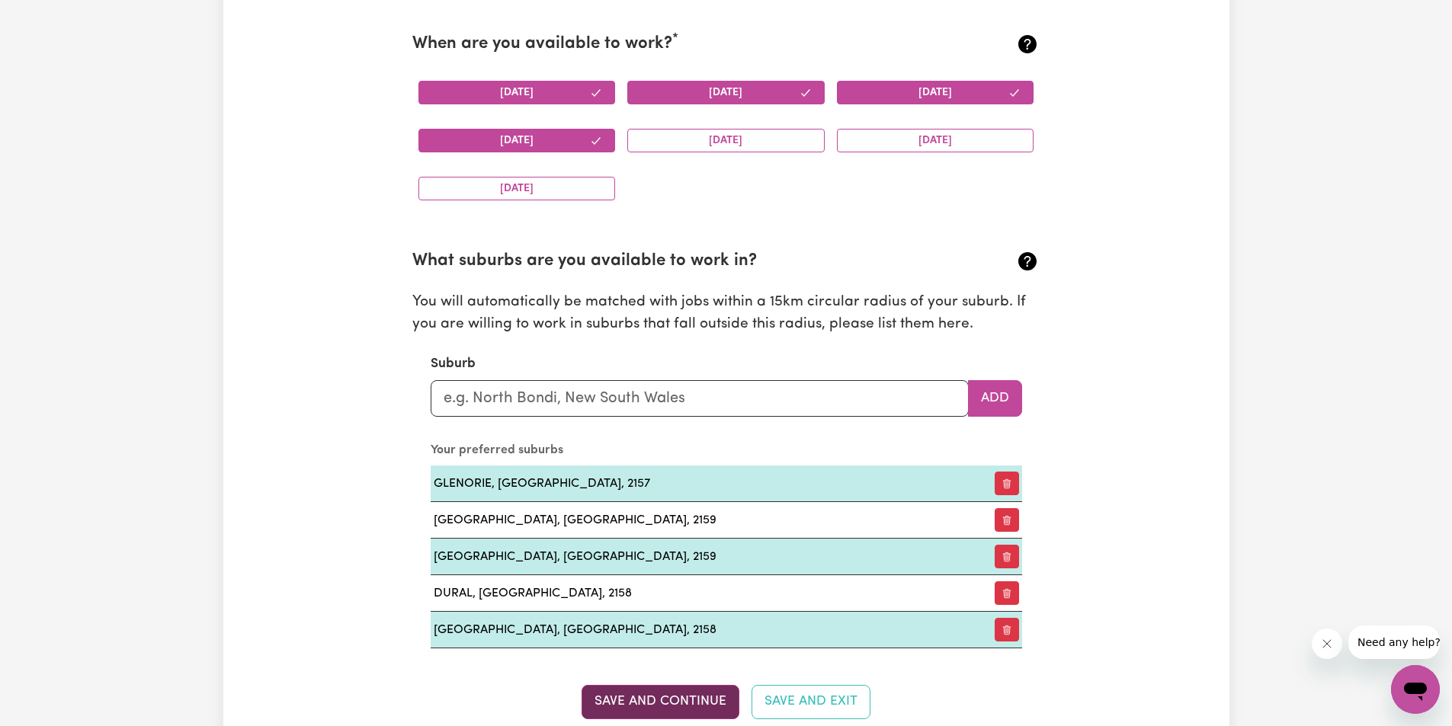
click at [683, 707] on button "Save and Continue" at bounding box center [661, 702] width 158 height 34
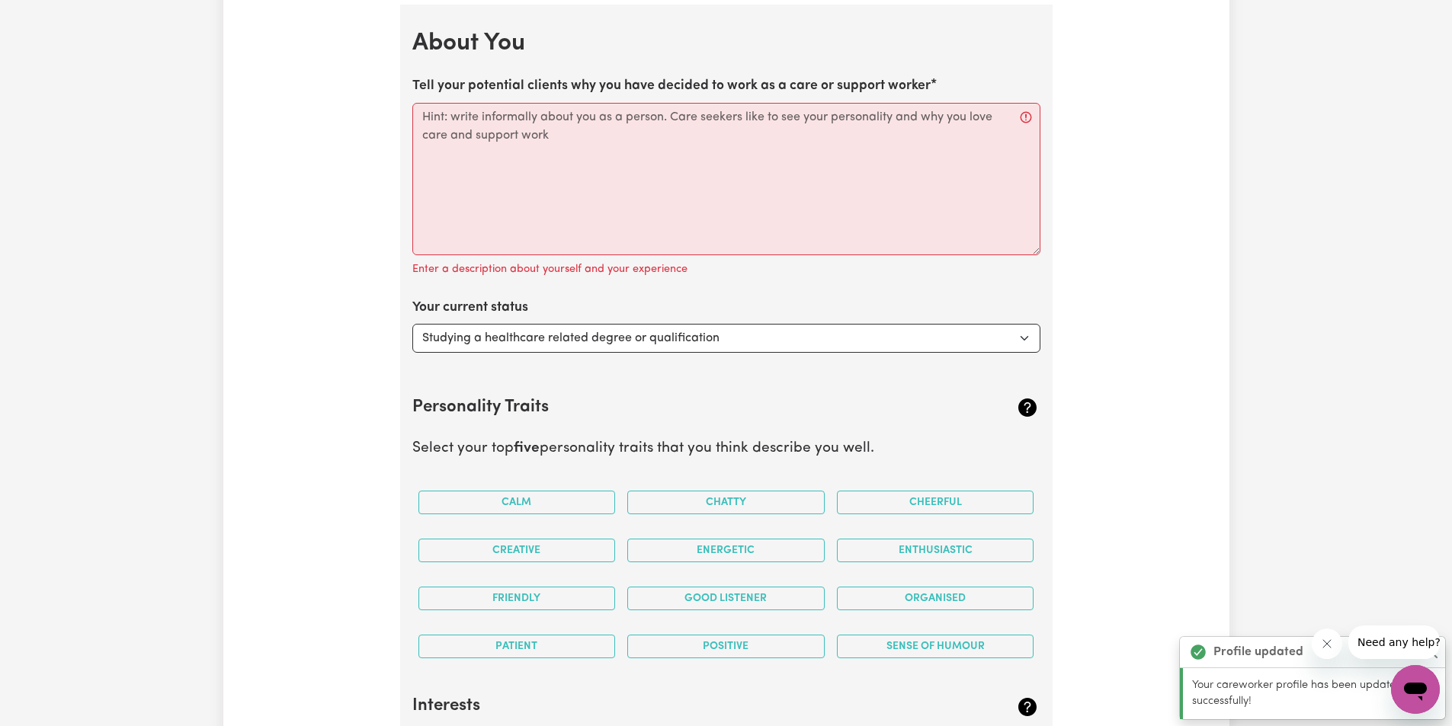
scroll to position [2242, 0]
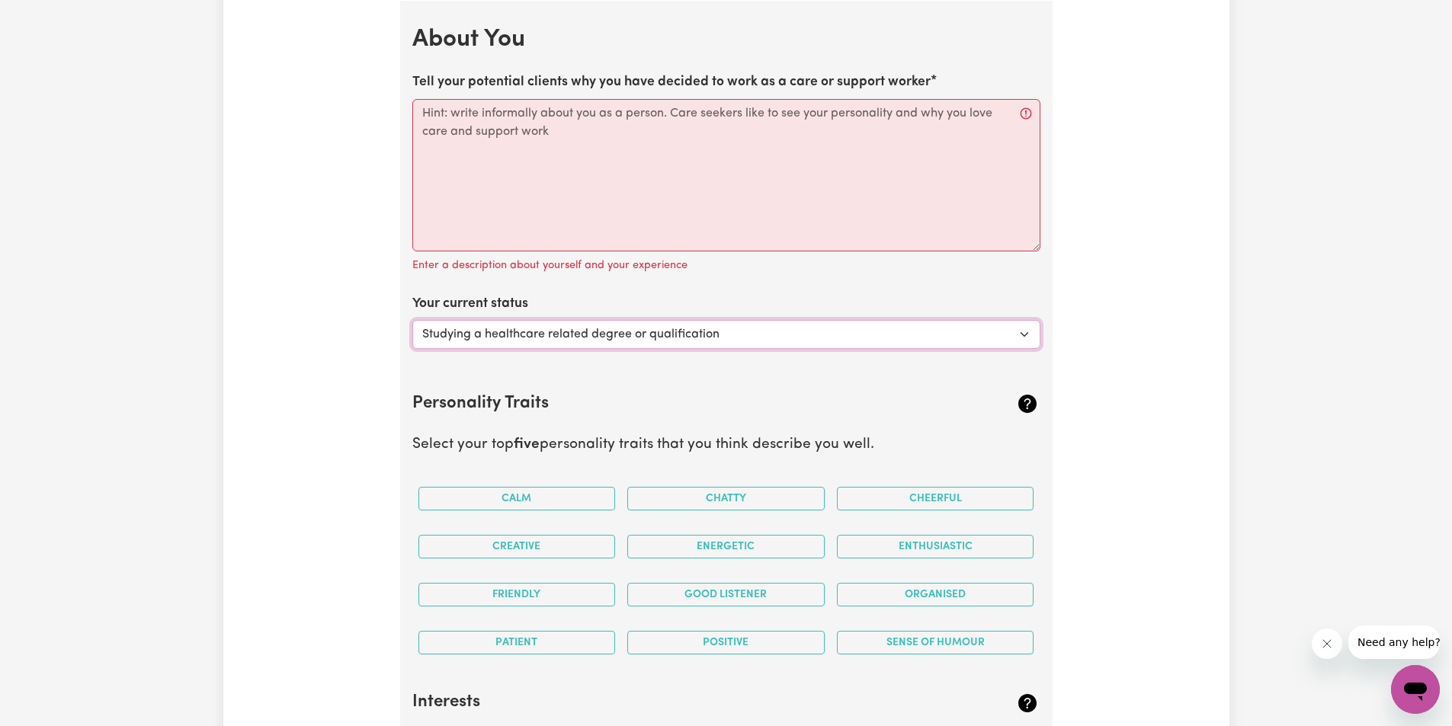
click at [1024, 332] on select "Select... Studying a healthcare related degree or qualification Studying a non-…" at bounding box center [726, 334] width 628 height 29
select select "Embarking on a career change into the care industry"
click at [412, 320] on select "Select... Studying a healthcare related degree or qualification Studying a non-…" at bounding box center [726, 334] width 628 height 29
click at [765, 495] on button "Chatty" at bounding box center [725, 499] width 197 height 24
click at [923, 499] on button "Cheerful" at bounding box center [935, 499] width 197 height 24
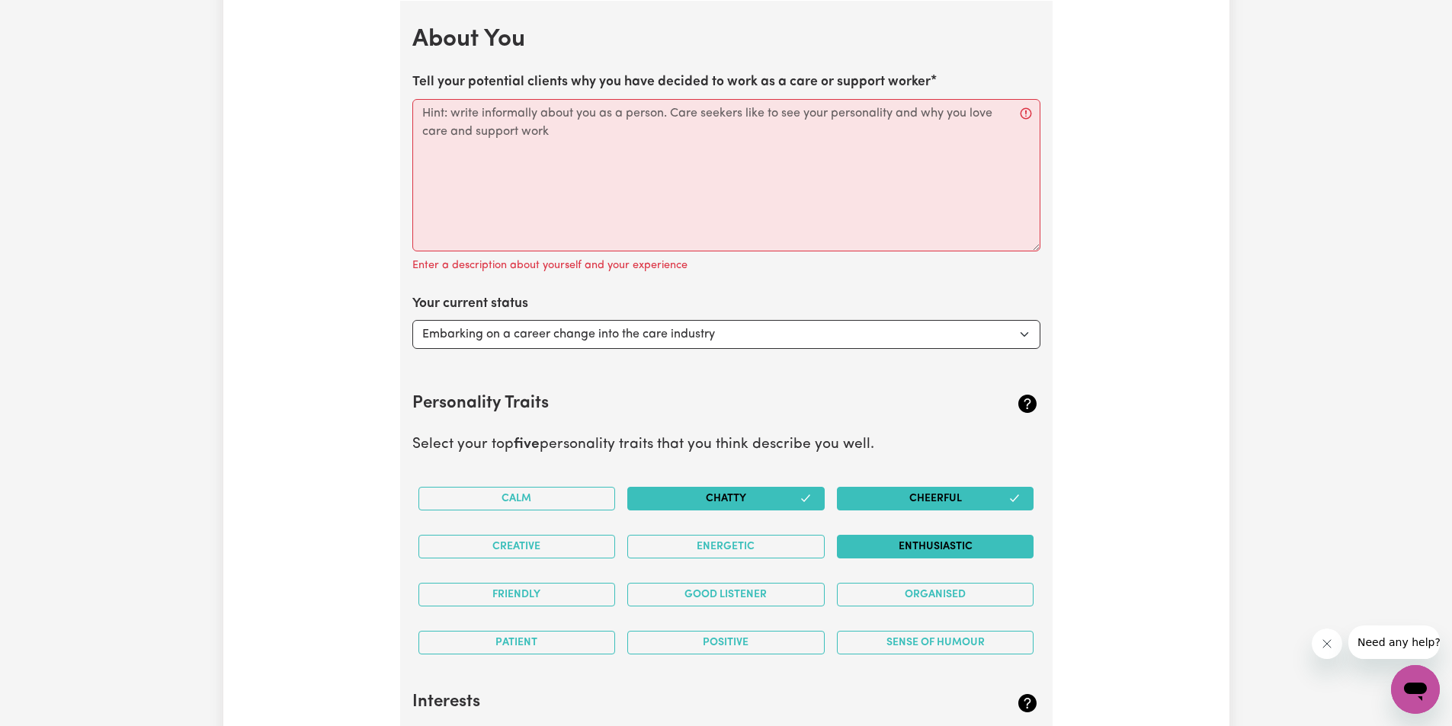
click at [926, 541] on button "Enthusiastic" at bounding box center [935, 547] width 197 height 24
click at [483, 538] on button "Creative" at bounding box center [516, 547] width 197 height 24
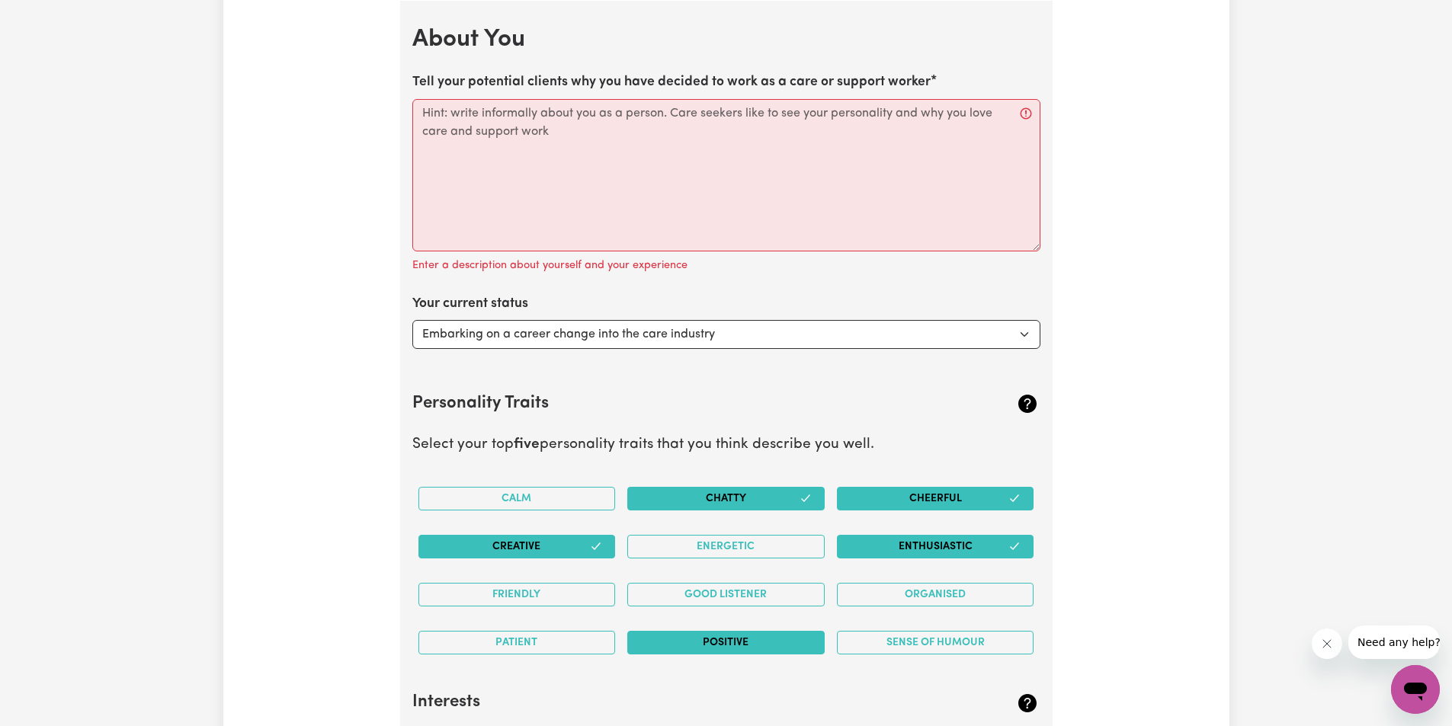
click at [729, 640] on button "Positive" at bounding box center [725, 643] width 197 height 24
click at [936, 644] on button "Sense of Humour" at bounding box center [935, 643] width 197 height 24
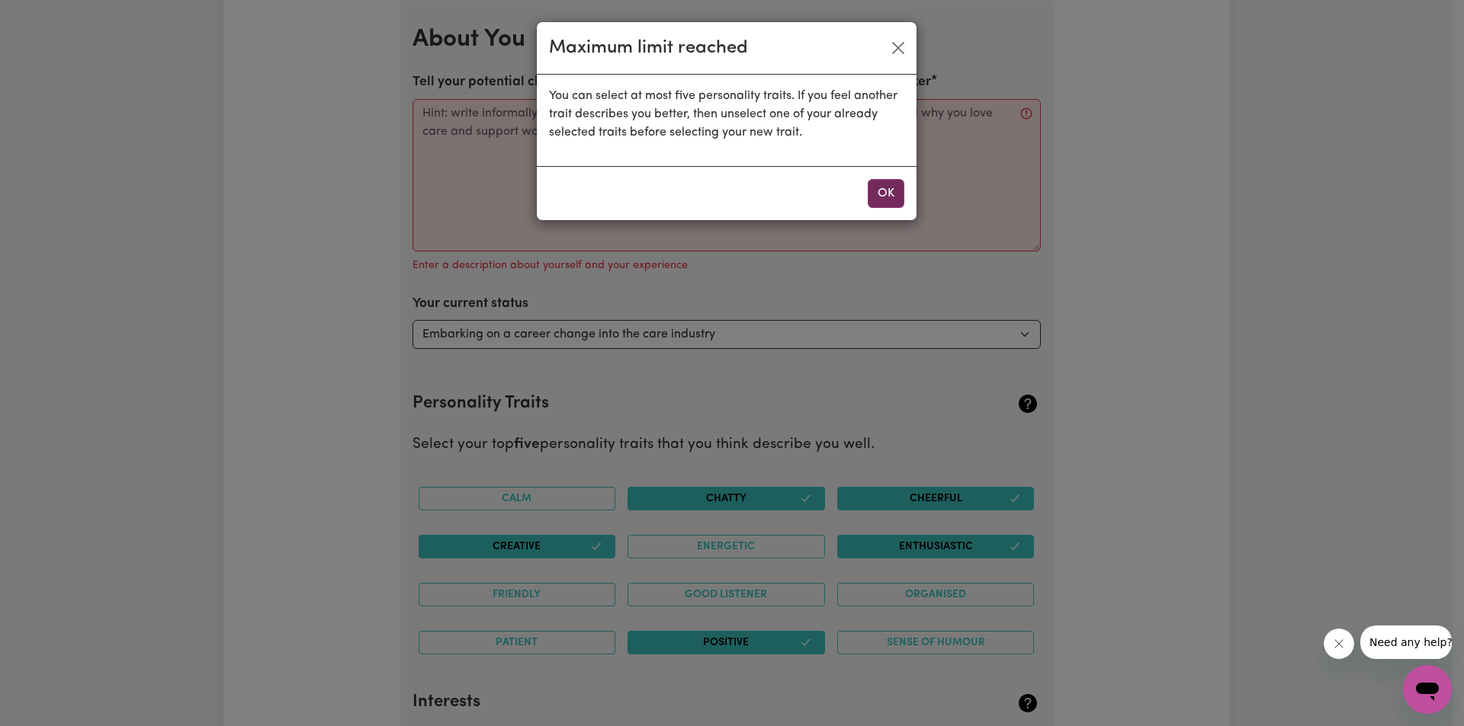
click at [889, 180] on button "OK" at bounding box center [885, 193] width 37 height 29
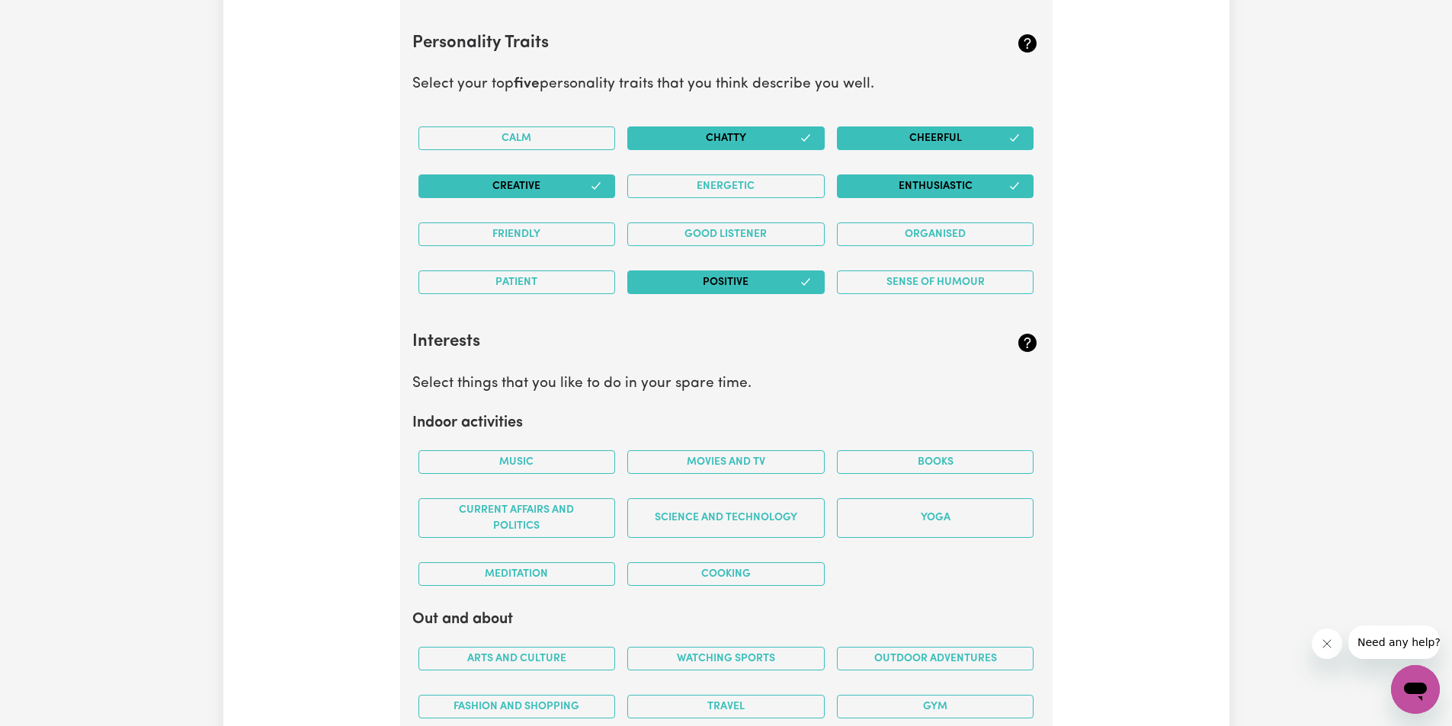
scroll to position [2623, 0]
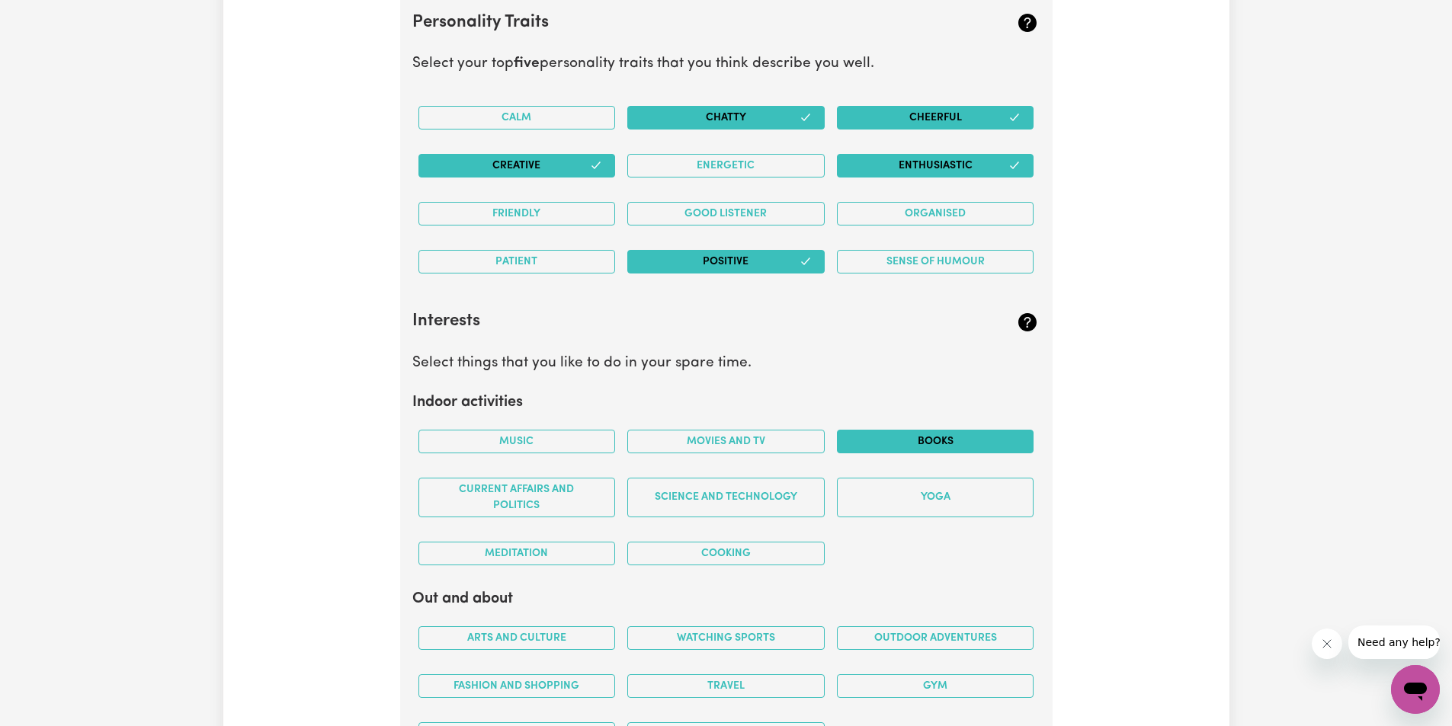
click at [916, 436] on button "Books" at bounding box center [935, 442] width 197 height 24
click at [706, 492] on button "Science and Technology" at bounding box center [725, 498] width 197 height 40
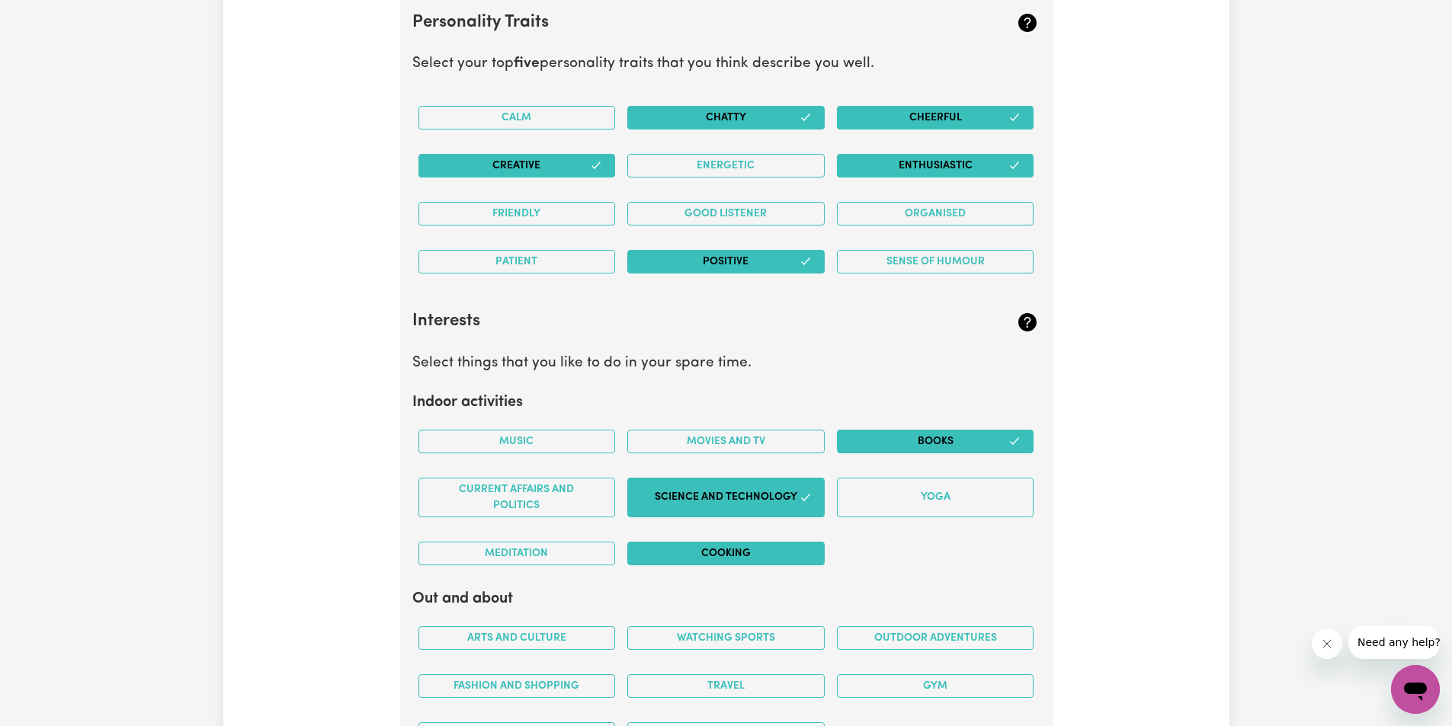
click at [760, 545] on button "Cooking" at bounding box center [725, 554] width 197 height 24
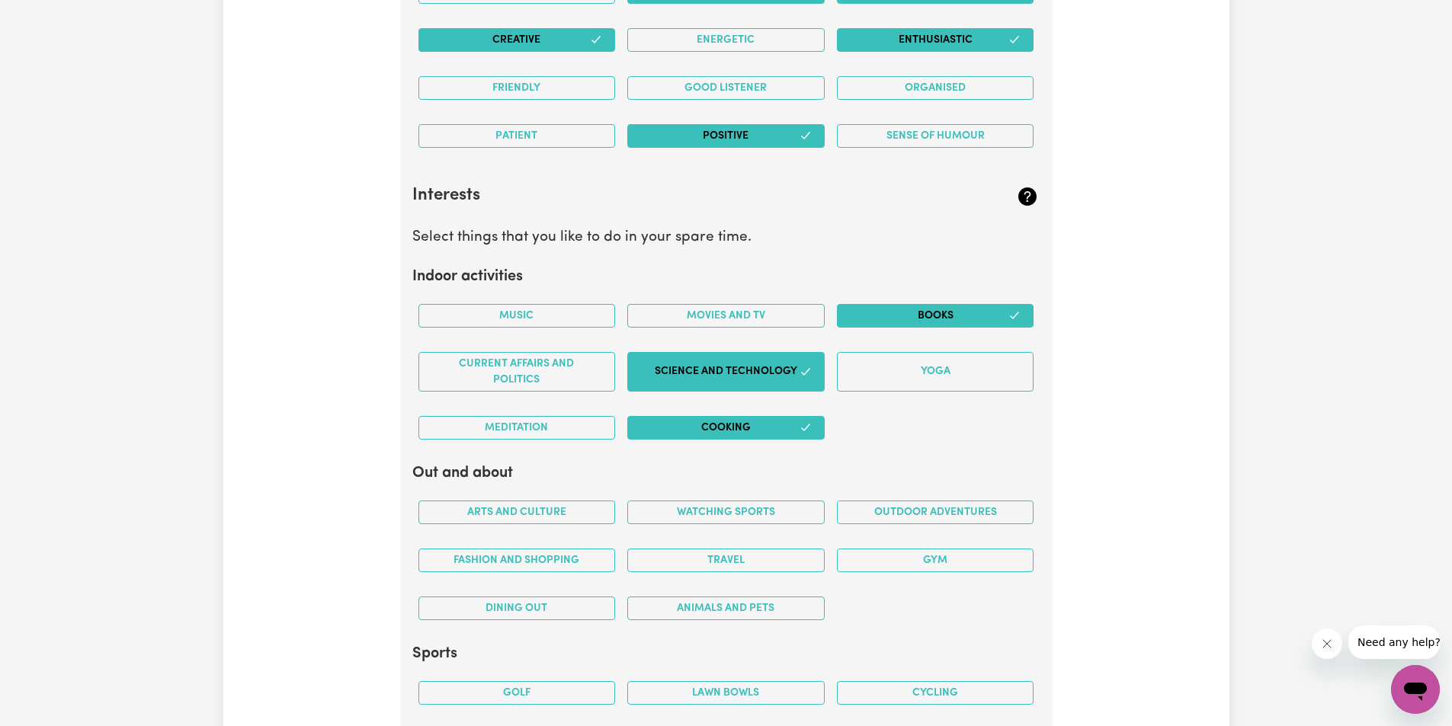
scroll to position [2776, 0]
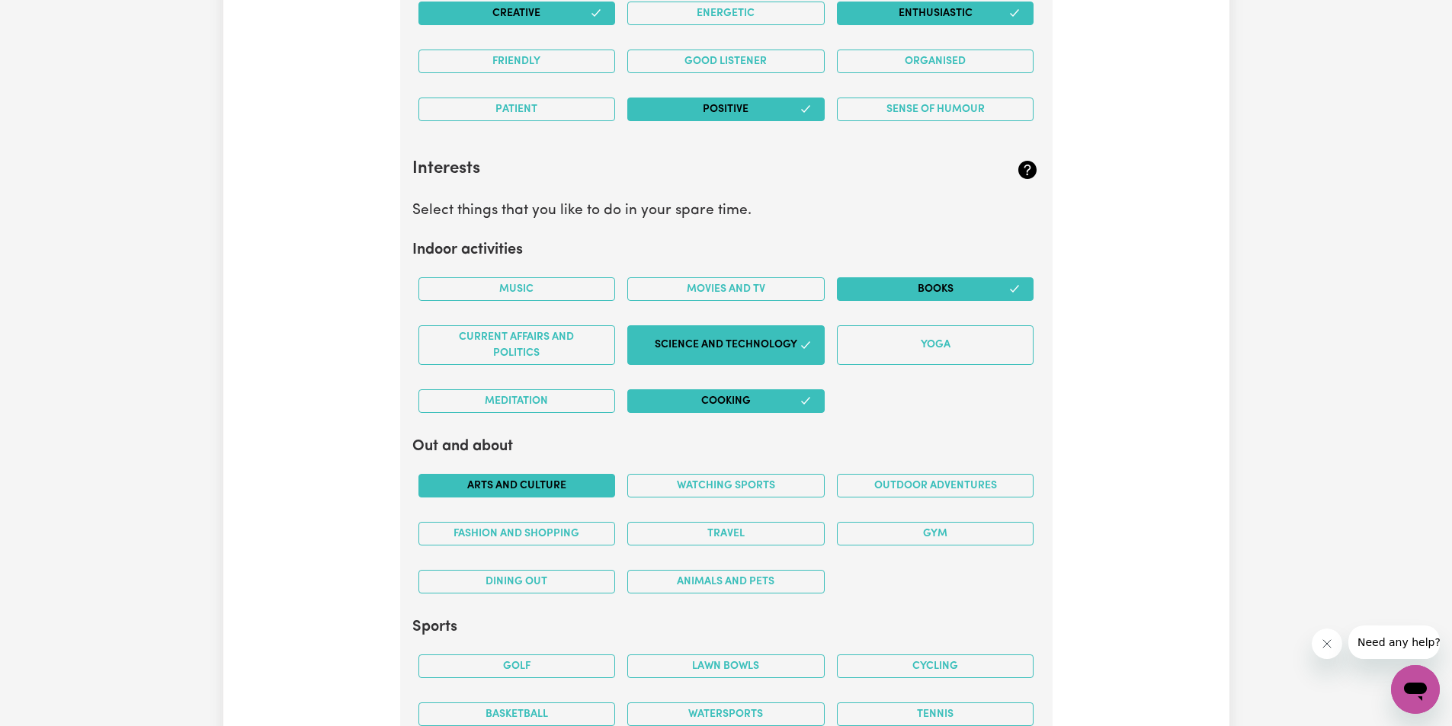
click at [492, 485] on button "Arts and Culture" at bounding box center [516, 486] width 197 height 24
click at [571, 532] on button "Fashion and shopping" at bounding box center [516, 534] width 197 height 24
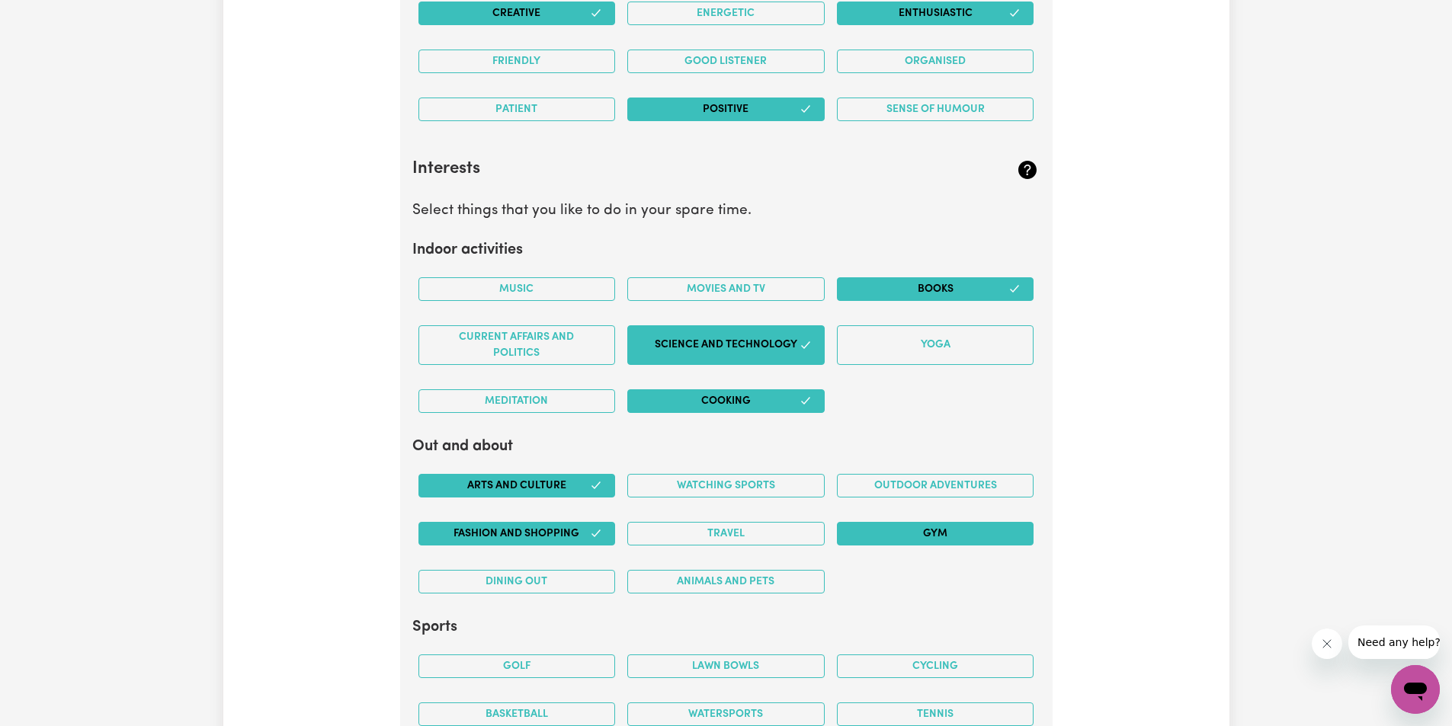
click at [957, 524] on button "Gym" at bounding box center [935, 534] width 197 height 24
click at [757, 585] on button "Animals and pets" at bounding box center [725, 582] width 197 height 24
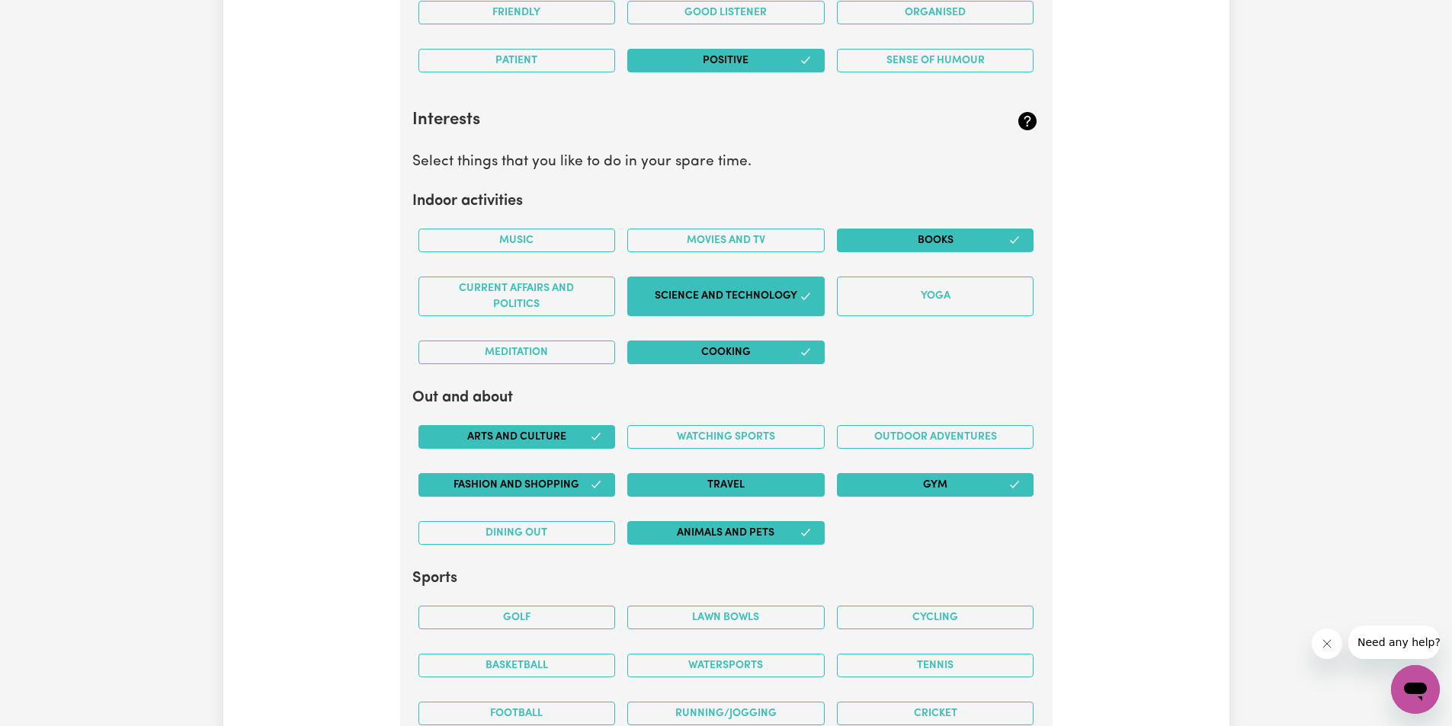
scroll to position [2852, 0]
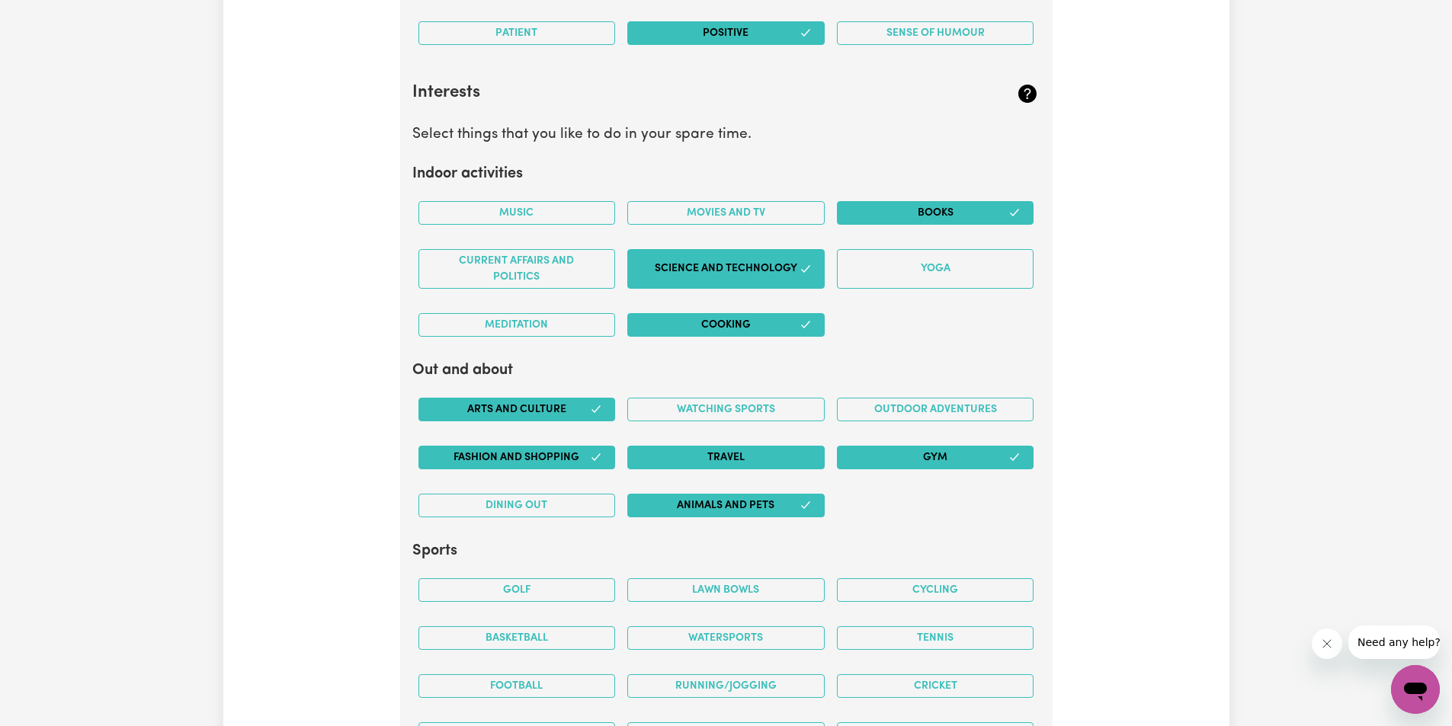
click at [747, 457] on button "Travel" at bounding box center [725, 458] width 197 height 24
click at [506, 502] on button "Dining out" at bounding box center [516, 506] width 197 height 24
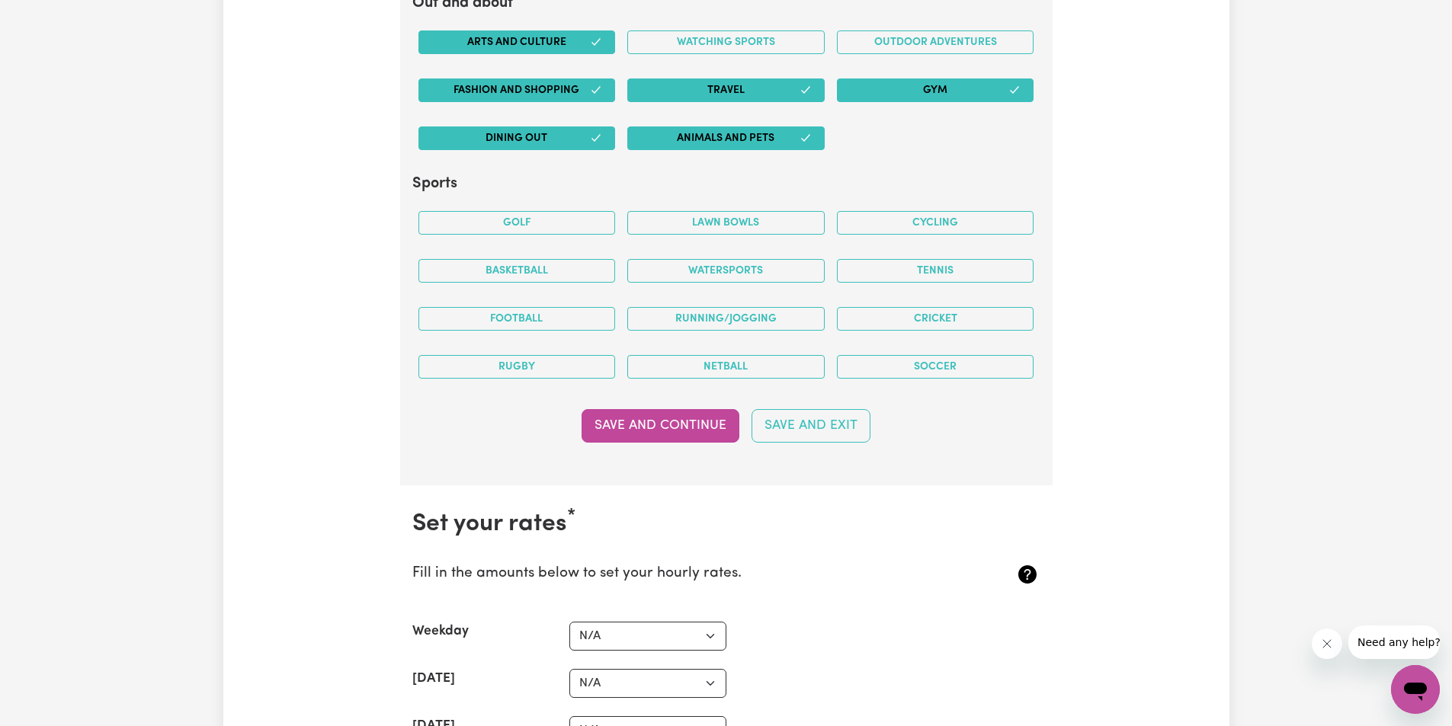
scroll to position [3233, 0]
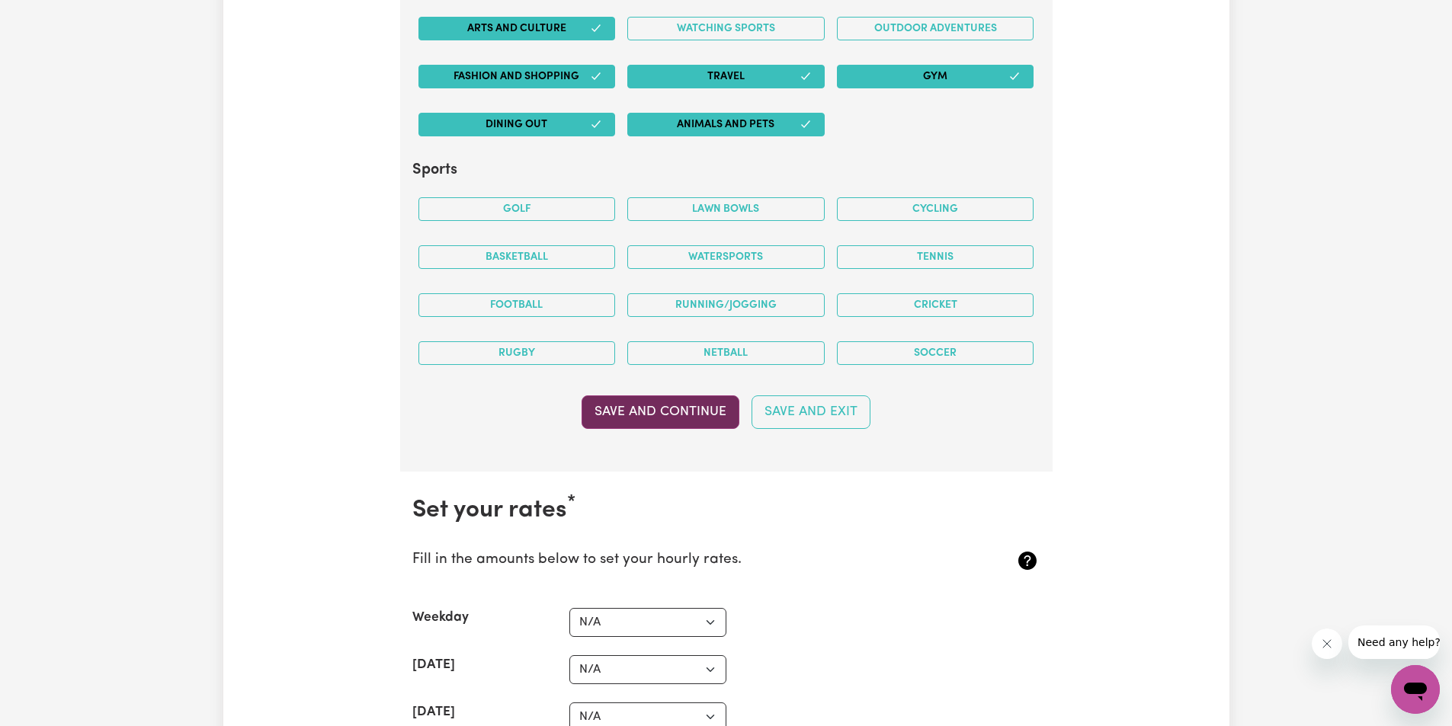
click at [670, 416] on button "Save and Continue" at bounding box center [661, 413] width 158 height 34
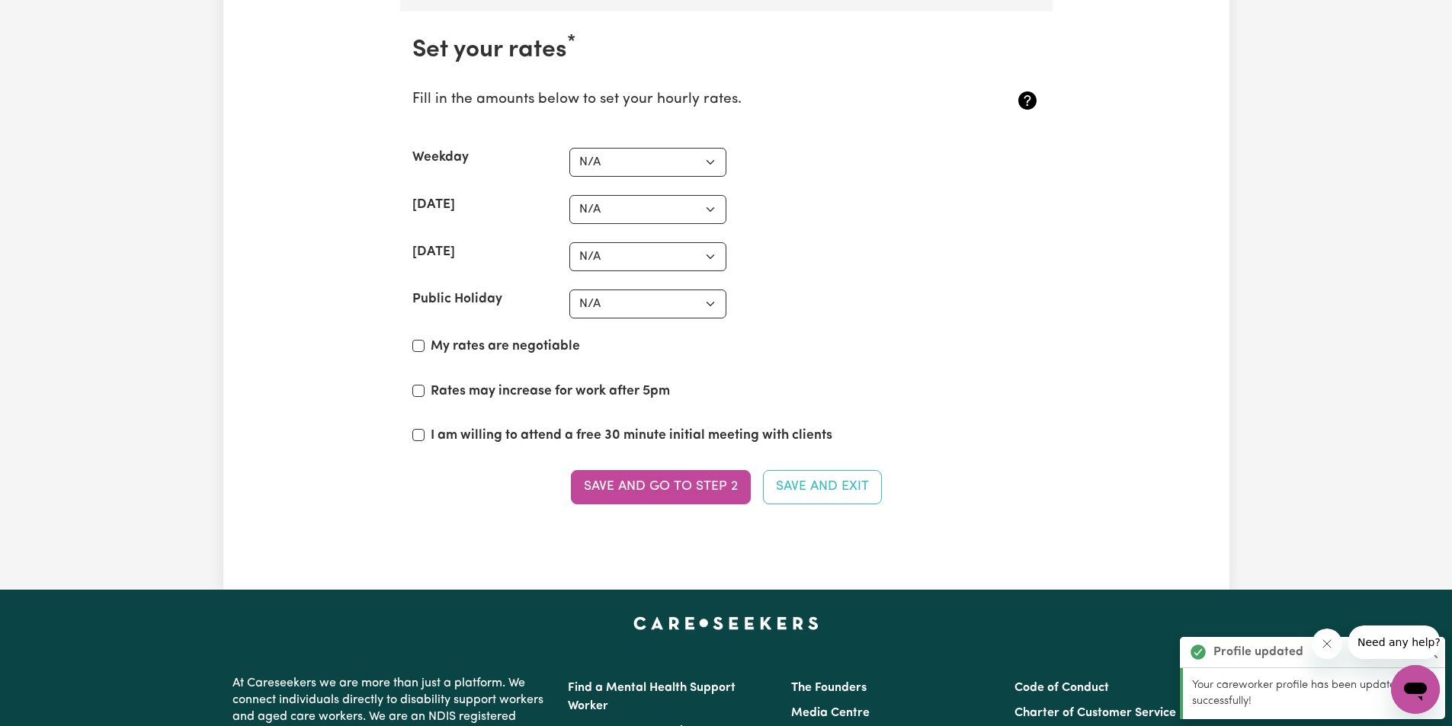
scroll to position [3704, 0]
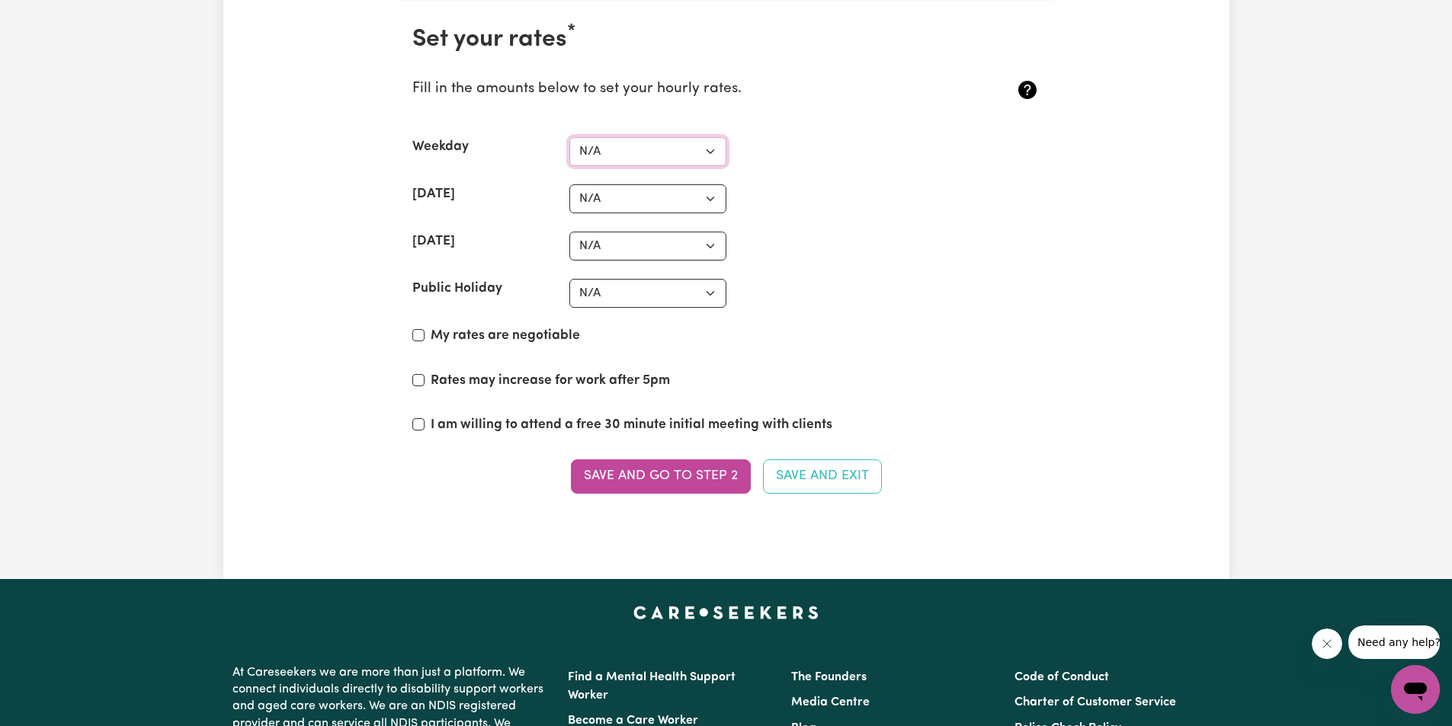
click at [710, 146] on select "N/A $37 $38 $39 $40 $41 $42 $43 $44 $45 $46 $47 $48 $49 $50 $51 $52 $53 $54 $55…" at bounding box center [647, 151] width 157 height 29
select select "55"
click at [569, 137] on select "N/A $37 $38 $39 $40 $41 $42 $43 $44 $45 $46 $47 $48 $49 $50 $51 $52 $53 $54 $55…" at bounding box center [647, 151] width 157 height 29
click at [710, 199] on select "N/A $37 $38 $39 $40 $41 $42 $43 $44 $45 $46 $47 $48 $49 $50 $51 $52 $53 $54 $55…" at bounding box center [647, 198] width 157 height 29
select select "70"
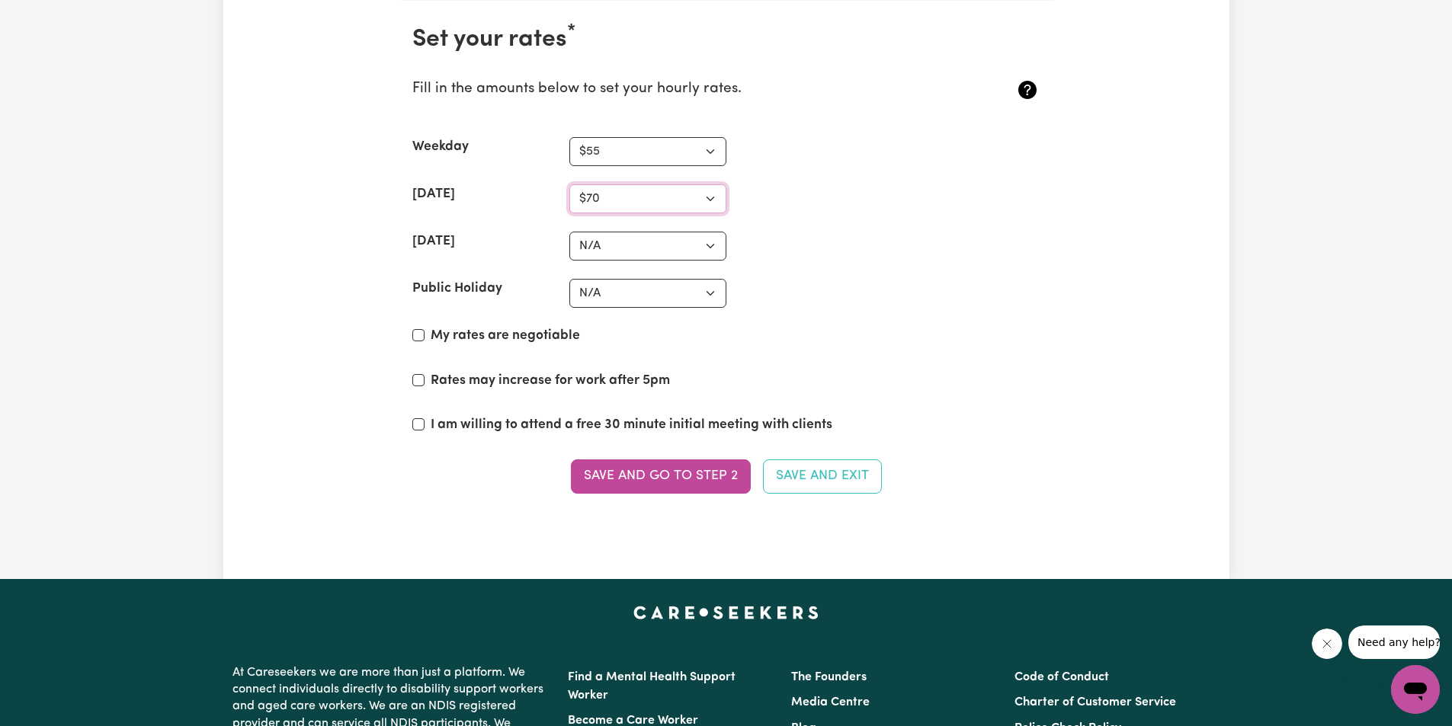
click at [569, 184] on select "N/A $37 $38 $39 $40 $41 $42 $43 $44 $45 $46 $47 $48 $49 $50 $51 $52 $53 $54 $55…" at bounding box center [647, 198] width 157 height 29
click at [714, 243] on select "N/A $37 $38 $39 $40 $41 $42 $43 $44 $45 $46 $47 $48 $49 $50 $51 $52 $53 $54 $55…" at bounding box center [647, 246] width 157 height 29
select select "80"
click at [569, 232] on select "N/A $37 $38 $39 $40 $41 $42 $43 $44 $45 $46 $47 $48 $49 $50 $51 $52 $53 $54 $55…" at bounding box center [647, 246] width 157 height 29
click at [479, 332] on label "My rates are negotiable" at bounding box center [505, 336] width 149 height 20
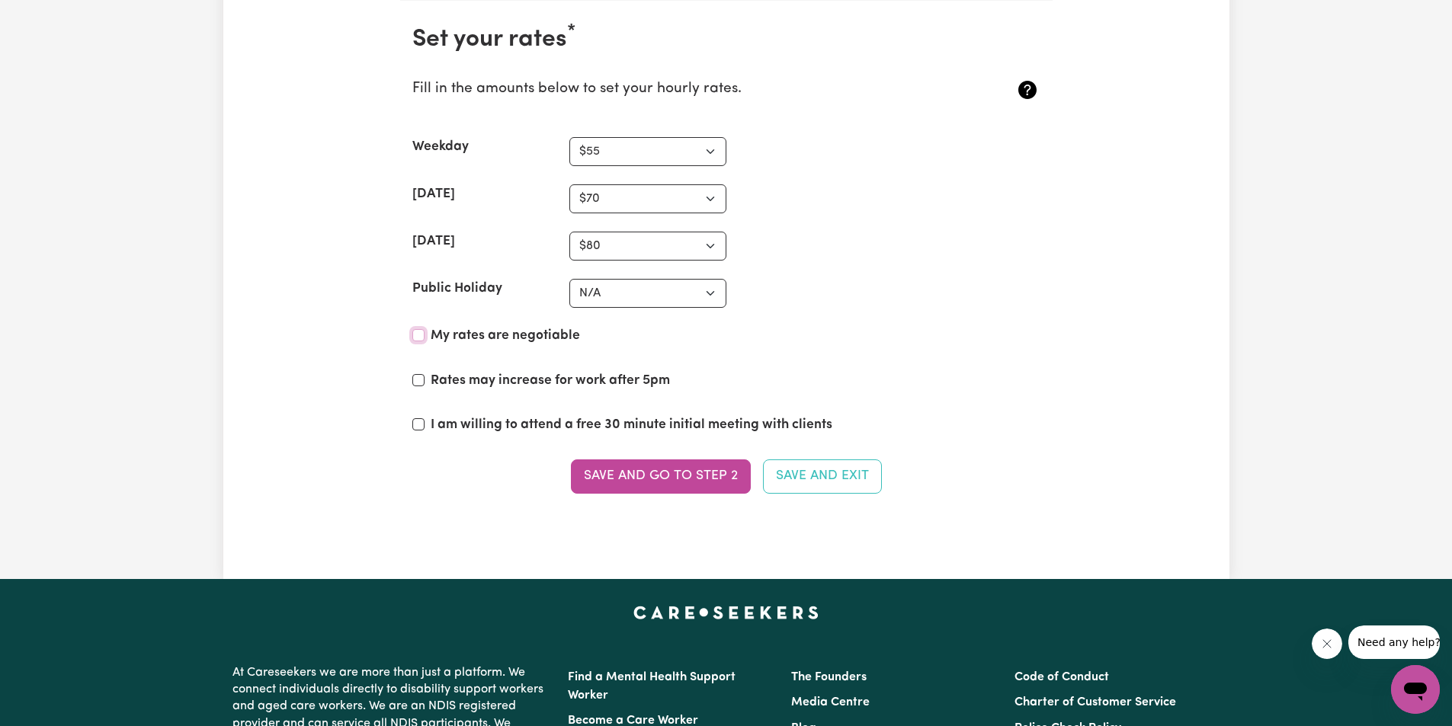
click at [425, 332] on input "My rates are negotiable" at bounding box center [418, 335] width 12 height 12
checkbox input "true"
click at [413, 422] on input "I am willing to attend a free 30 minute initial meeting with clients" at bounding box center [418, 424] width 12 height 12
checkbox input "true"
click at [419, 380] on input "Rates may increase for work after 5pm" at bounding box center [418, 380] width 12 height 12
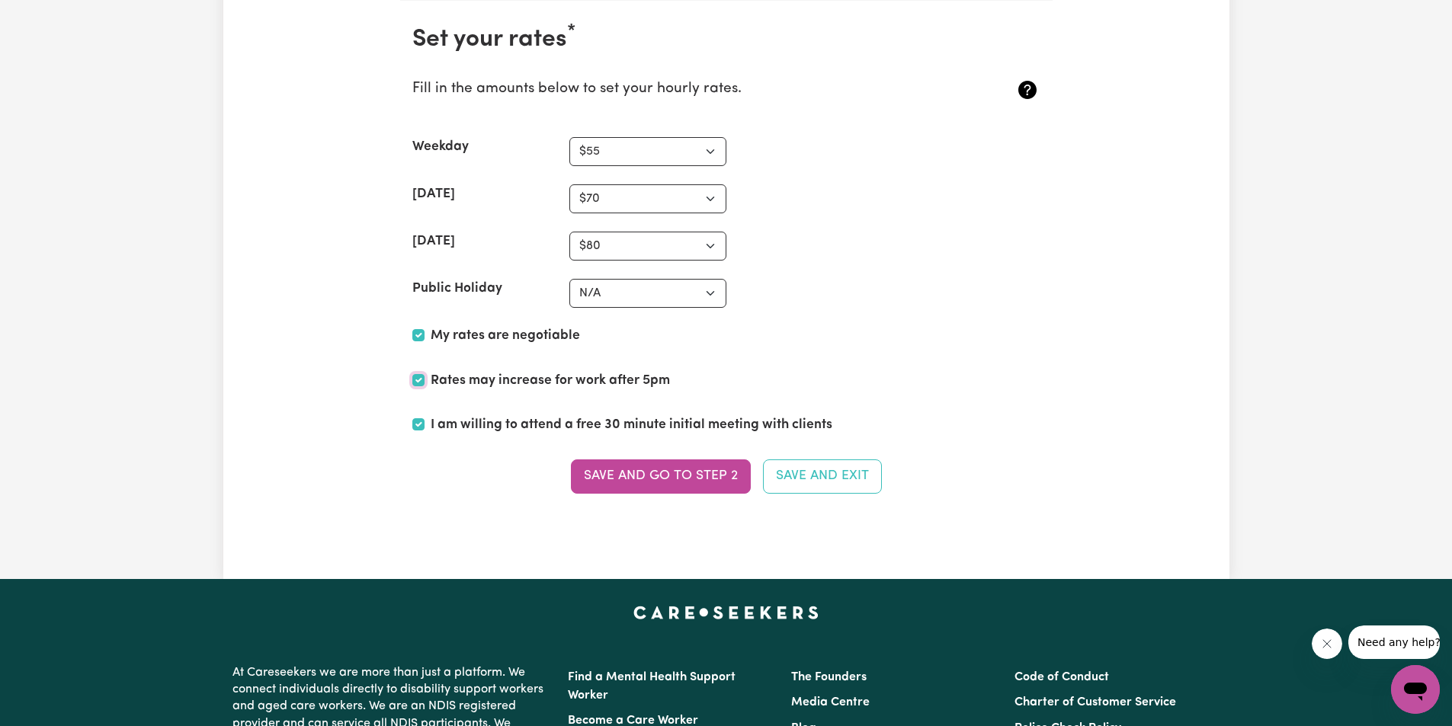
checkbox input "true"
click at [712, 475] on button "Save and go to Step 2" at bounding box center [661, 477] width 180 height 34
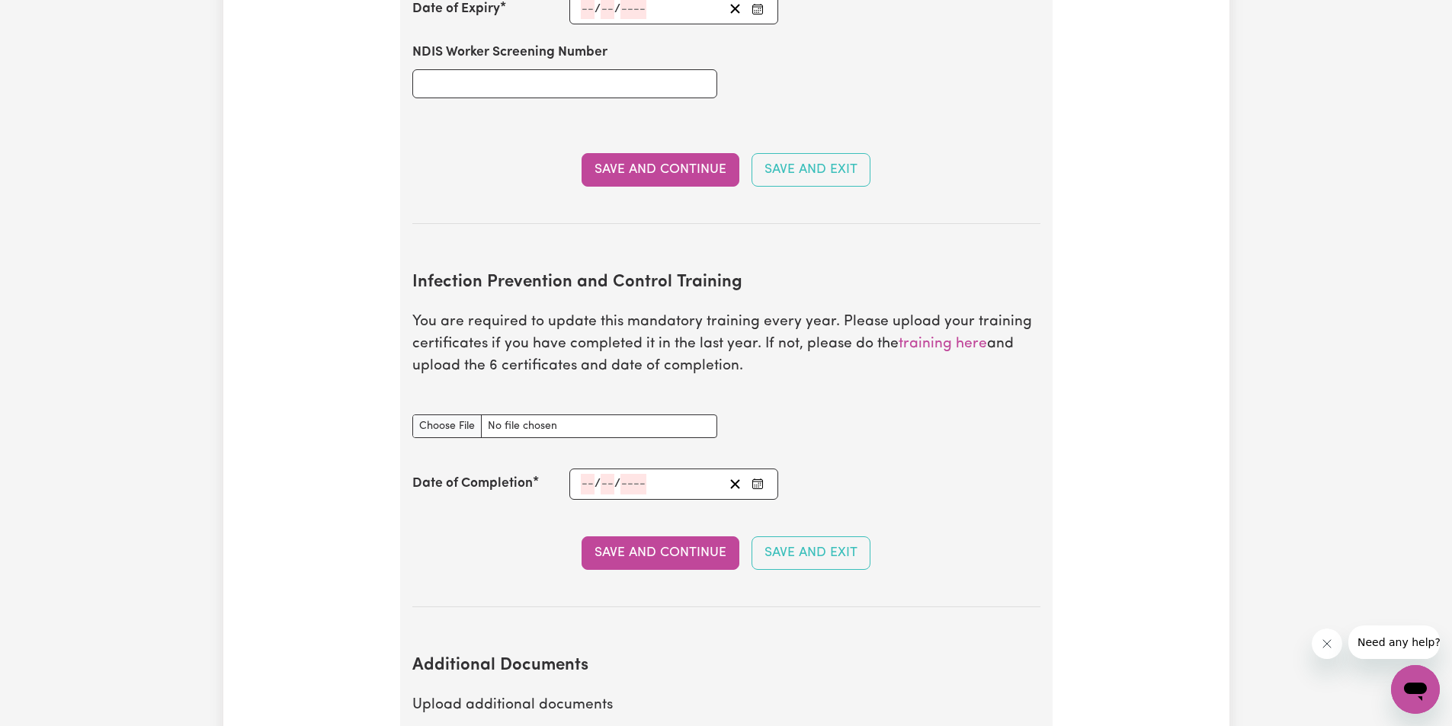
scroll to position [2058, 0]
click at [941, 335] on link "training here" at bounding box center [943, 342] width 88 height 14
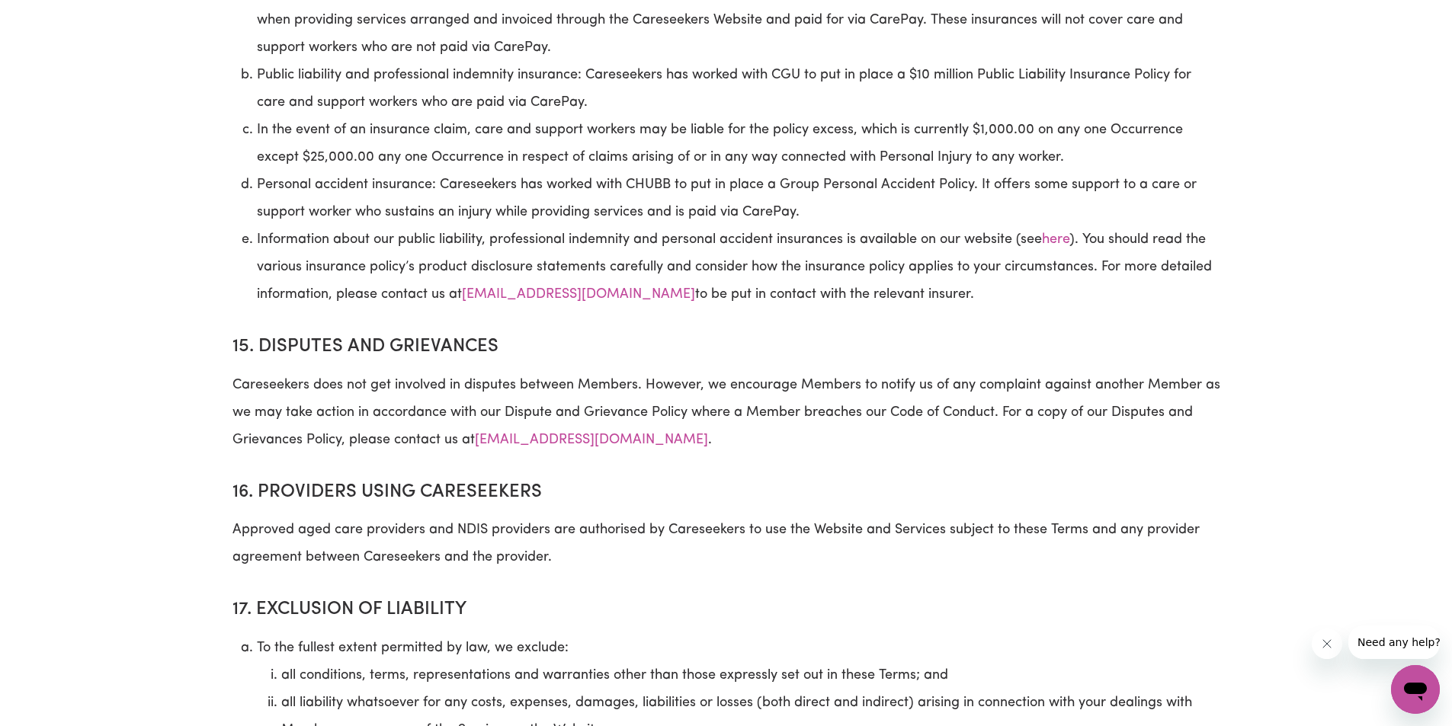
scroll to position [6830, 0]
